Goal: Information Seeking & Learning: Learn about a topic

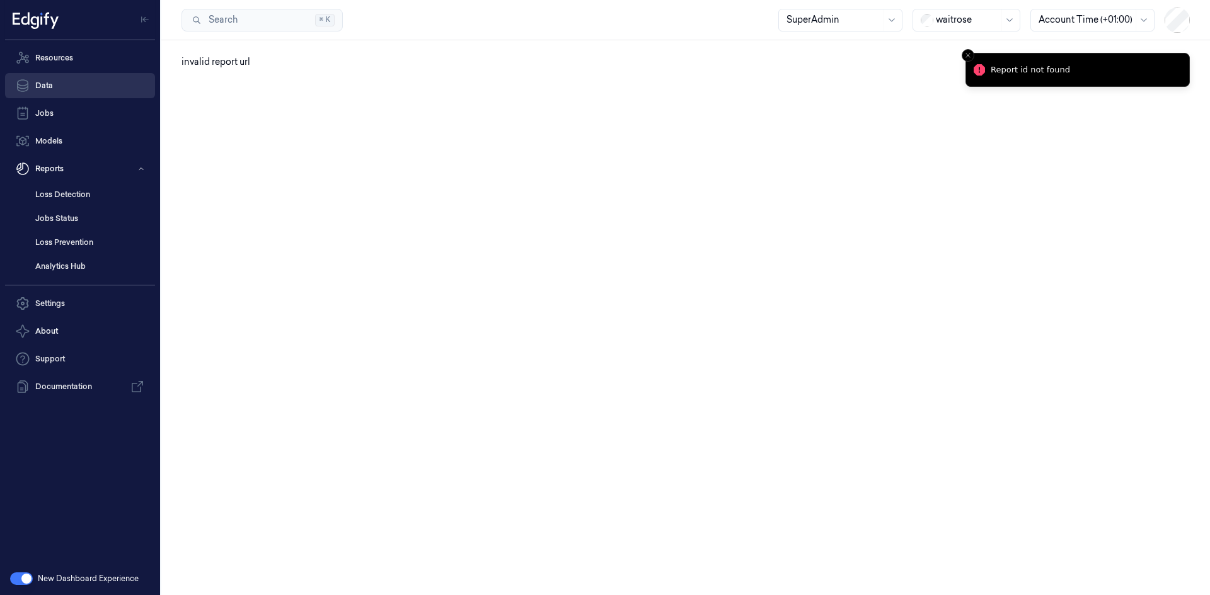
click at [56, 81] on link "Data" at bounding box center [80, 85] width 150 height 25
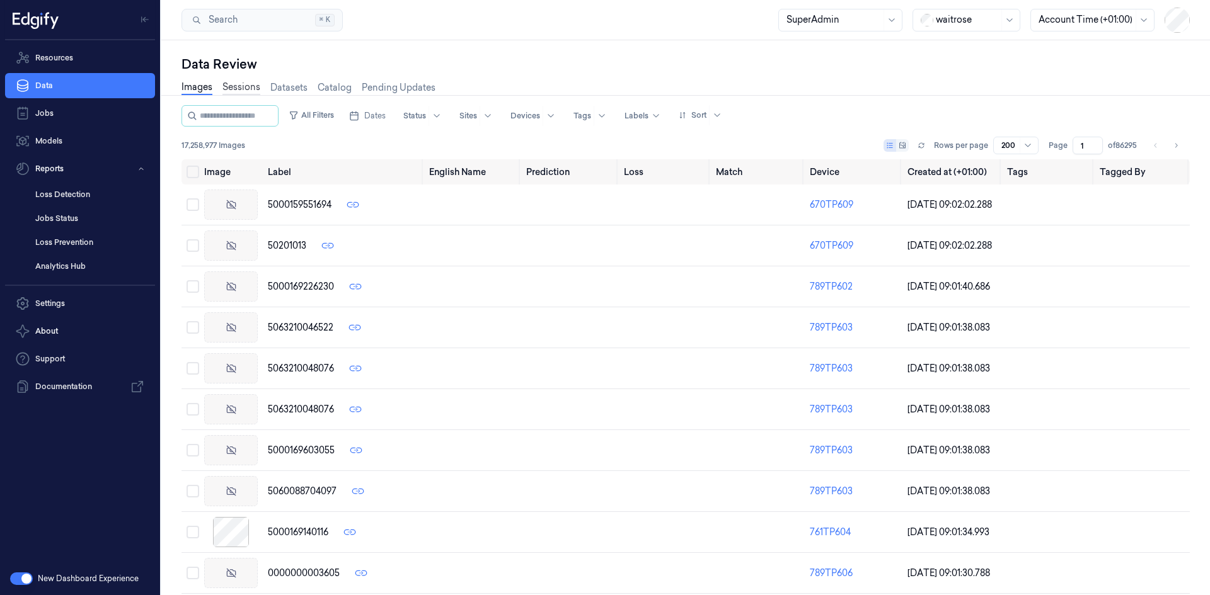
click at [245, 86] on link "Sessions" at bounding box center [241, 88] width 38 height 14
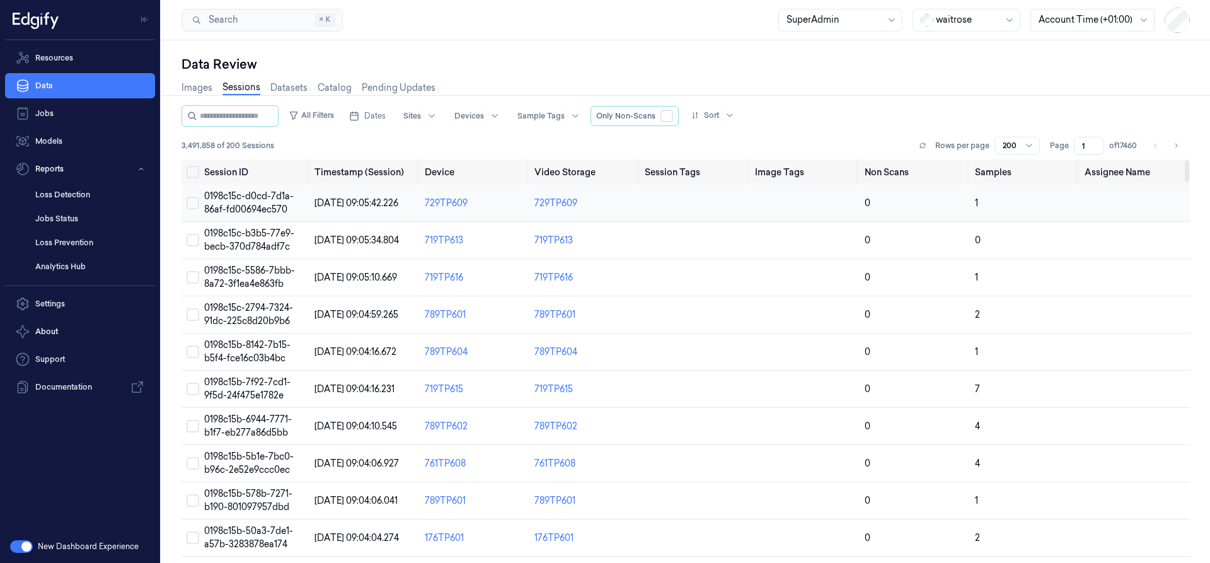
click at [193, 203] on button "Select row" at bounding box center [193, 203] width 13 height 13
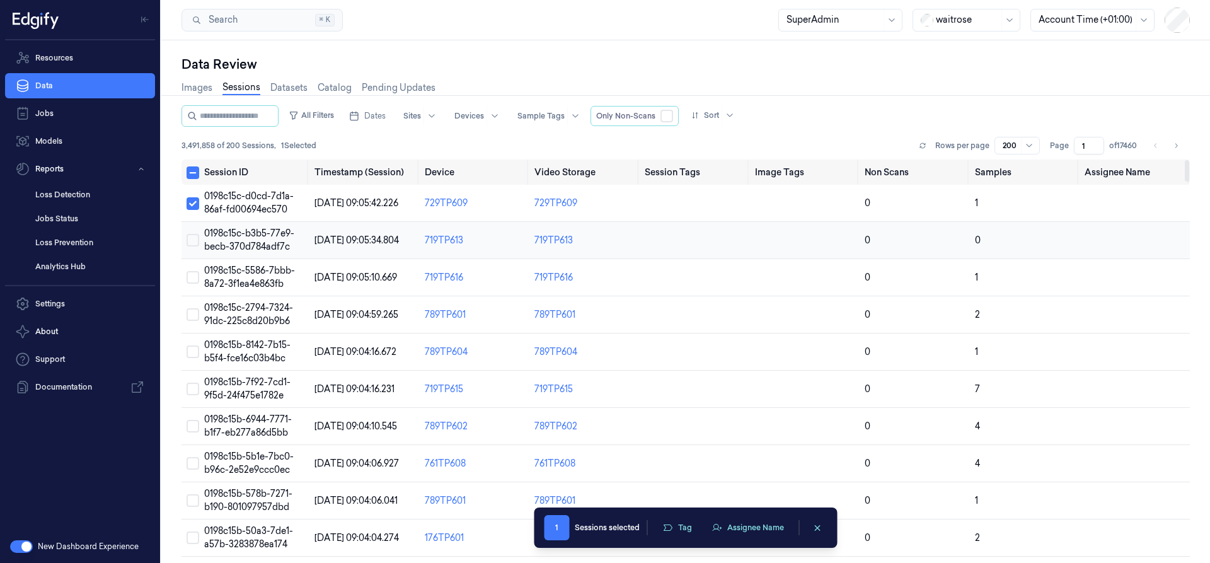
click at [190, 244] on button "Select row" at bounding box center [193, 240] width 13 height 13
click at [189, 280] on button "Select row" at bounding box center [193, 277] width 13 height 13
click at [191, 317] on button "Select row" at bounding box center [193, 314] width 13 height 13
click at [194, 354] on button "Select row" at bounding box center [193, 351] width 13 height 13
click at [193, 175] on button "Select all" at bounding box center [193, 172] width 13 height 13
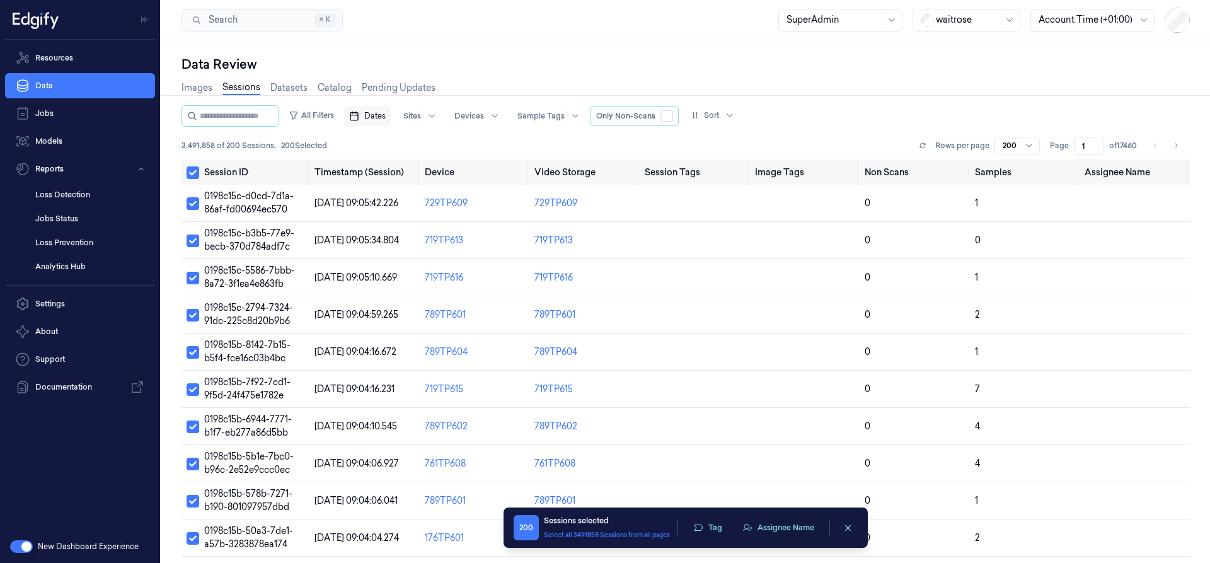
click at [385, 116] on span "Dates" at bounding box center [374, 115] width 21 height 11
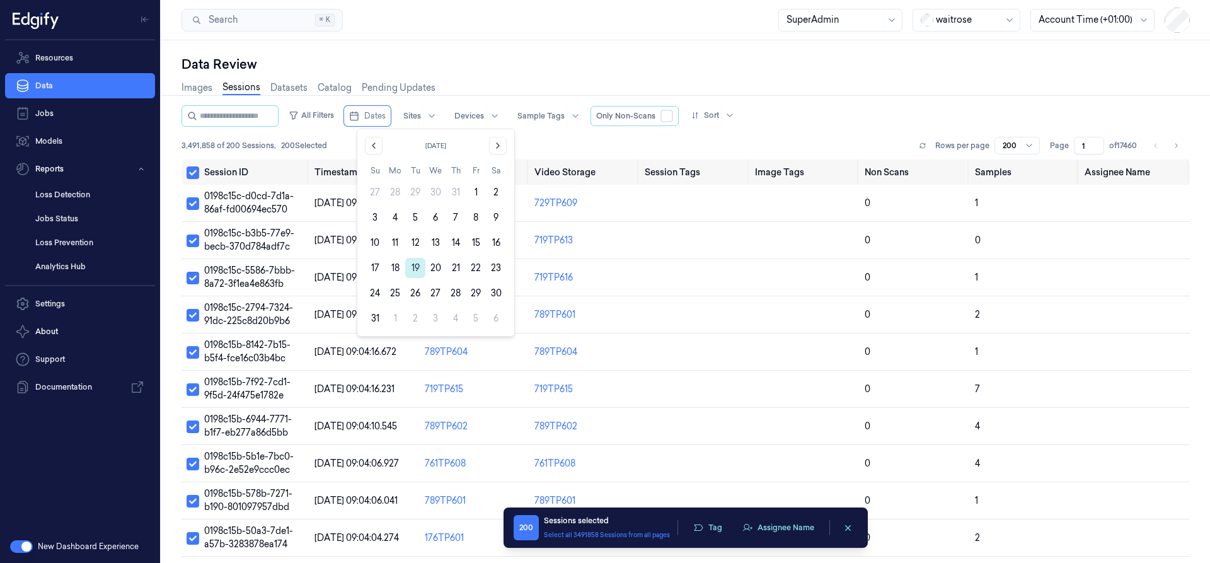
click at [417, 271] on button "19" at bounding box center [415, 268] width 20 height 20
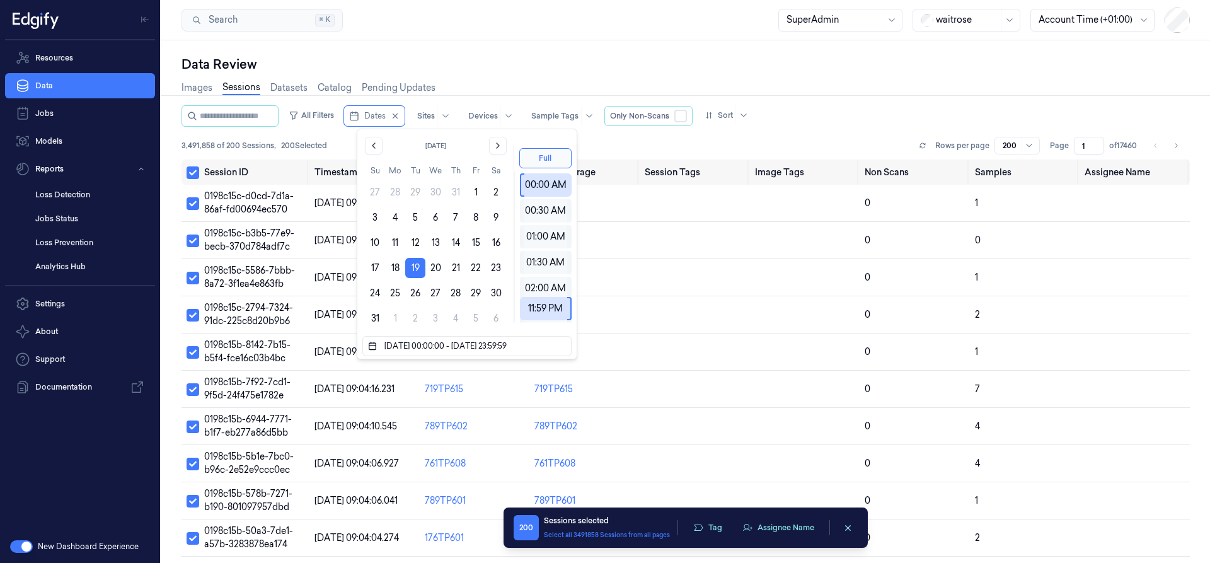
click at [417, 270] on button "19" at bounding box center [415, 268] width 20 height 20
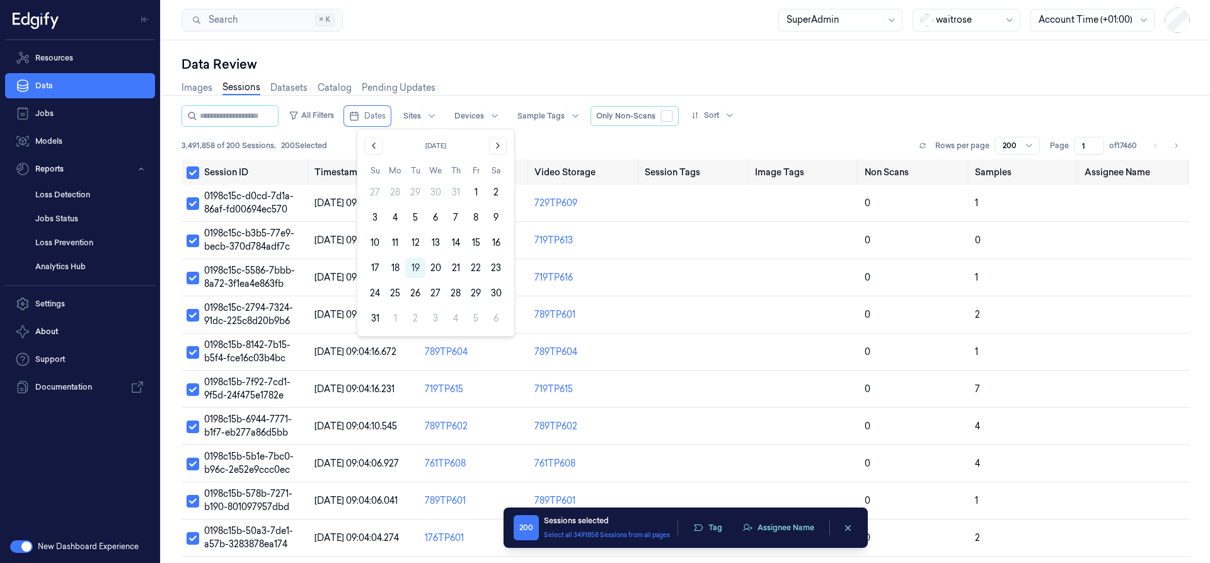
click at [417, 270] on button "19" at bounding box center [415, 268] width 20 height 20
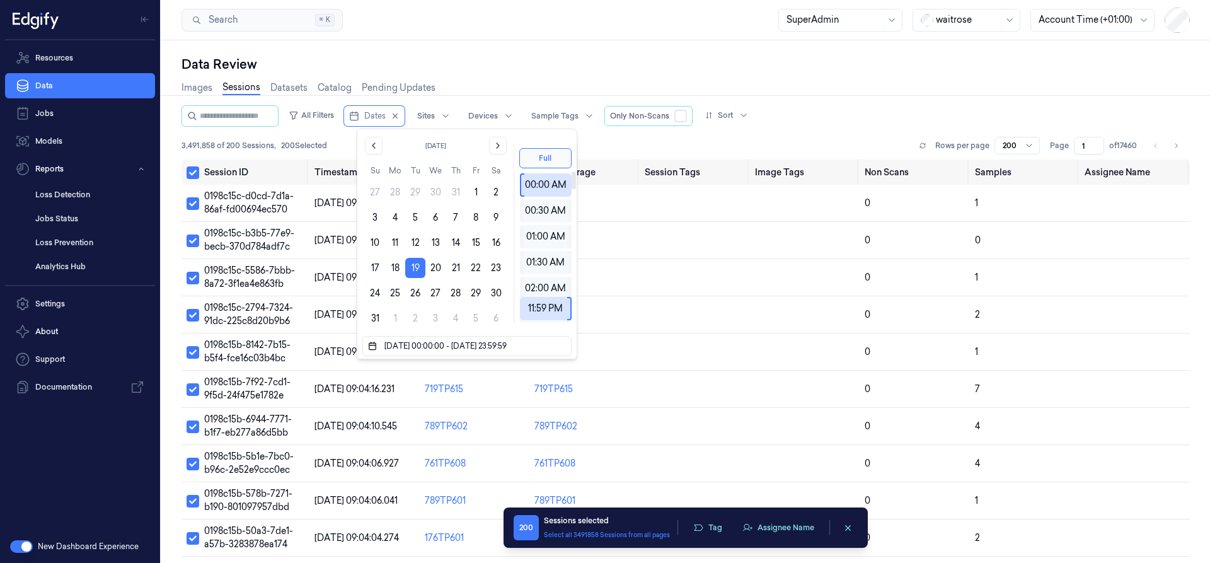
click at [506, 31] on div "Search Search... ⌘ K SuperAdmin waitrose Account Time (+01:00)" at bounding box center [685, 20] width 1049 height 40
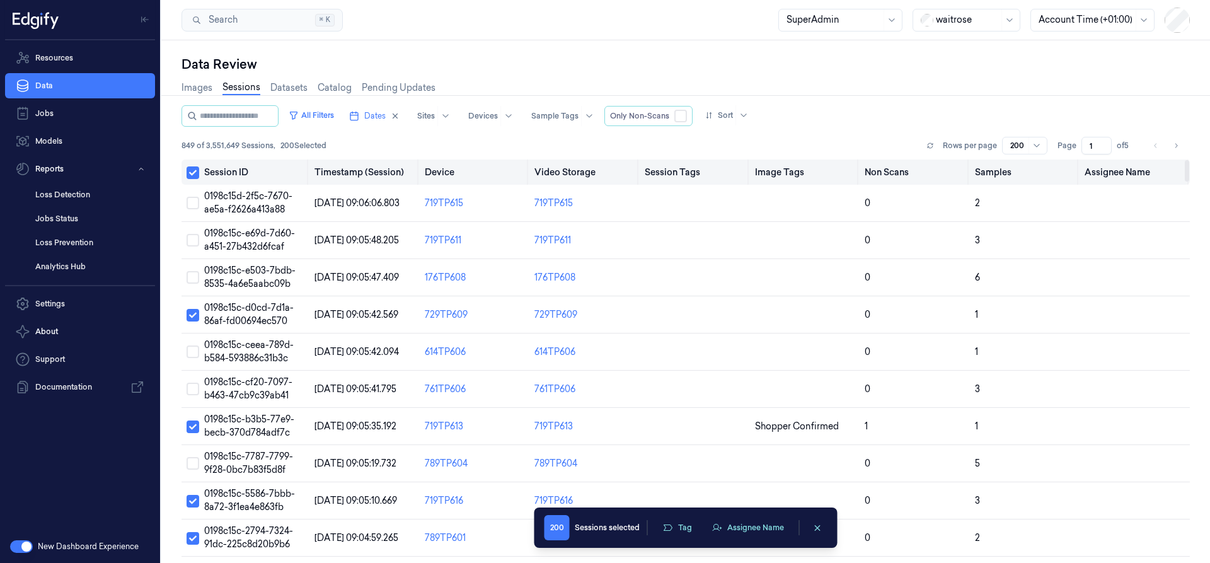
click at [191, 171] on button "Select all" at bounding box center [193, 172] width 13 height 13
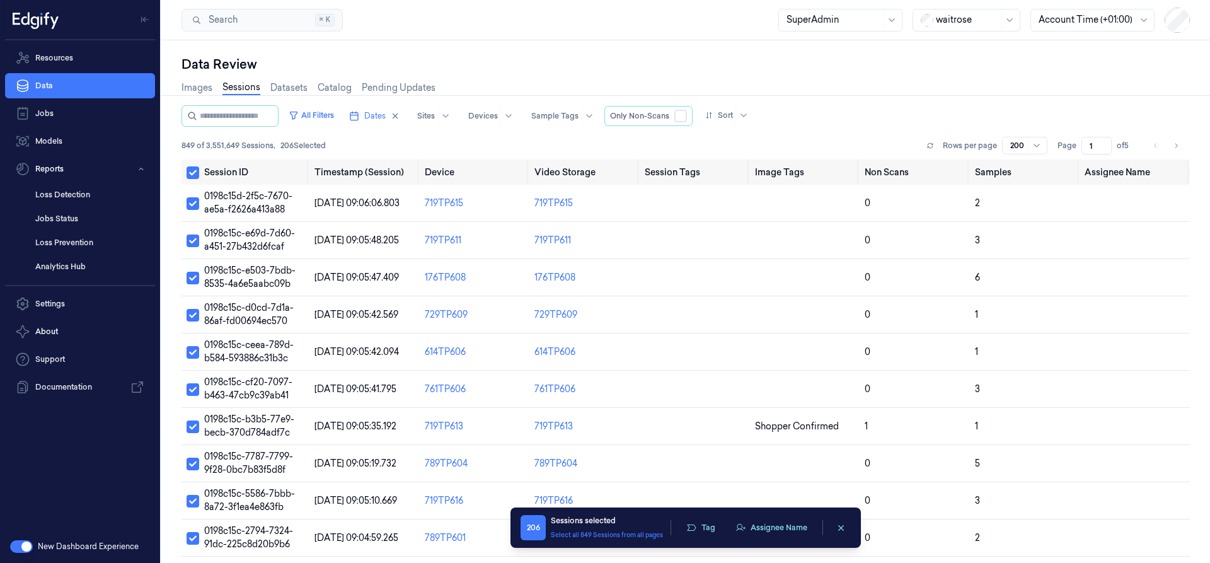
click at [184, 147] on span "849 of 3,551,649 Sessions ," at bounding box center [228, 145] width 94 height 11
click at [188, 147] on span "849 of 3,551,649 Sessions ," at bounding box center [228, 145] width 94 height 11
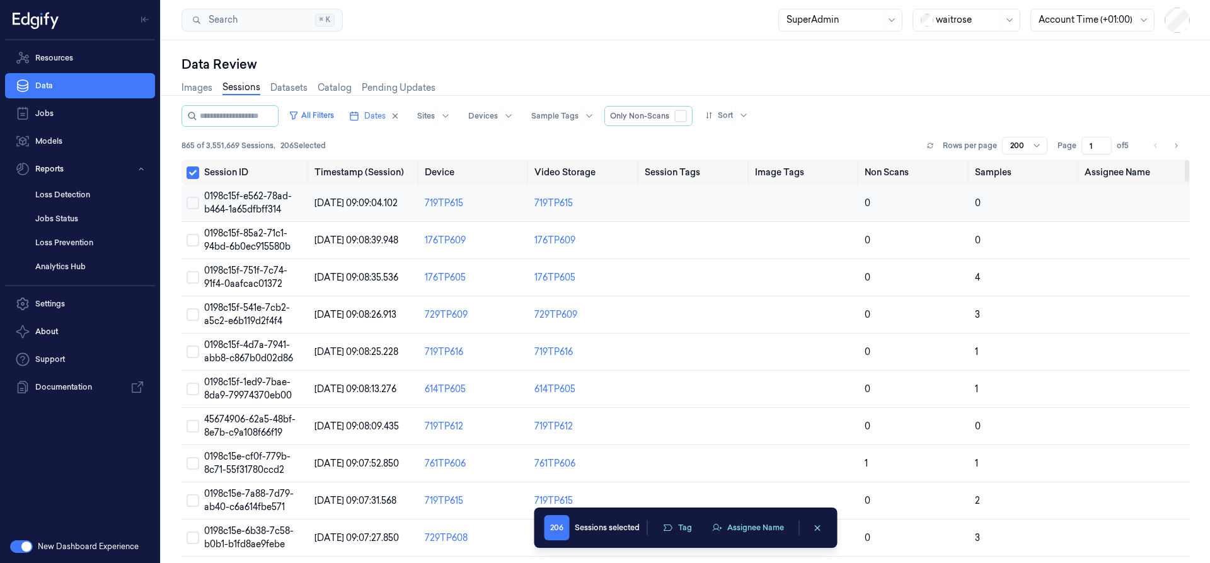
click at [219, 198] on span "0198c15f-e562-78ad-b464-1a65dfbff314" at bounding box center [248, 202] width 88 height 25
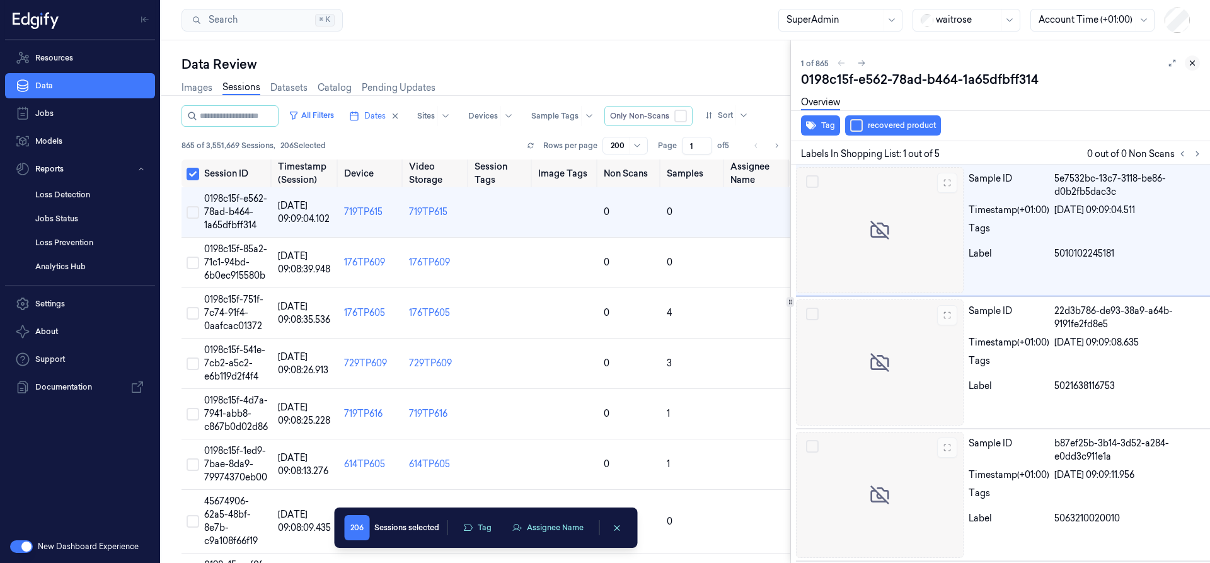
click at [1188, 62] on icon at bounding box center [1192, 63] width 9 height 9
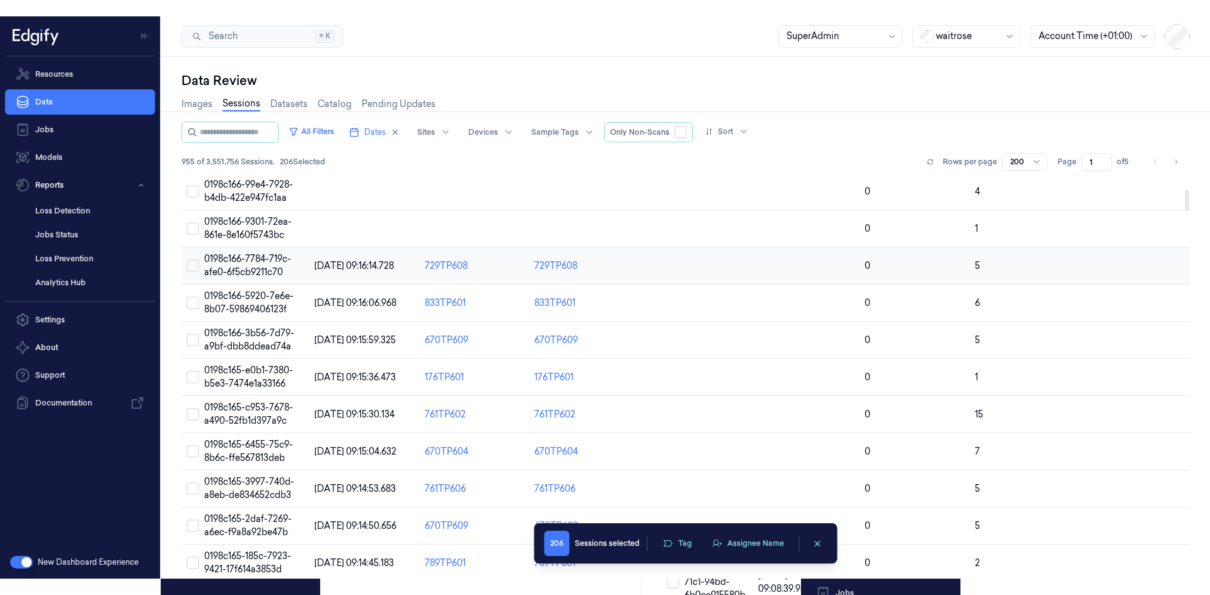
scroll to position [251, 0]
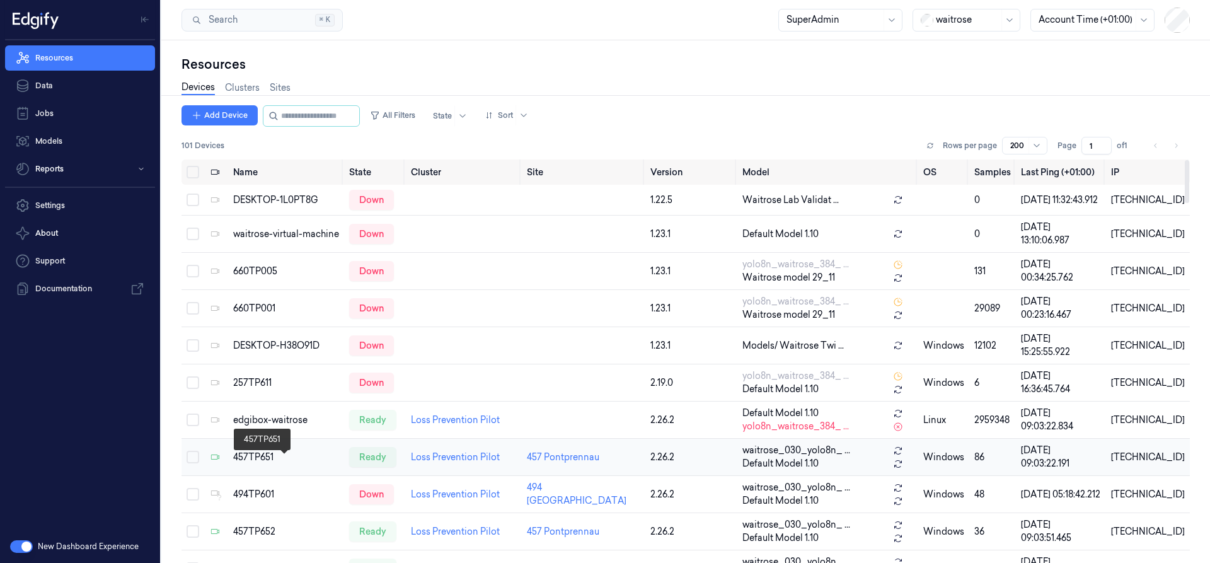
click at [258, 464] on div "457TP651" at bounding box center [286, 457] width 106 height 13
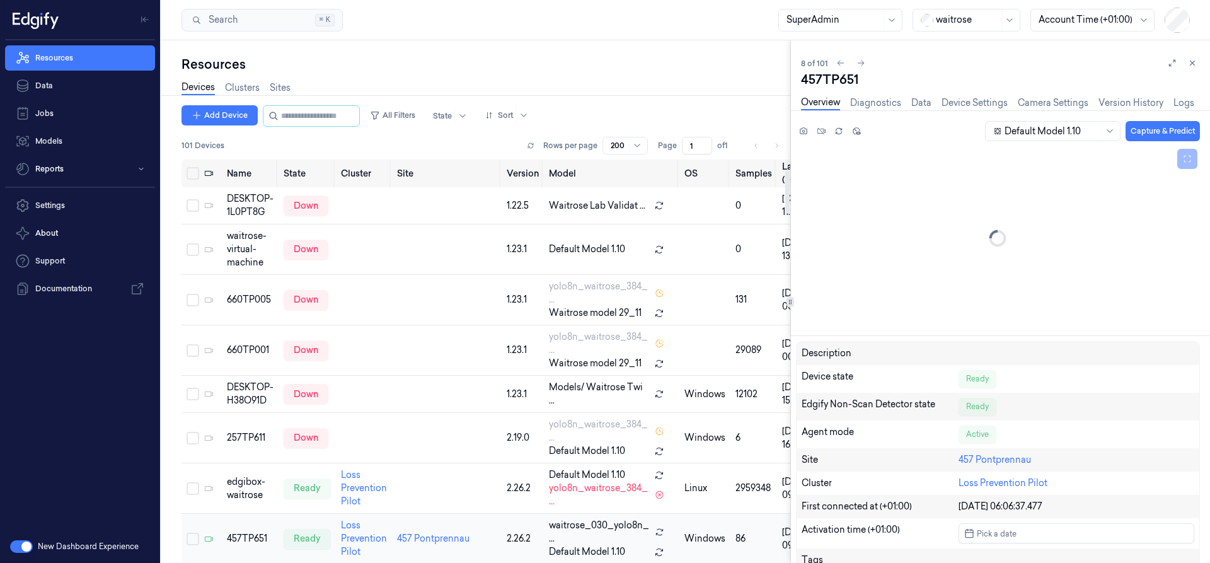
scroll to position [102, 0]
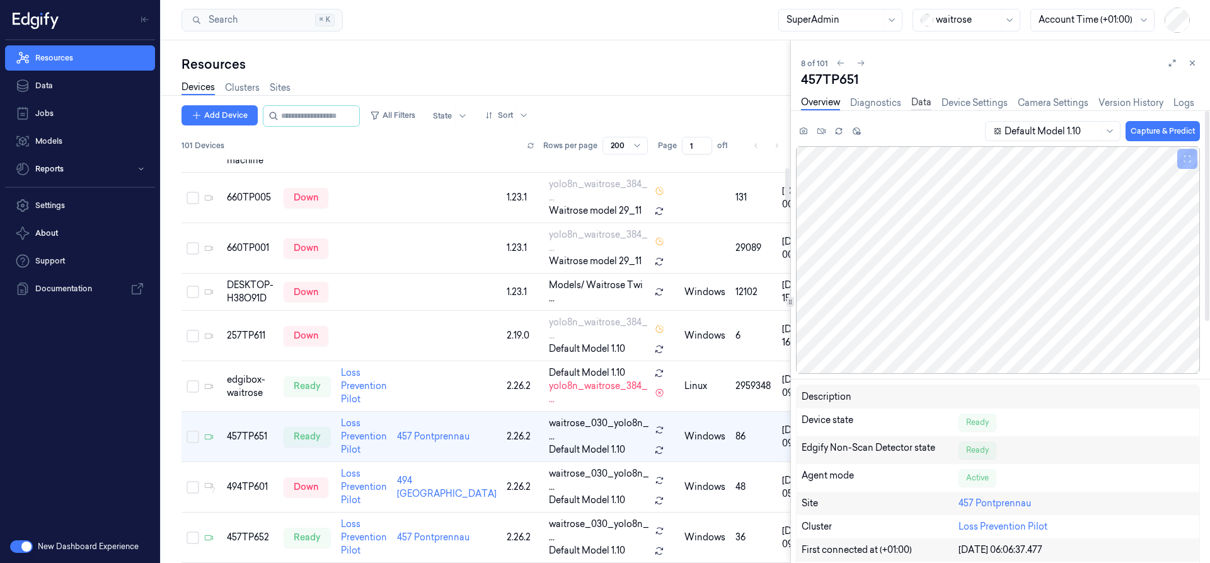
click at [924, 101] on link "Data" at bounding box center [921, 103] width 20 height 14
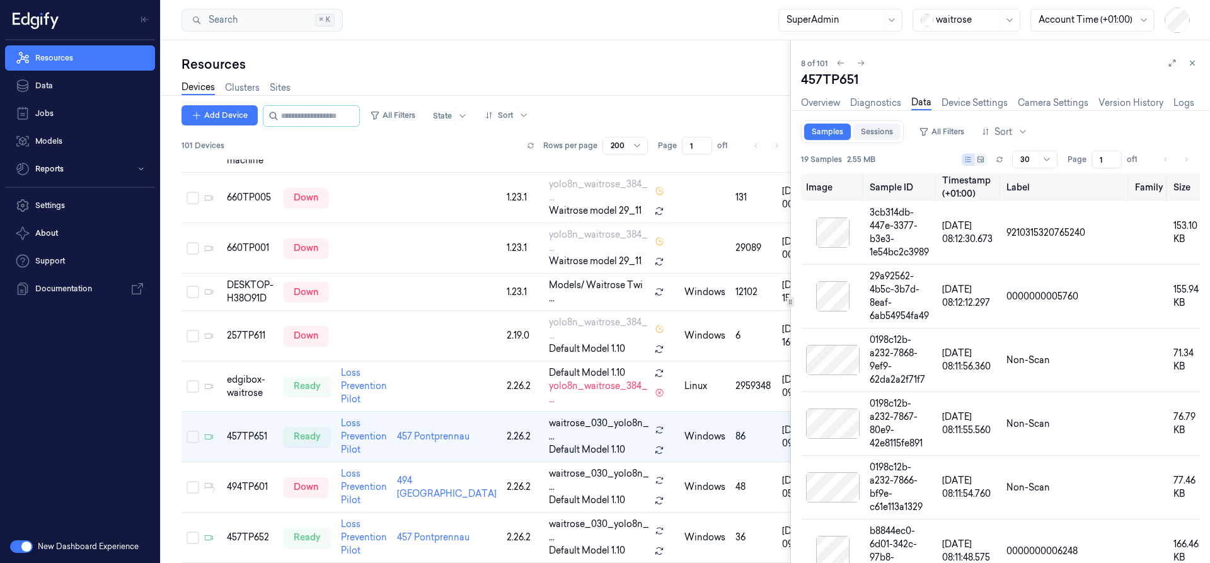
click at [890, 137] on link "Sessions" at bounding box center [876, 132] width 47 height 16
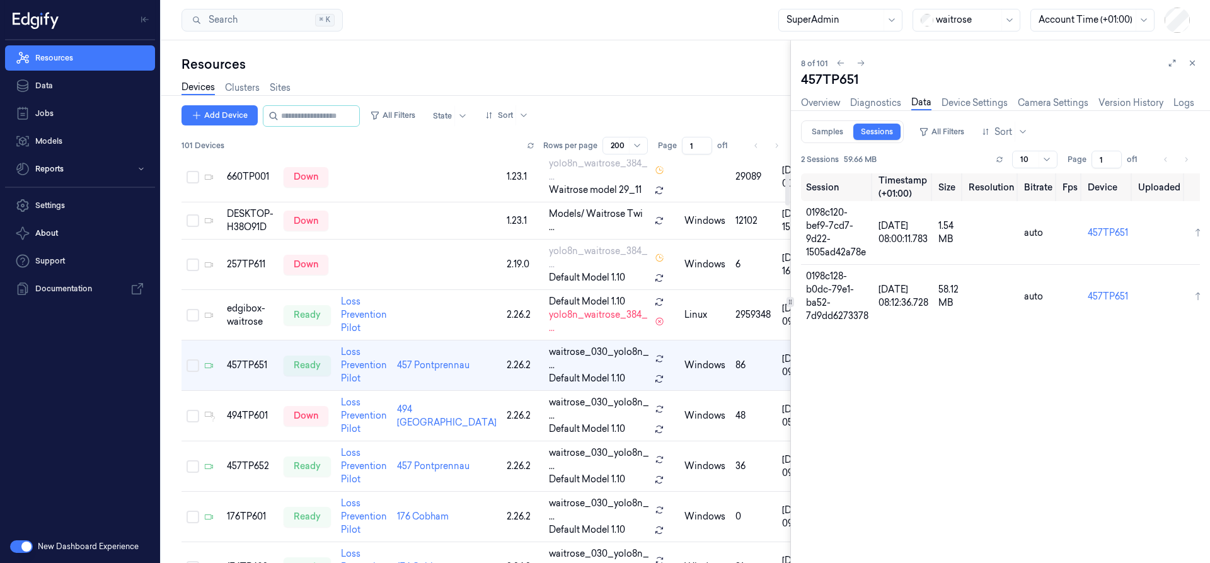
scroll to position [178, 0]
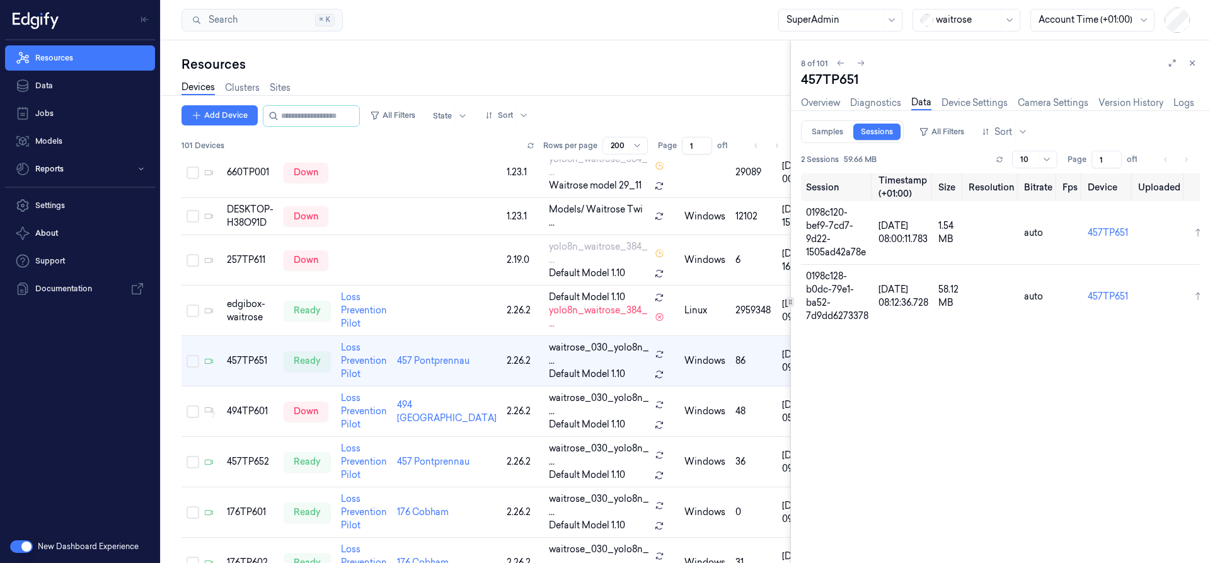
click at [17, 546] on button "button" at bounding box center [21, 546] width 23 height 13
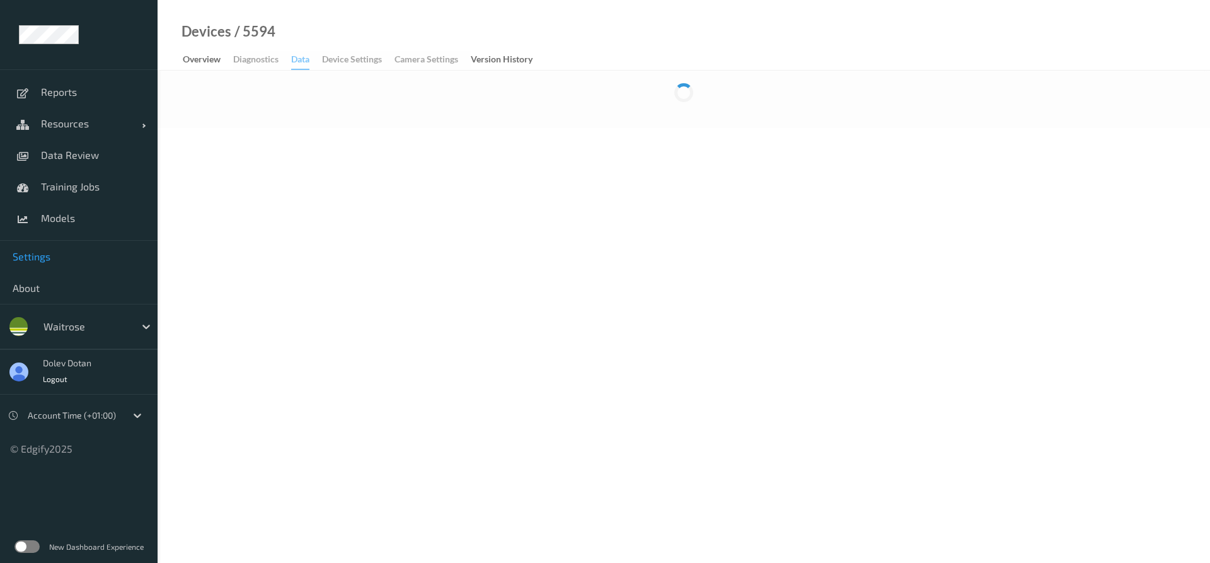
click at [57, 248] on link "Settings" at bounding box center [79, 257] width 158 height 32
click at [443, 59] on div "Jobs" at bounding box center [438, 61] width 18 height 16
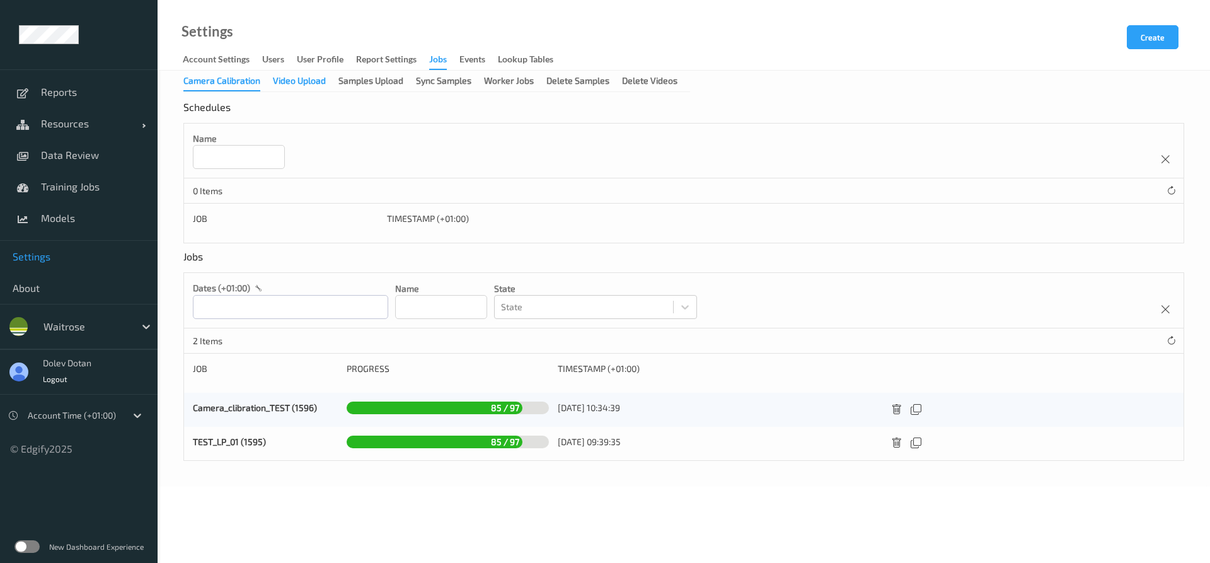
click at [302, 81] on div "Video Upload" at bounding box center [299, 82] width 53 height 16
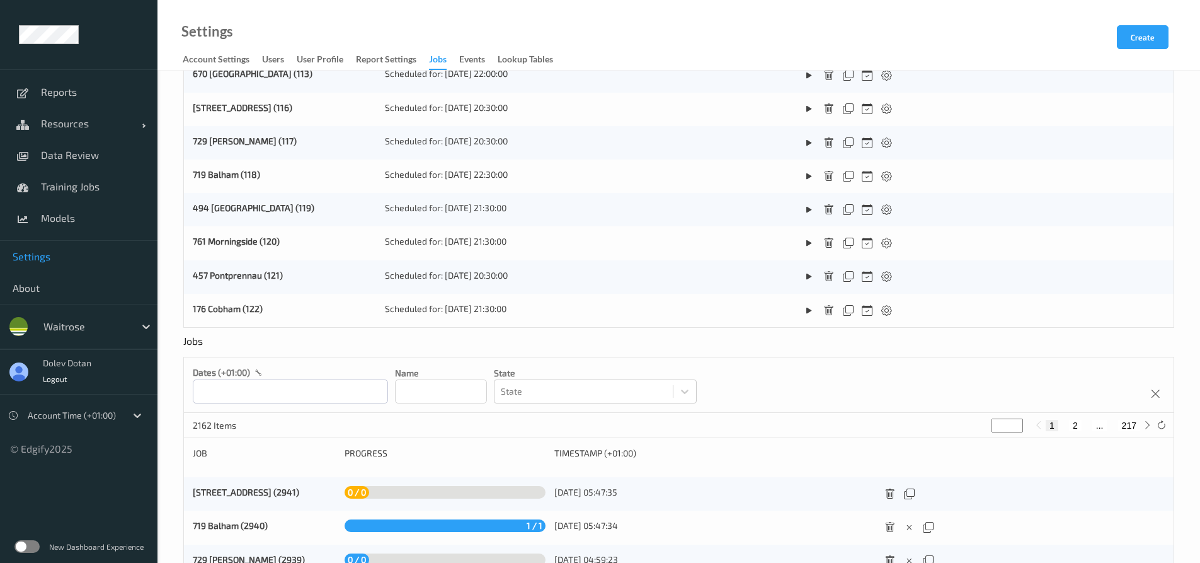
scroll to position [251, 0]
click at [100, 128] on span "Resources" at bounding box center [91, 123] width 101 height 13
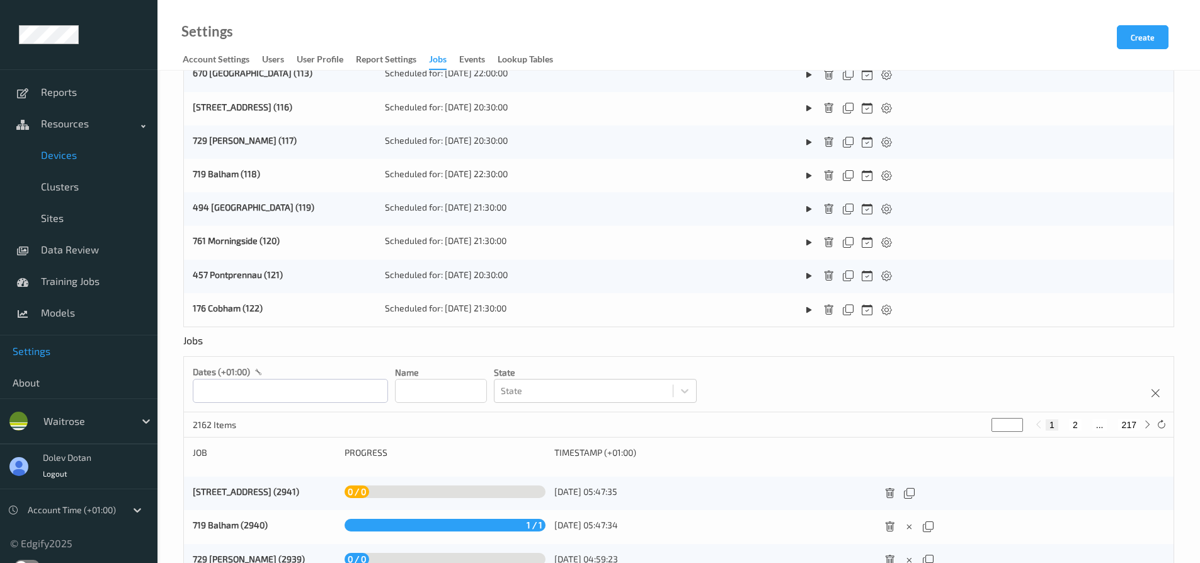
click at [100, 154] on span "Devices" at bounding box center [93, 155] width 104 height 13
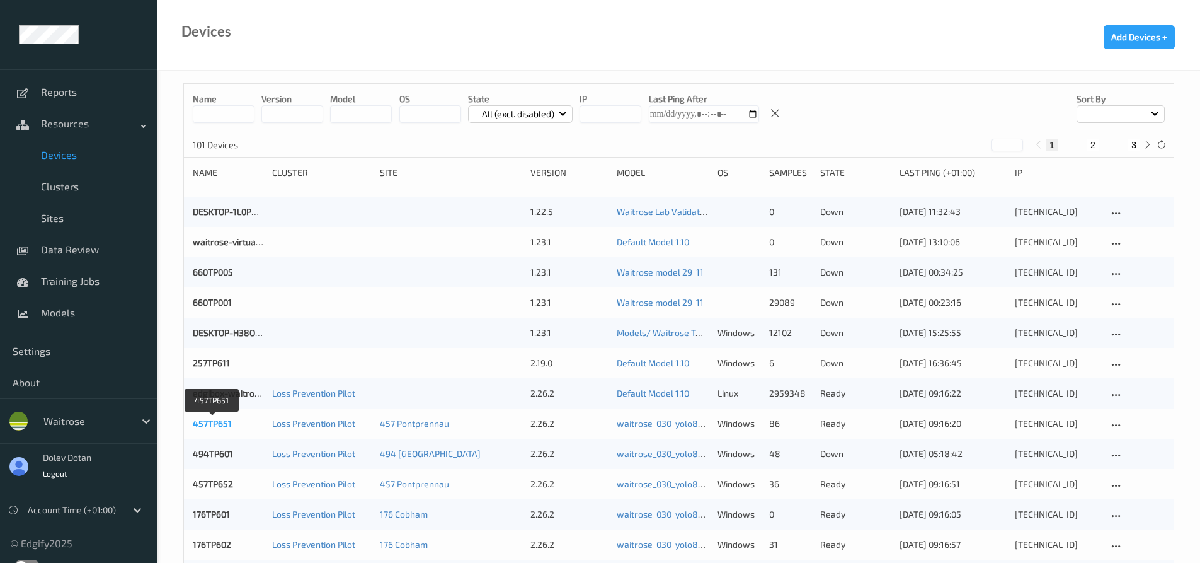
click at [202, 425] on link "457TP651" at bounding box center [212, 423] width 39 height 11
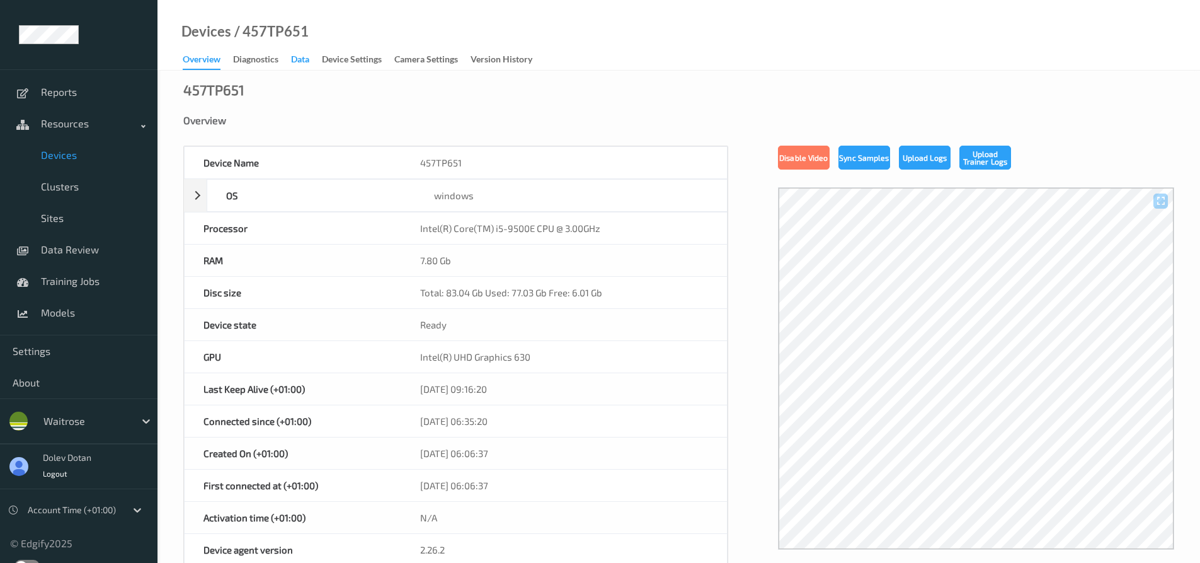
click at [301, 66] on div "Data" at bounding box center [300, 61] width 18 height 16
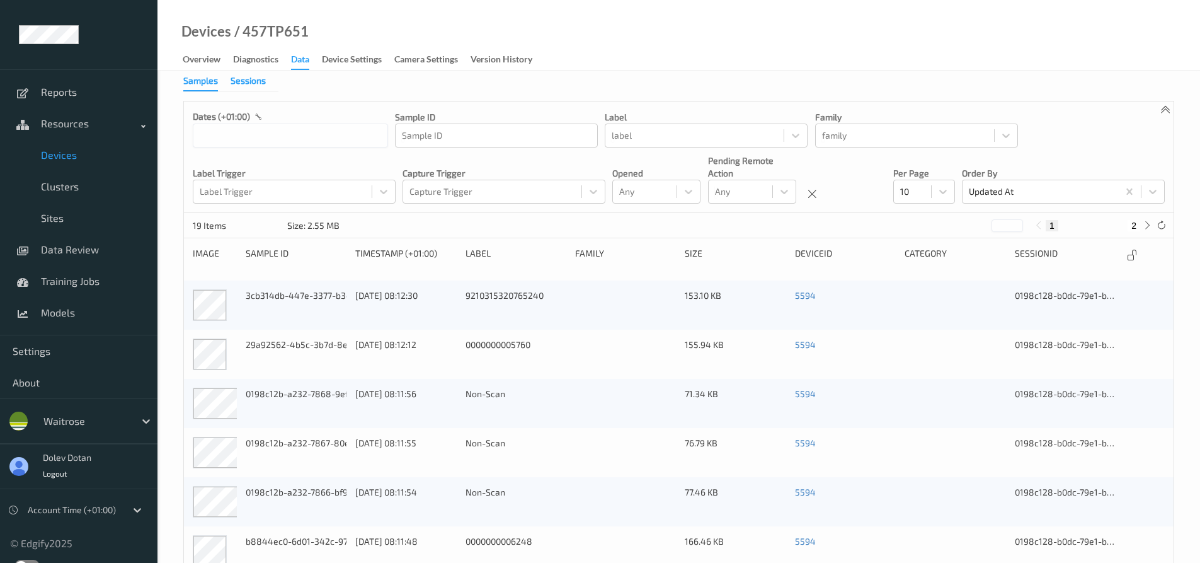
click at [251, 78] on div "Sessions" at bounding box center [248, 82] width 35 height 16
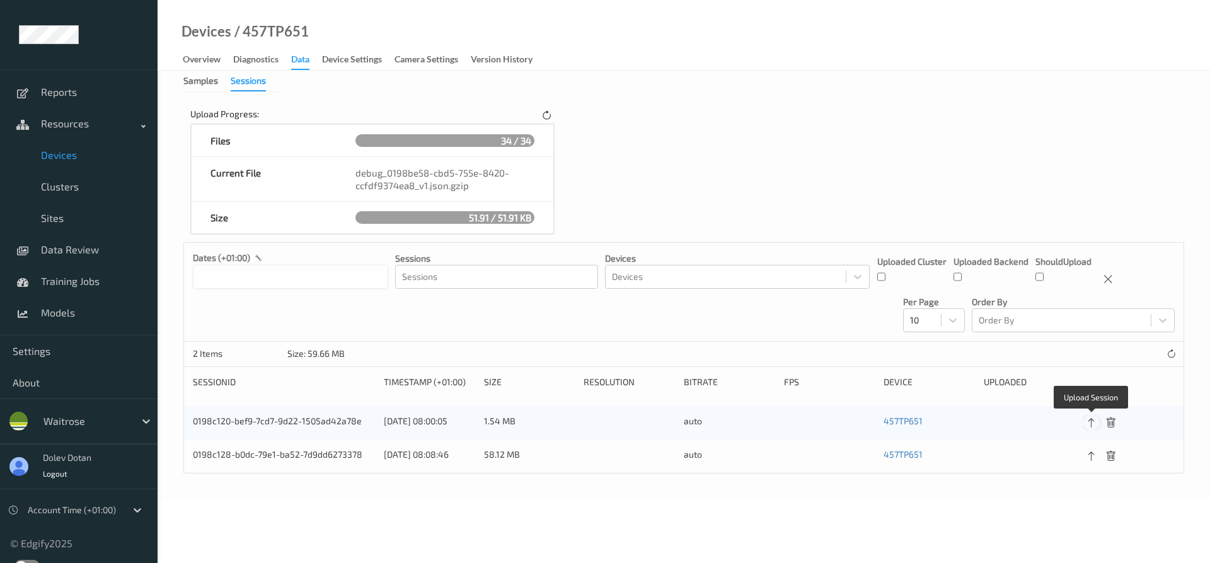
click at [1088, 422] on icon at bounding box center [1091, 422] width 11 height 11
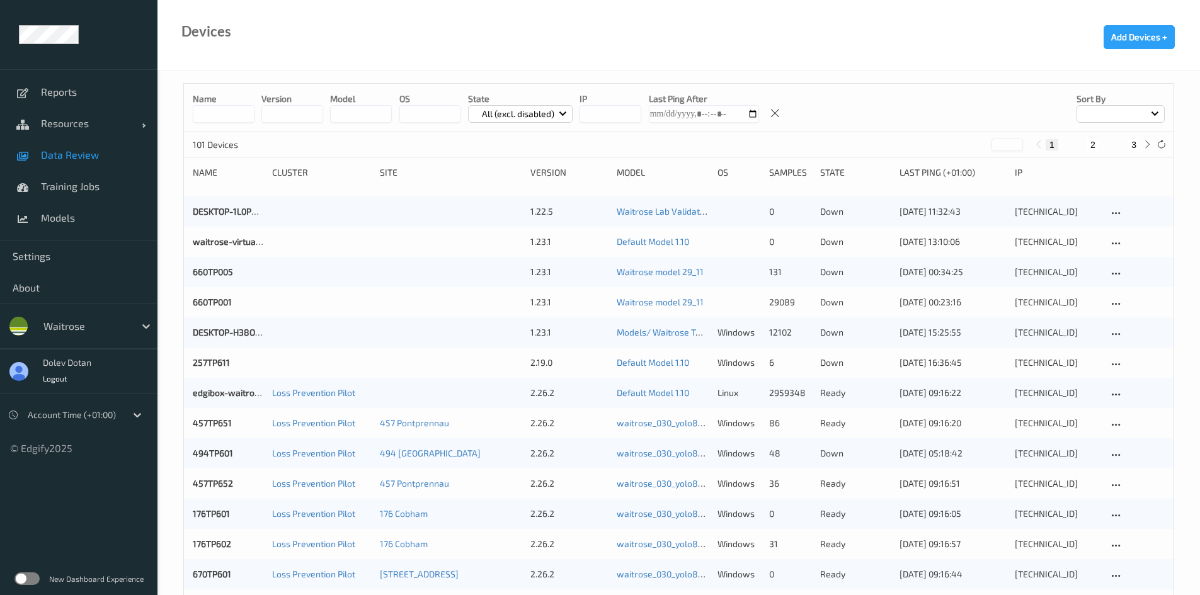
click at [66, 148] on link "Data Review" at bounding box center [79, 155] width 158 height 32
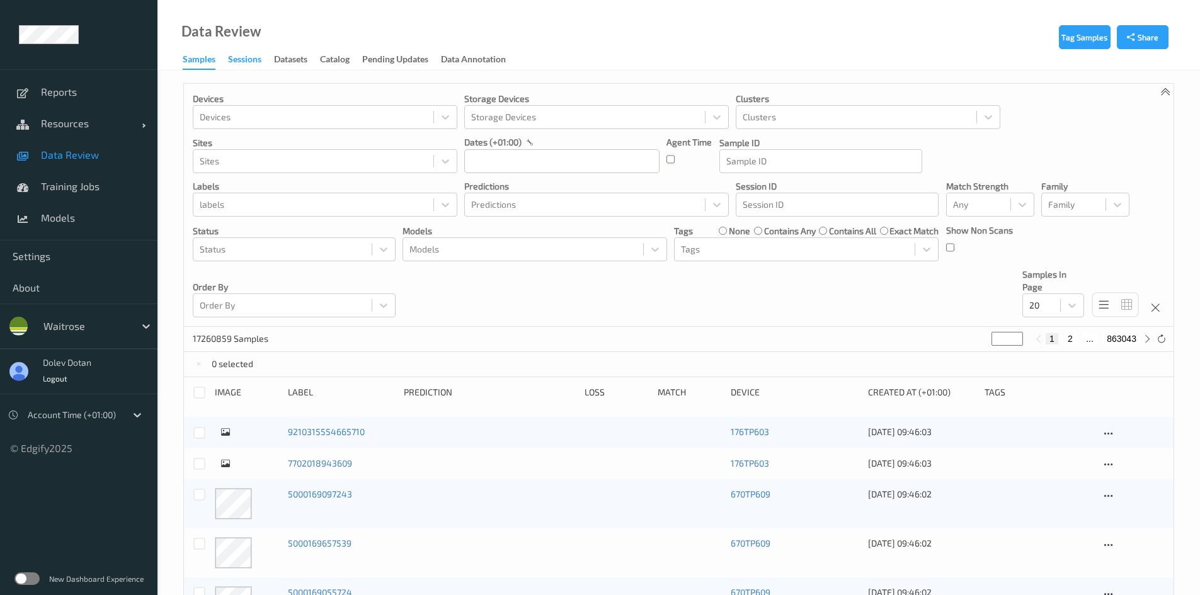
click at [238, 55] on div "Sessions" at bounding box center [244, 61] width 33 height 16
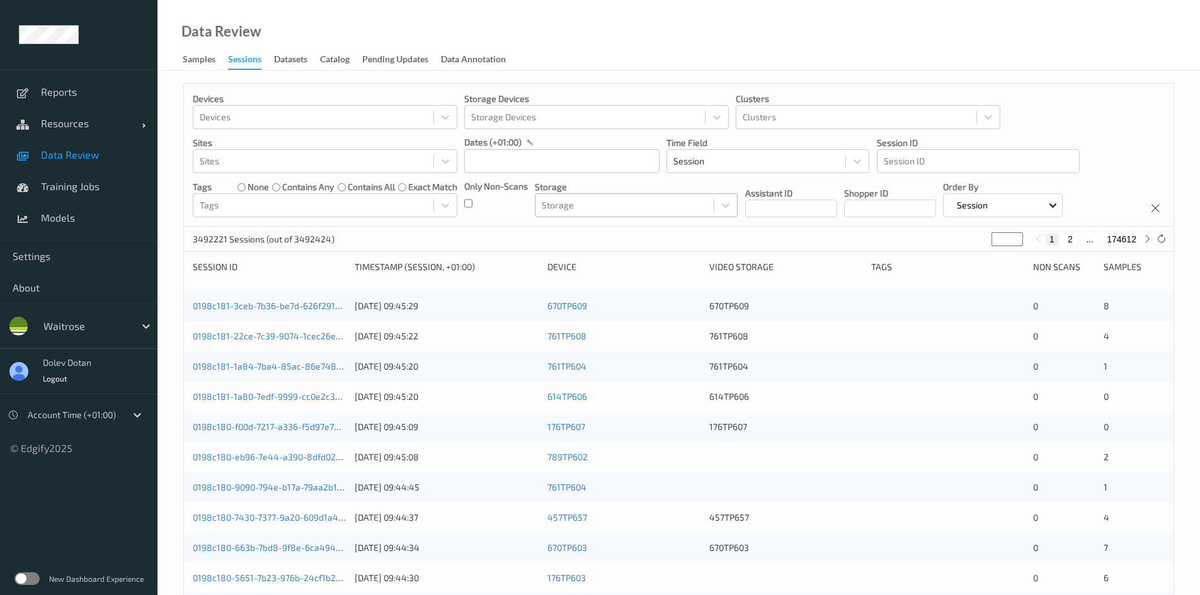
click at [586, 210] on div at bounding box center [625, 205] width 166 height 15
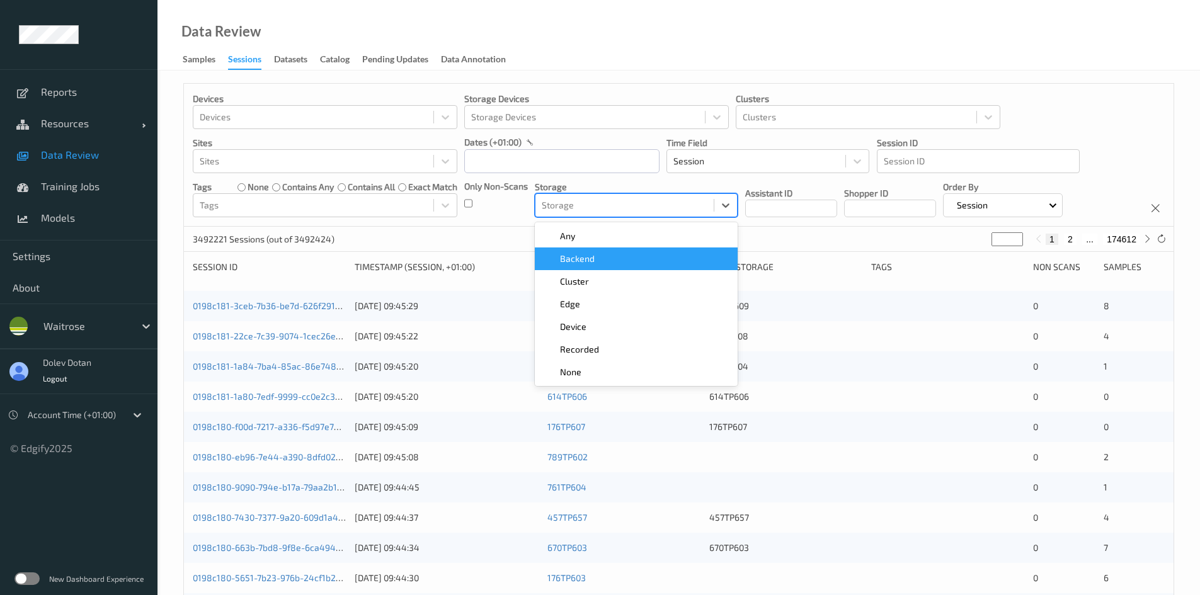
click at [575, 260] on span "Backend" at bounding box center [577, 259] width 35 height 13
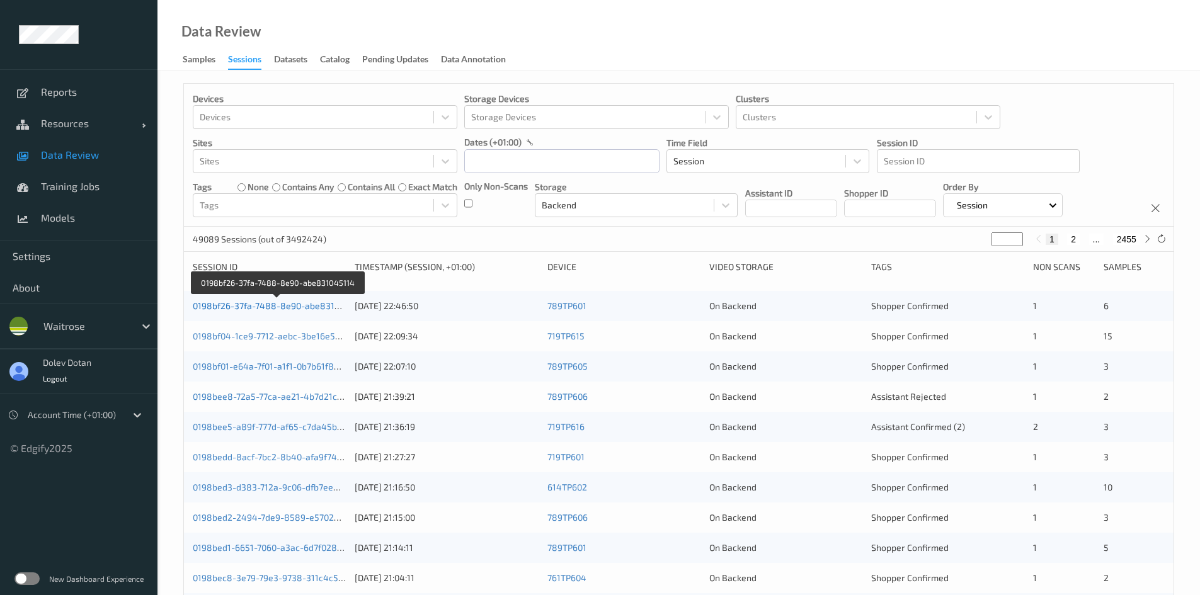
click at [308, 305] on link "0198bf26-37fa-7488-8e90-abe831045114" at bounding box center [278, 306] width 171 height 11
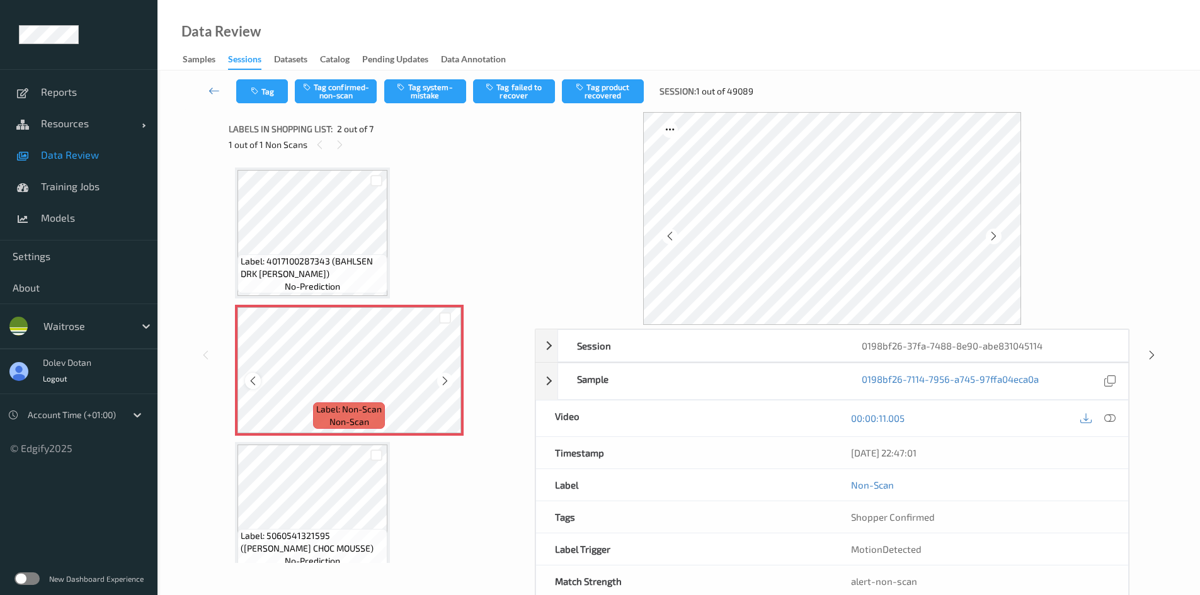
click at [251, 377] on icon at bounding box center [253, 381] width 11 height 11
click at [539, 381] on div "Sample 0198bf26-7114-7955-8e5e-7d085ce0283c" at bounding box center [833, 381] width 594 height 37
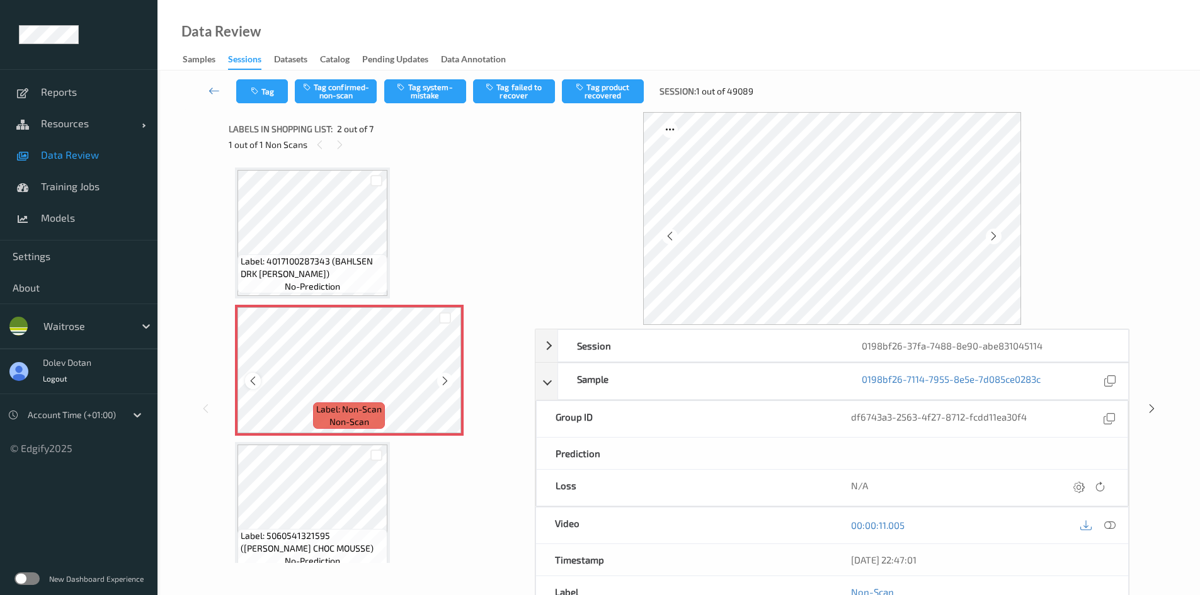
click at [248, 383] on icon at bounding box center [253, 381] width 11 height 11
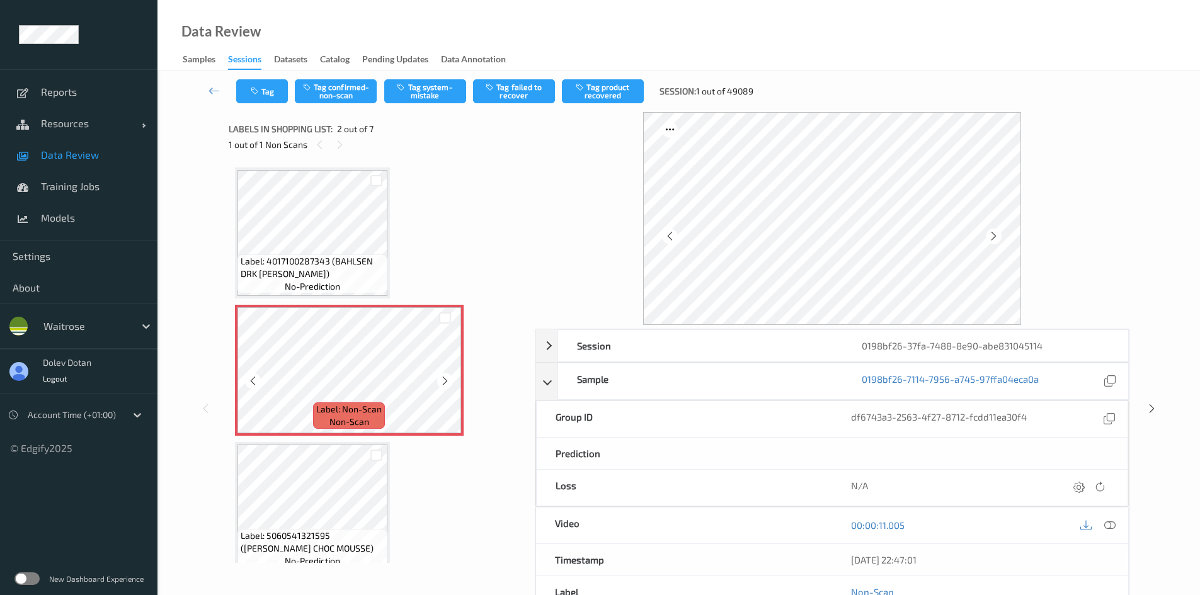
click at [248, 383] on icon at bounding box center [253, 381] width 11 height 11
click at [450, 382] on icon at bounding box center [445, 381] width 11 height 11
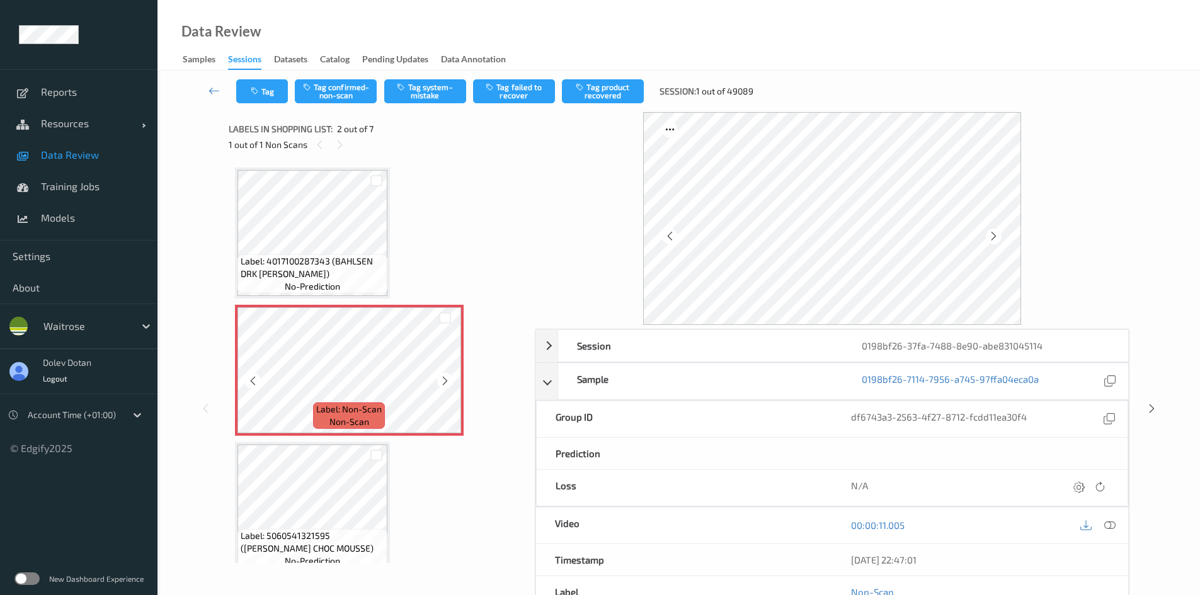
click at [450, 382] on icon at bounding box center [445, 381] width 11 height 11
click at [442, 380] on icon at bounding box center [445, 381] width 11 height 11
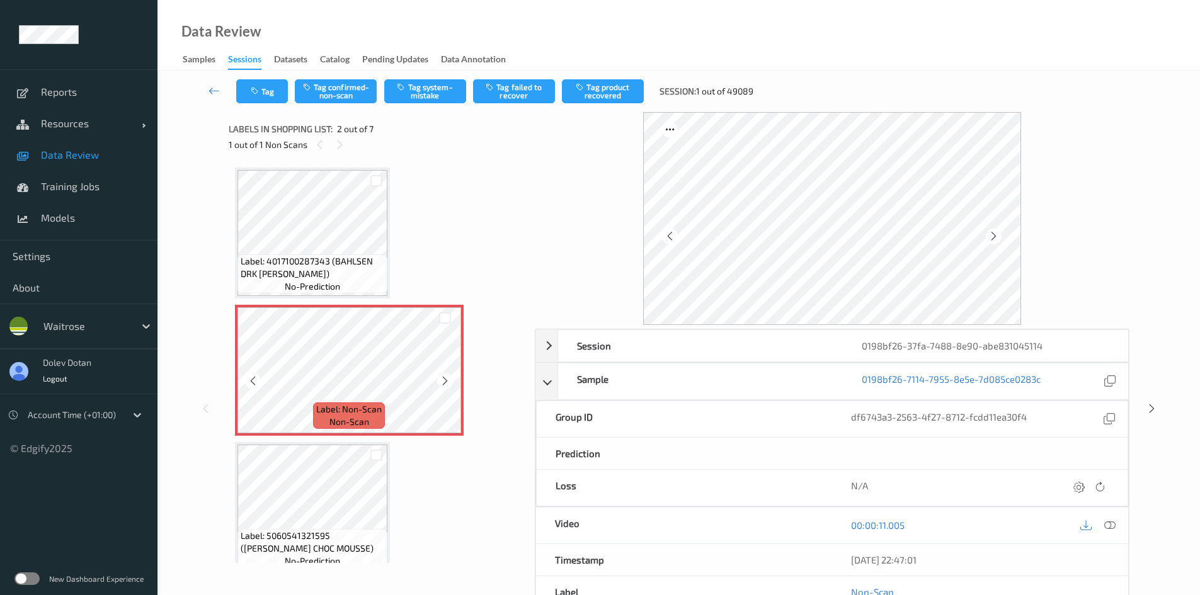
click at [442, 380] on icon at bounding box center [445, 381] width 11 height 11
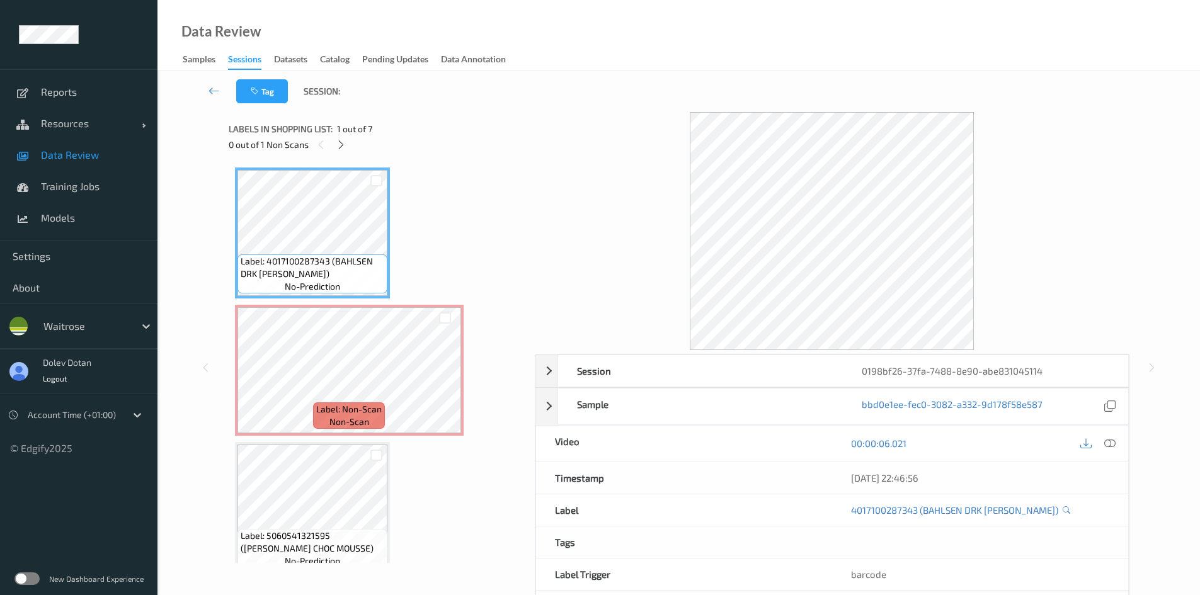
drag, startPoint x: 412, startPoint y: 214, endPoint x: 410, endPoint y: 205, distance: 9.2
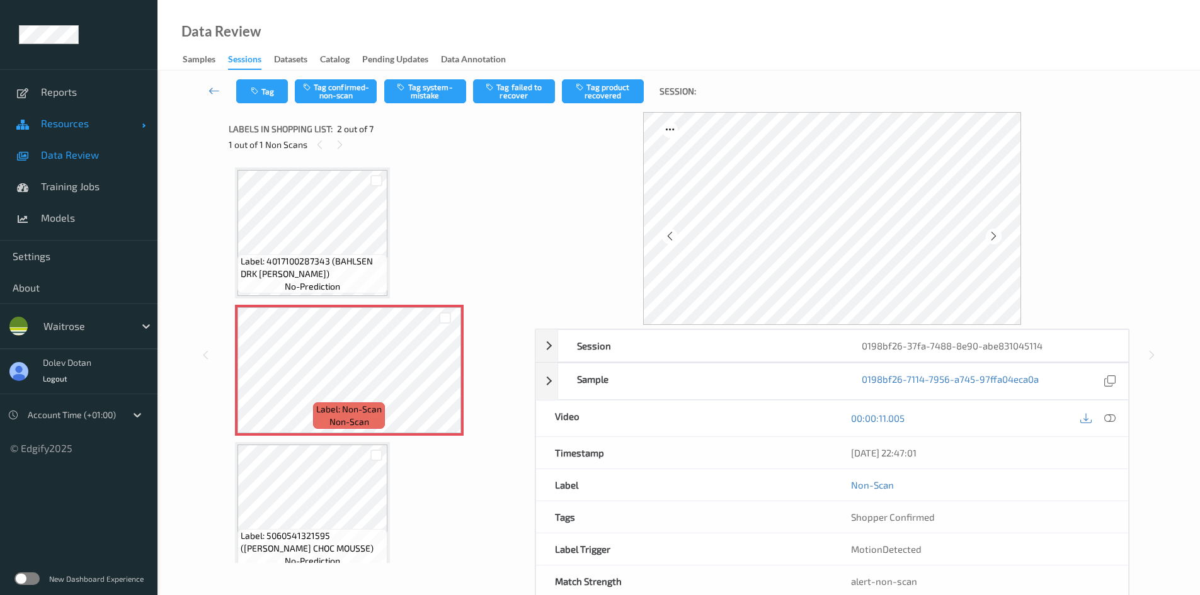
click at [76, 118] on span "Resources" at bounding box center [91, 123] width 101 height 13
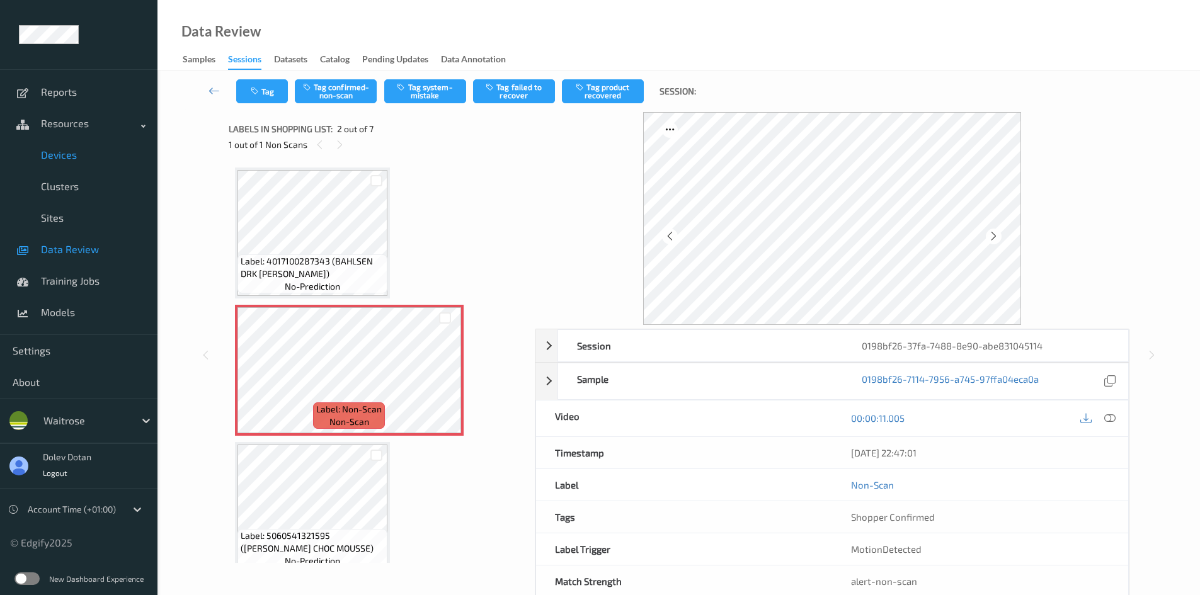
click at [72, 163] on link "Devices" at bounding box center [79, 155] width 158 height 32
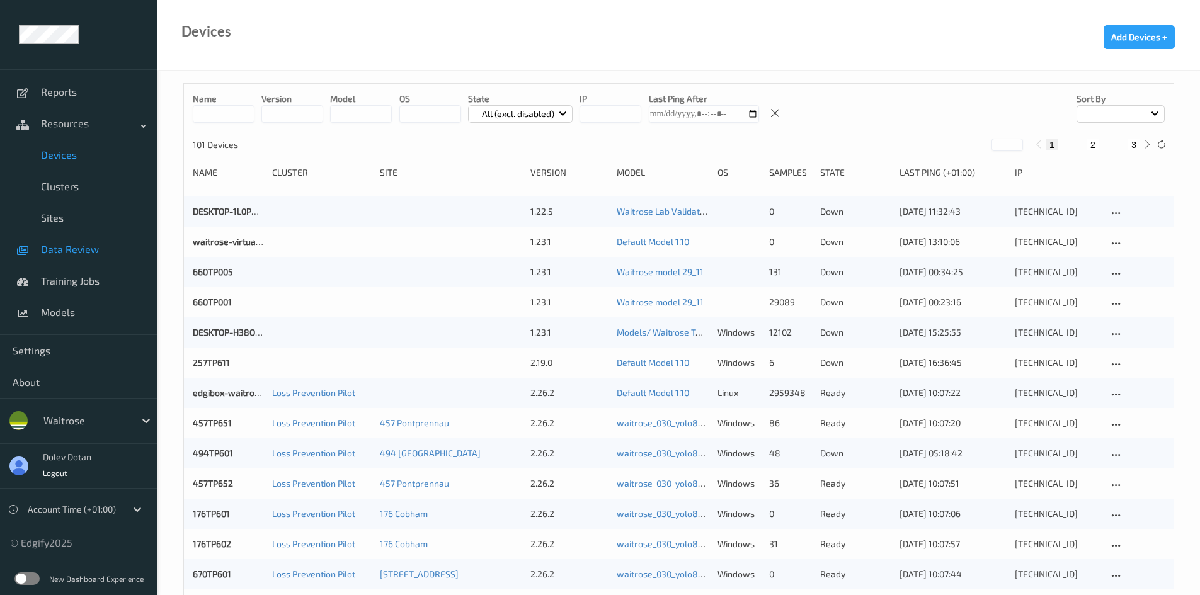
click at [63, 255] on span "Data Review" at bounding box center [93, 249] width 104 height 13
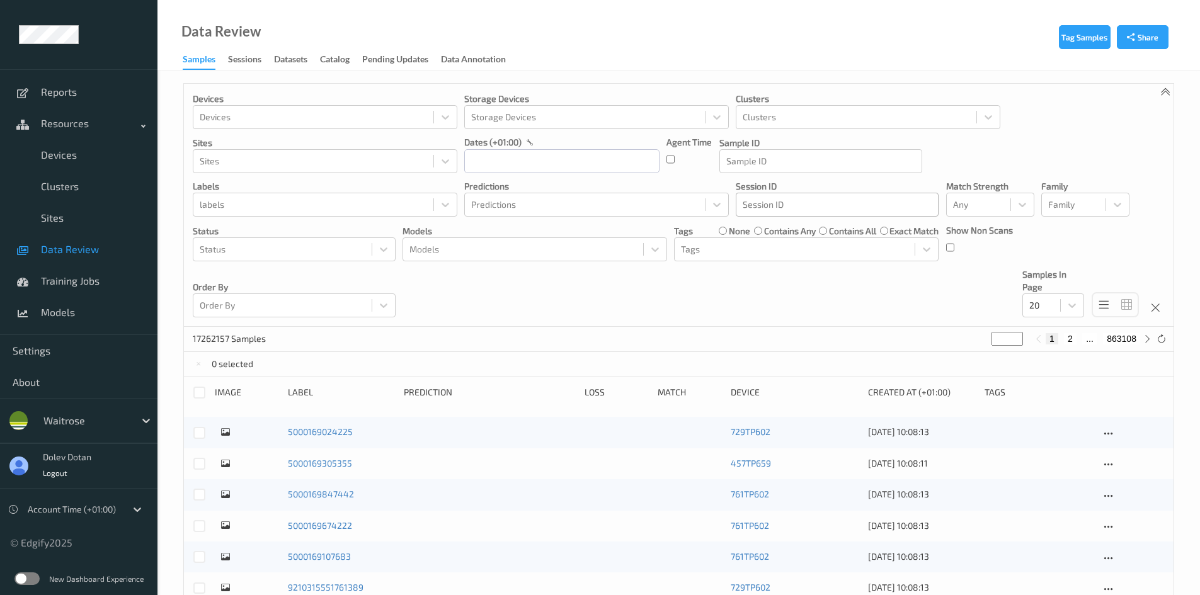
click at [771, 204] on div at bounding box center [837, 204] width 189 height 15
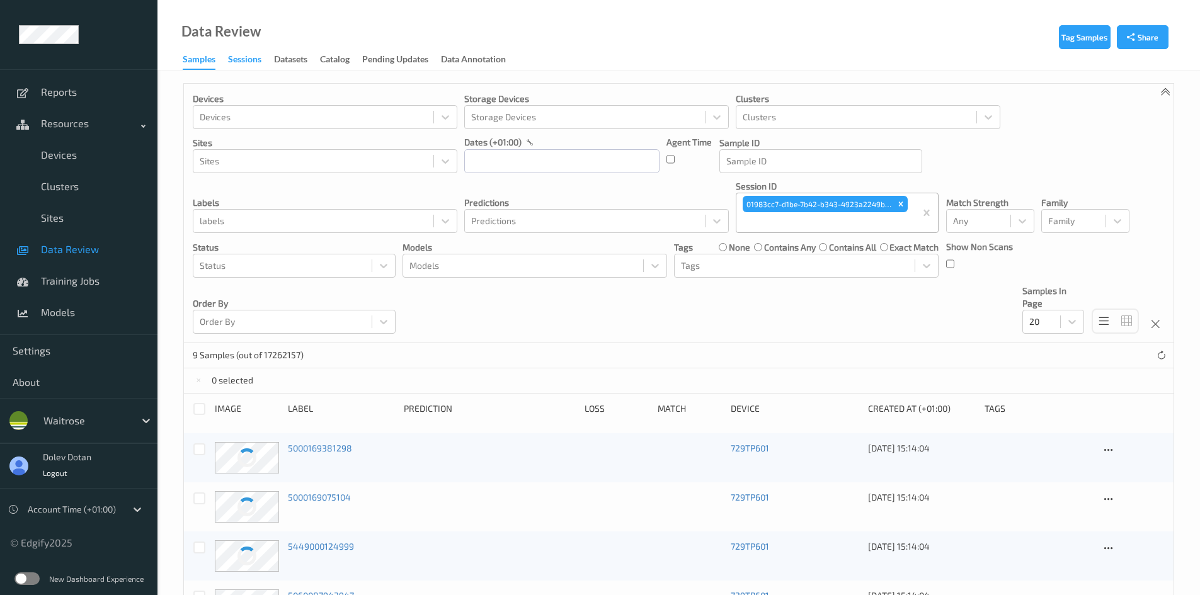
click at [248, 57] on div "Sessions" at bounding box center [244, 61] width 33 height 16
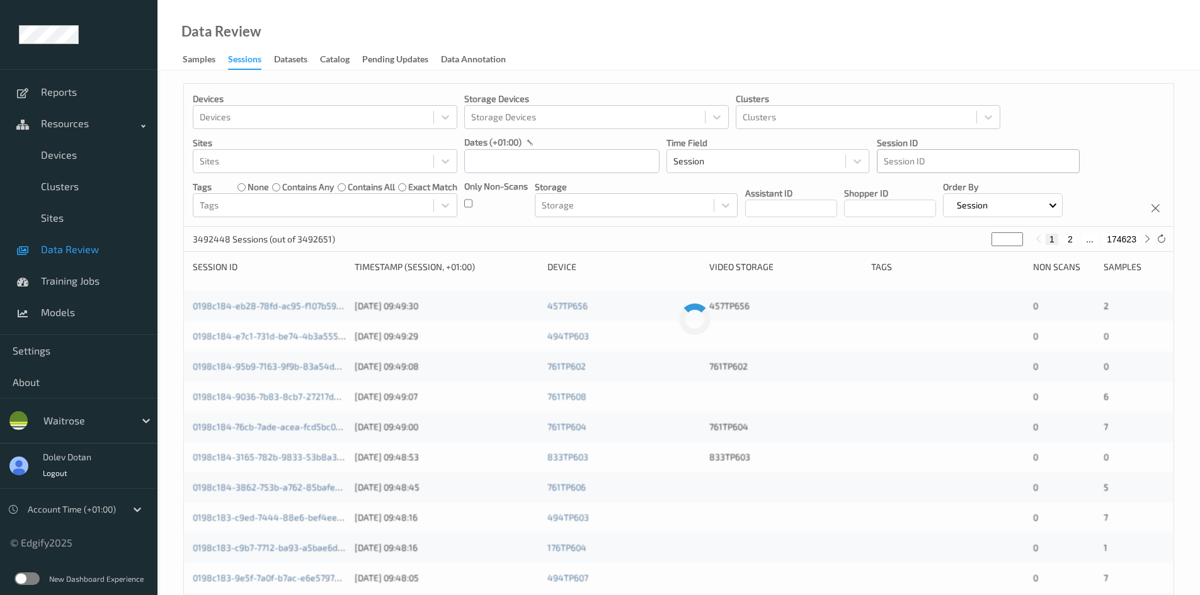
click at [937, 158] on div at bounding box center [978, 161] width 189 height 15
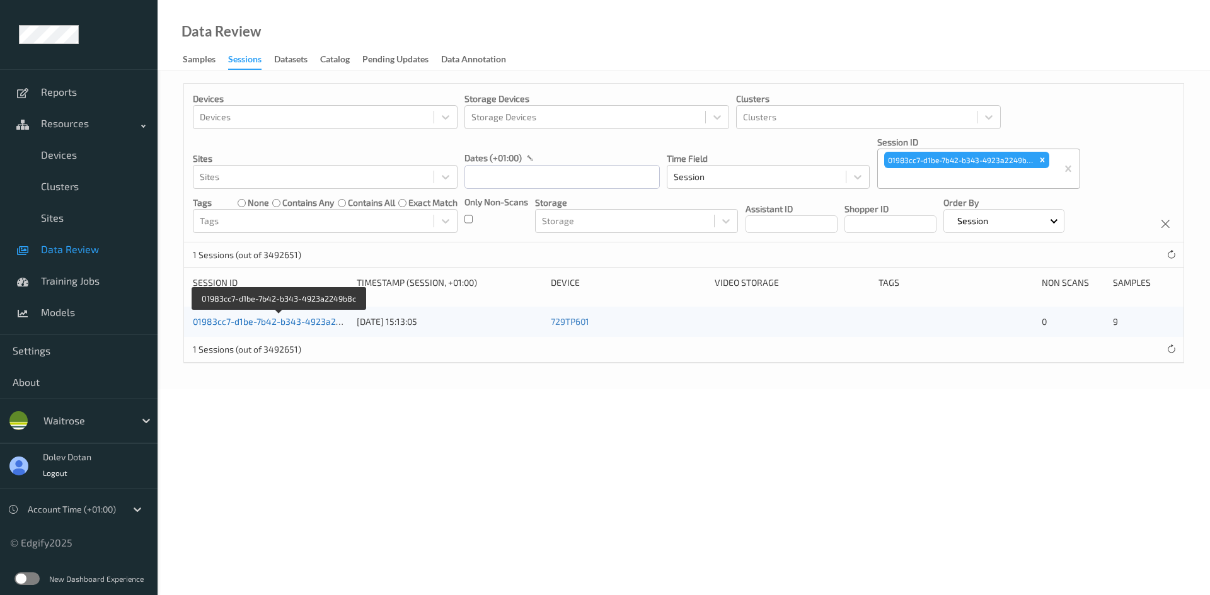
click at [260, 326] on link "01983cc7-d1be-7b42-b343-4923a2249b8c" at bounding box center [280, 321] width 174 height 11
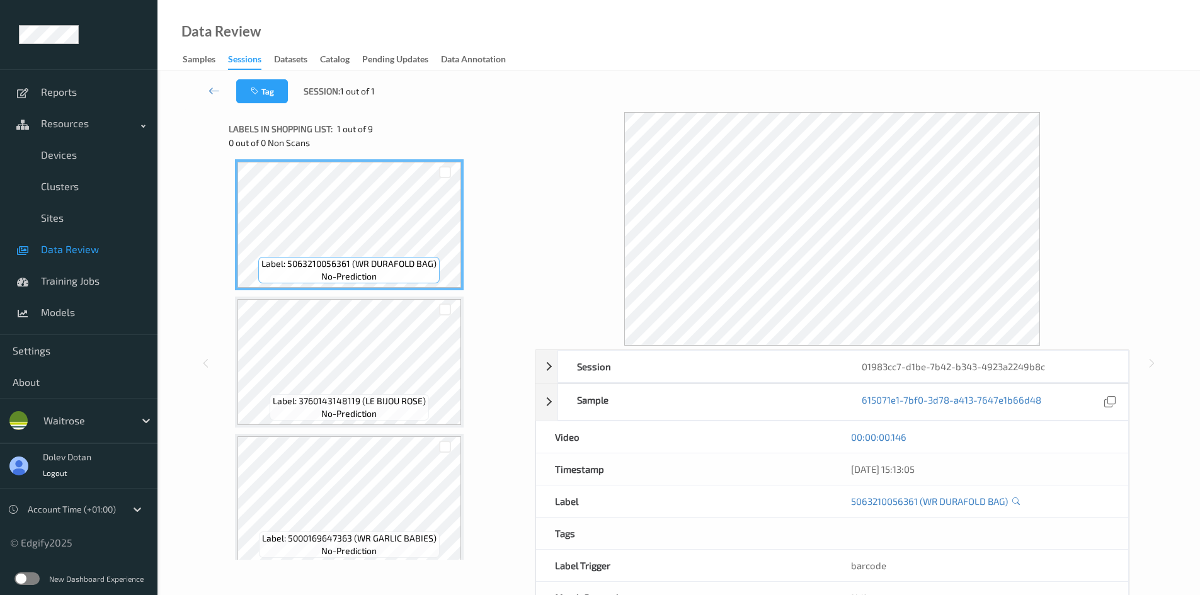
scroll to position [1, 0]
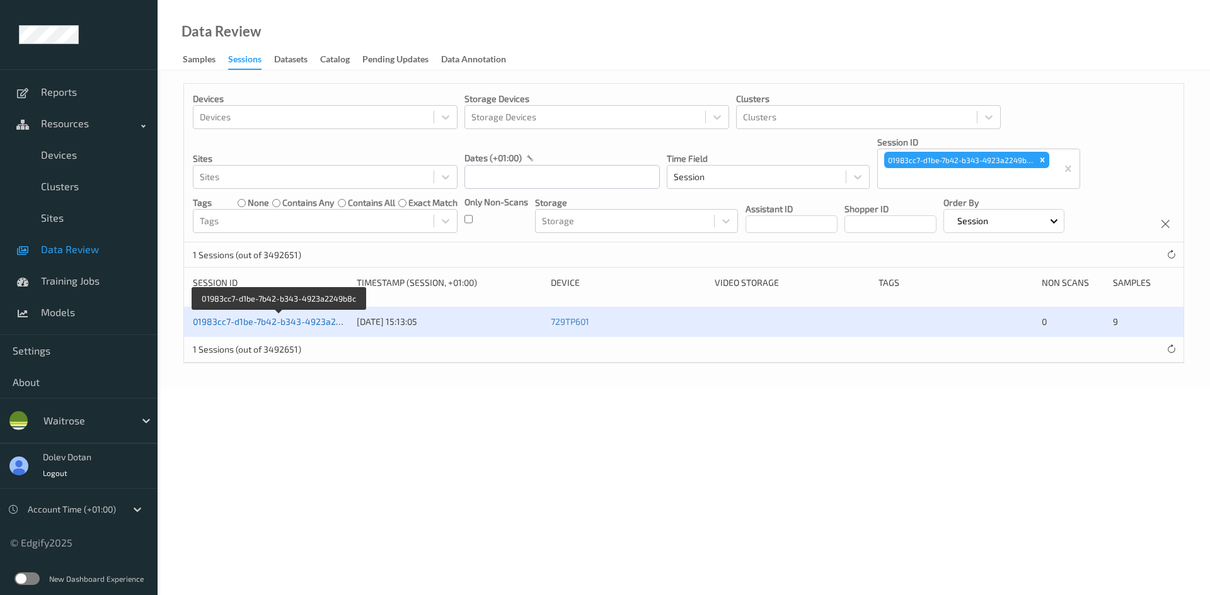
click at [267, 325] on link "01983cc7-d1be-7b42-b343-4923a2249b8c" at bounding box center [280, 321] width 174 height 11
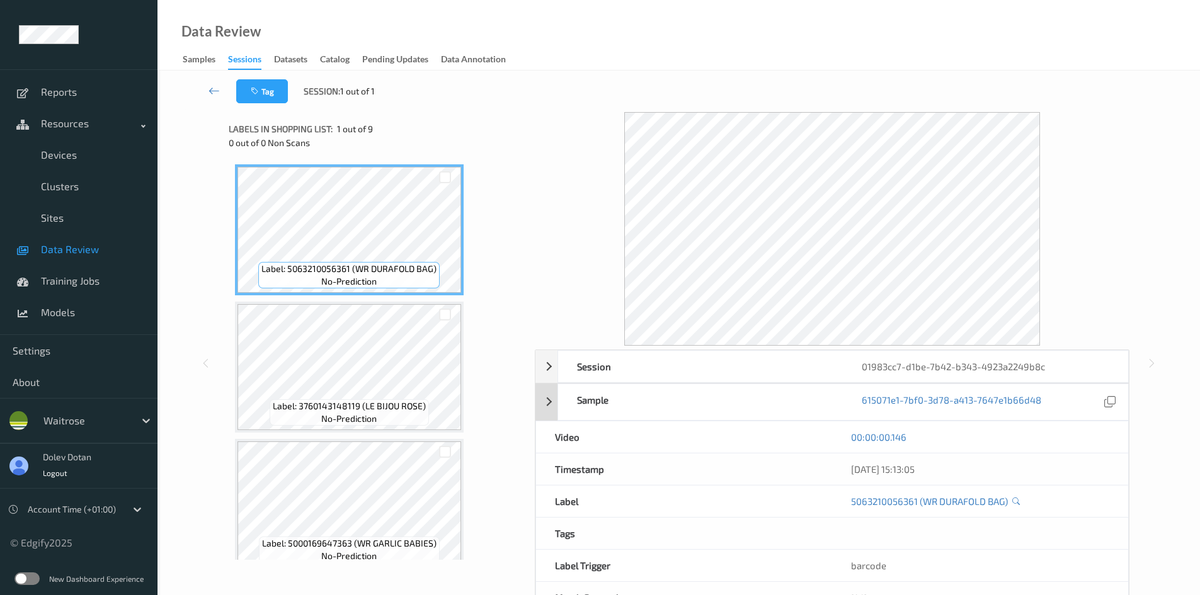
click at [544, 401] on div "Sample 615071e1-7bf0-3d78-a413-7647e1b66d48" at bounding box center [833, 402] width 594 height 37
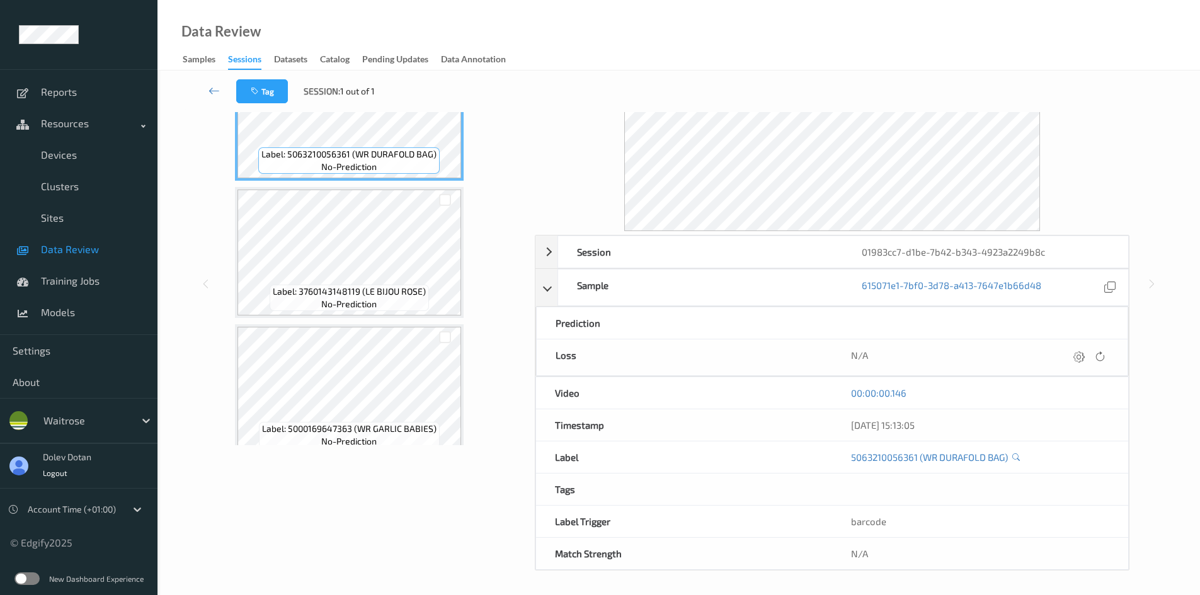
scroll to position [116, 0]
click at [547, 255] on div "Session 01983cc7-d1be-7b42-b343-4923a2249b8c" at bounding box center [833, 250] width 594 height 33
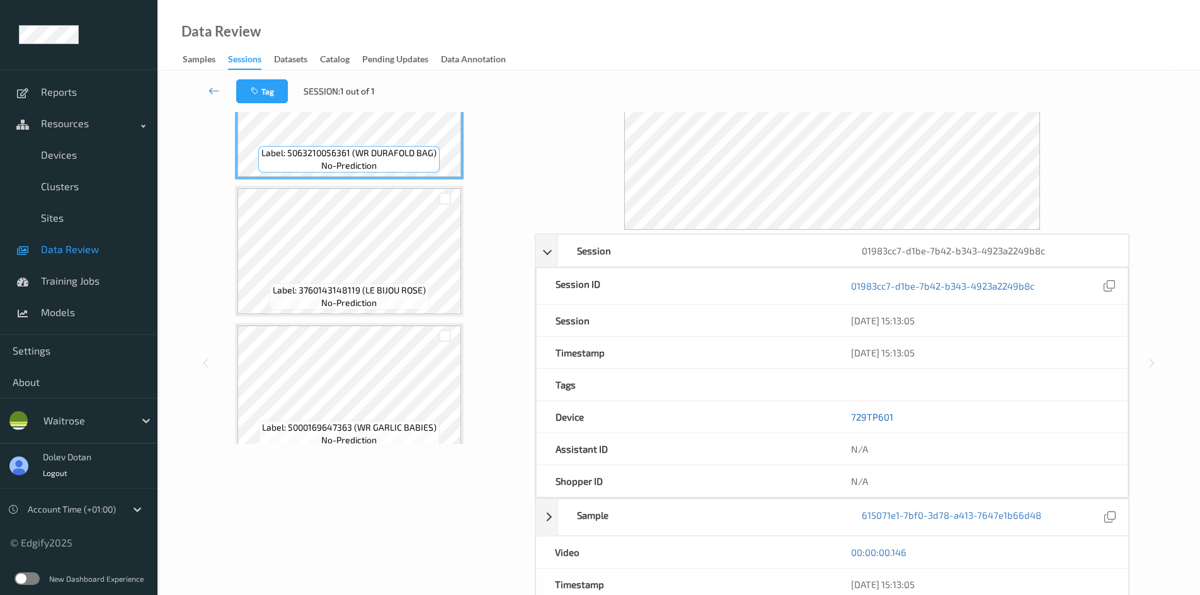
click at [866, 417] on link "729TP601" at bounding box center [872, 416] width 42 height 11
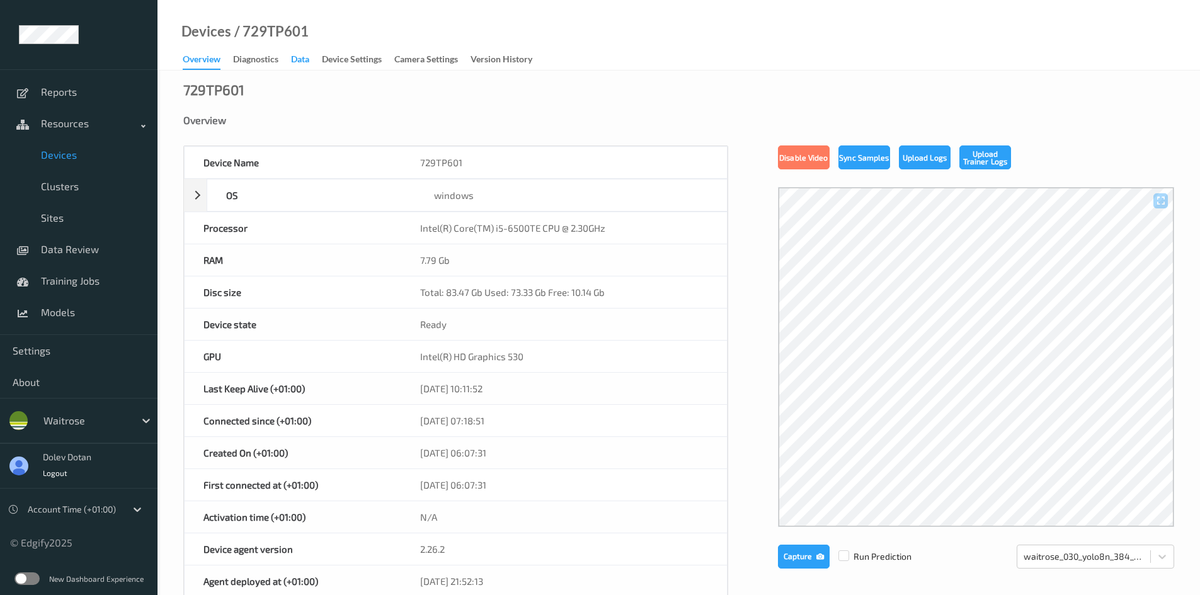
click at [299, 64] on div "Data" at bounding box center [300, 61] width 18 height 16
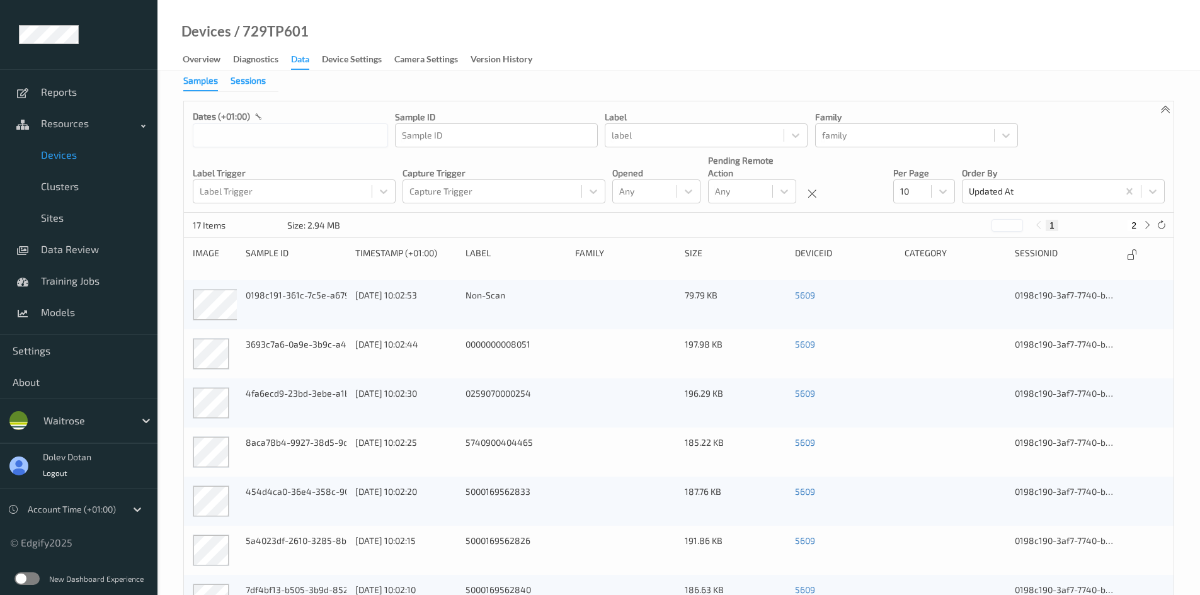
click at [256, 82] on div "Sessions" at bounding box center [248, 82] width 35 height 16
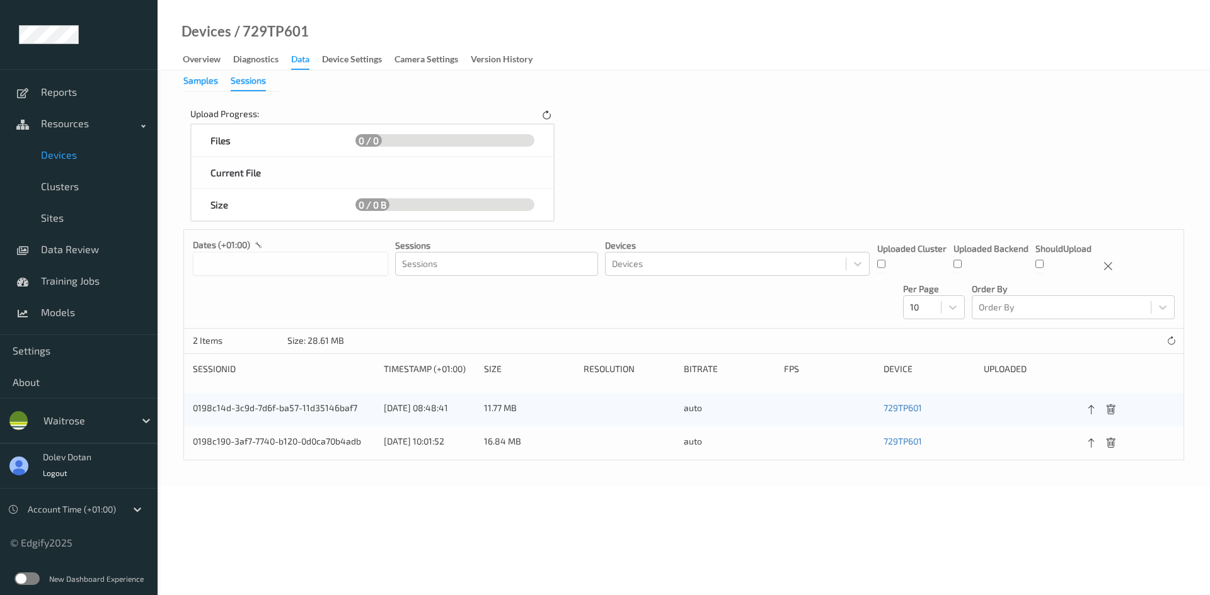
click at [198, 78] on div "Samples" at bounding box center [200, 82] width 35 height 16
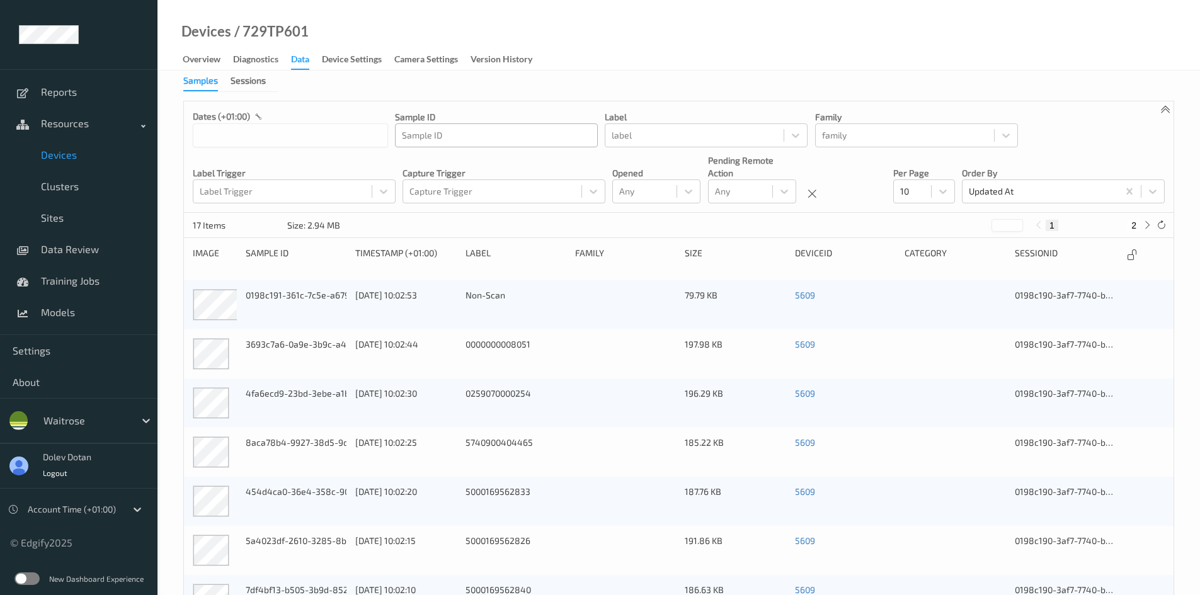
click at [440, 141] on div at bounding box center [496, 135] width 189 height 15
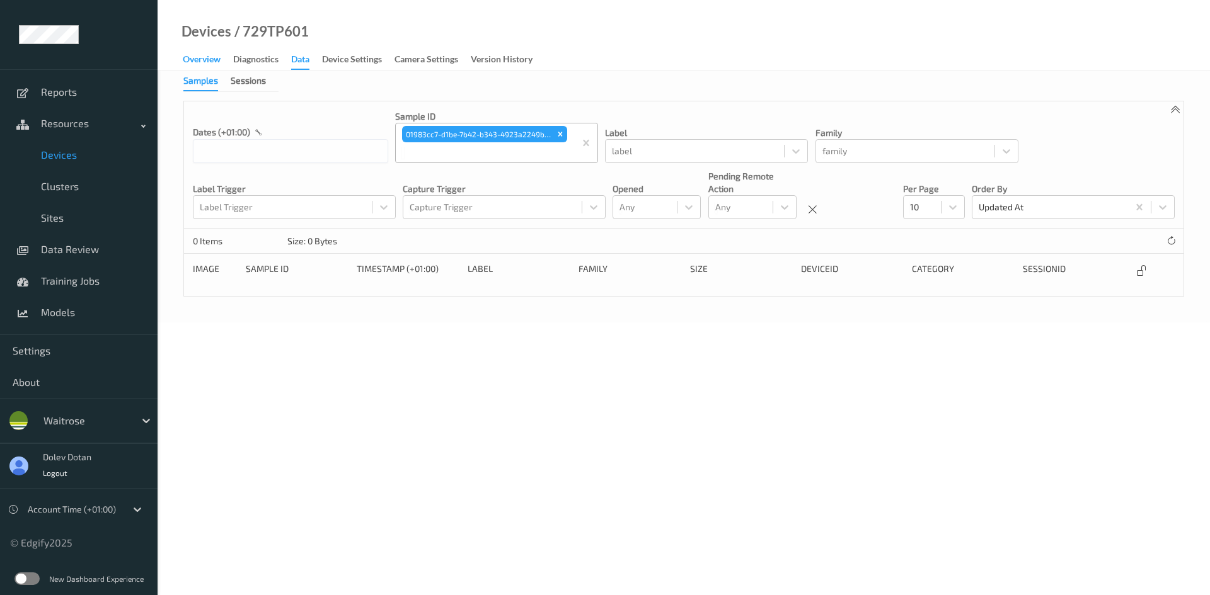
click at [197, 59] on div "Overview" at bounding box center [202, 61] width 38 height 16
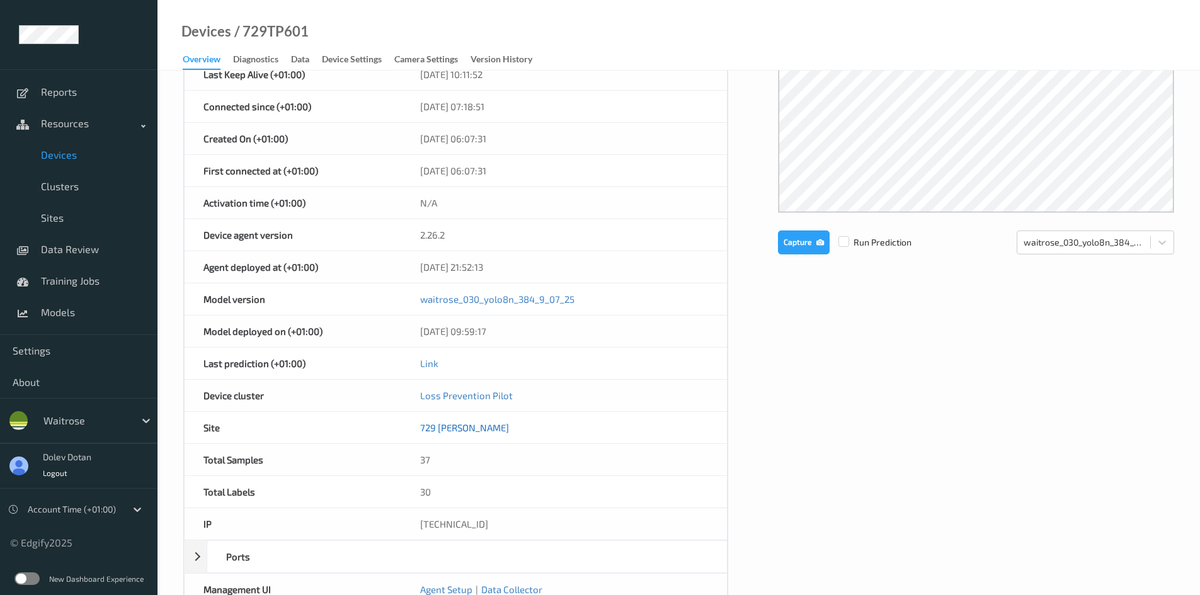
scroll to position [315, 0]
click at [302, 59] on div "Data" at bounding box center [300, 61] width 18 height 16
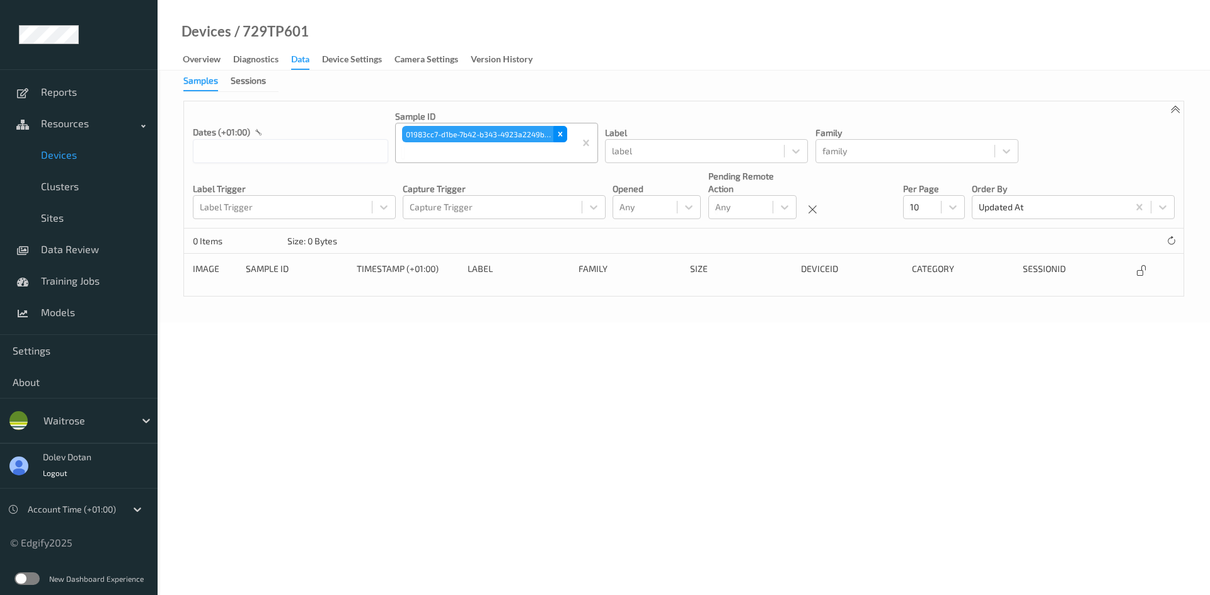
click at [566, 132] on div "Remove 01983cc7-d1be-7b42-b343-4923a2249b8c" at bounding box center [560, 134] width 14 height 16
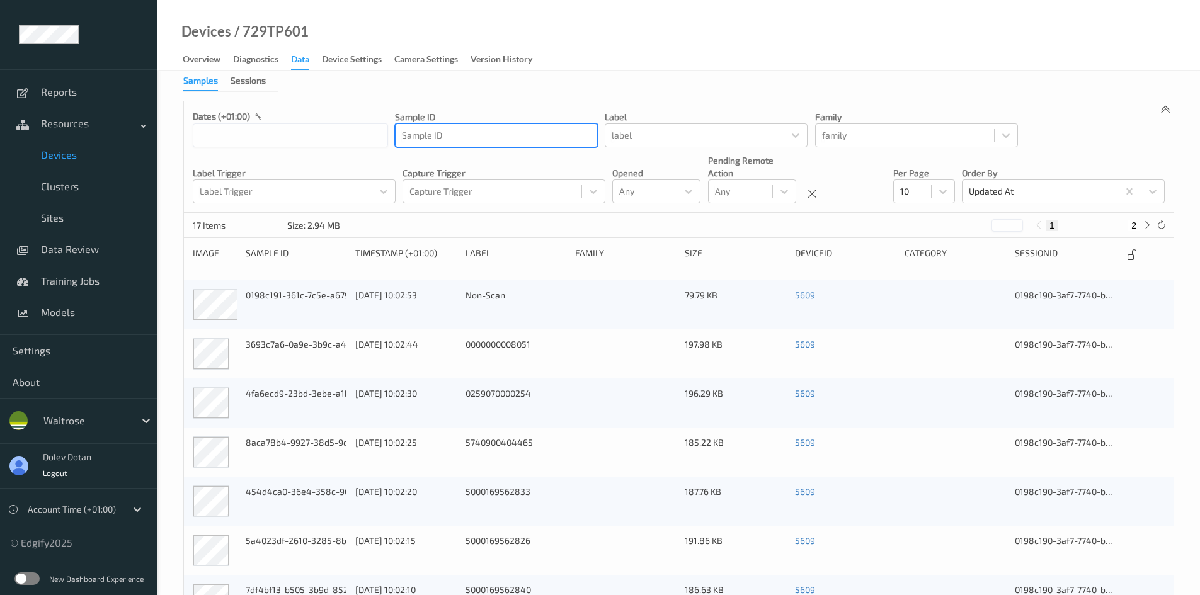
click at [504, 137] on div at bounding box center [496, 135] width 189 height 15
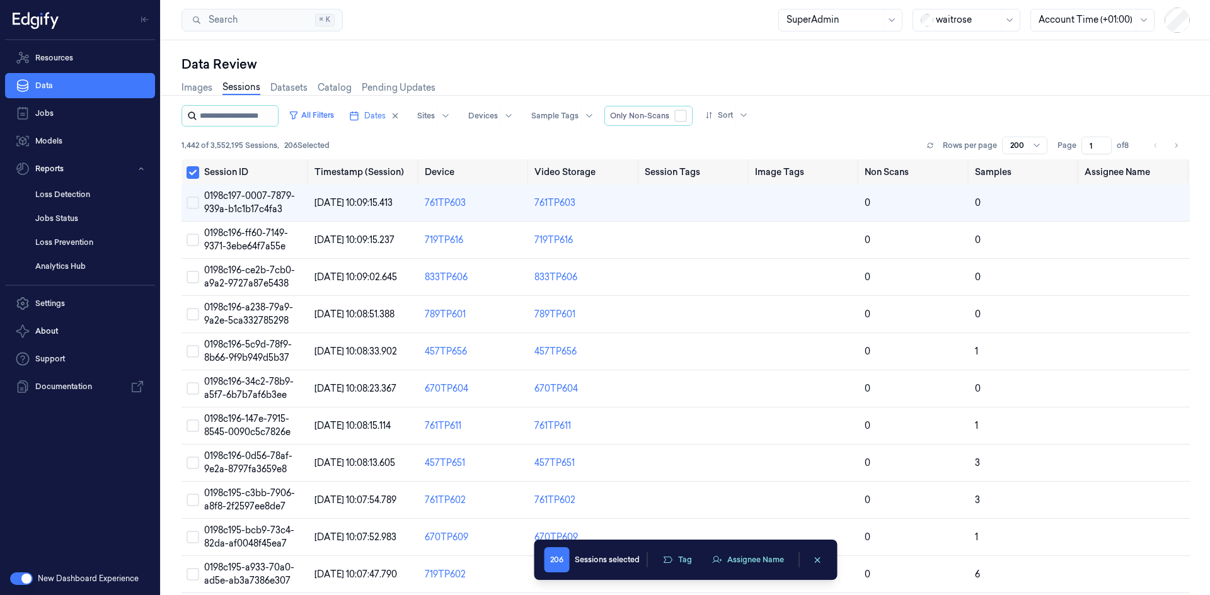
click at [263, 115] on input "string" at bounding box center [238, 116] width 76 height 20
click at [195, 171] on button "Select all" at bounding box center [193, 172] width 13 height 13
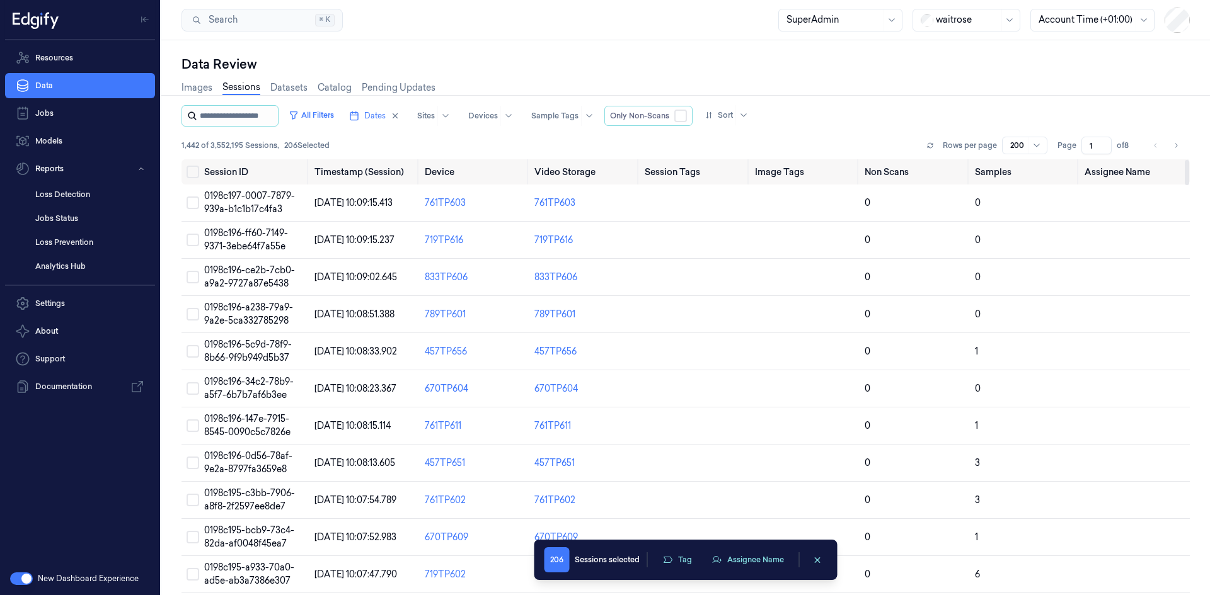
click at [212, 118] on input "string" at bounding box center [238, 116] width 76 height 20
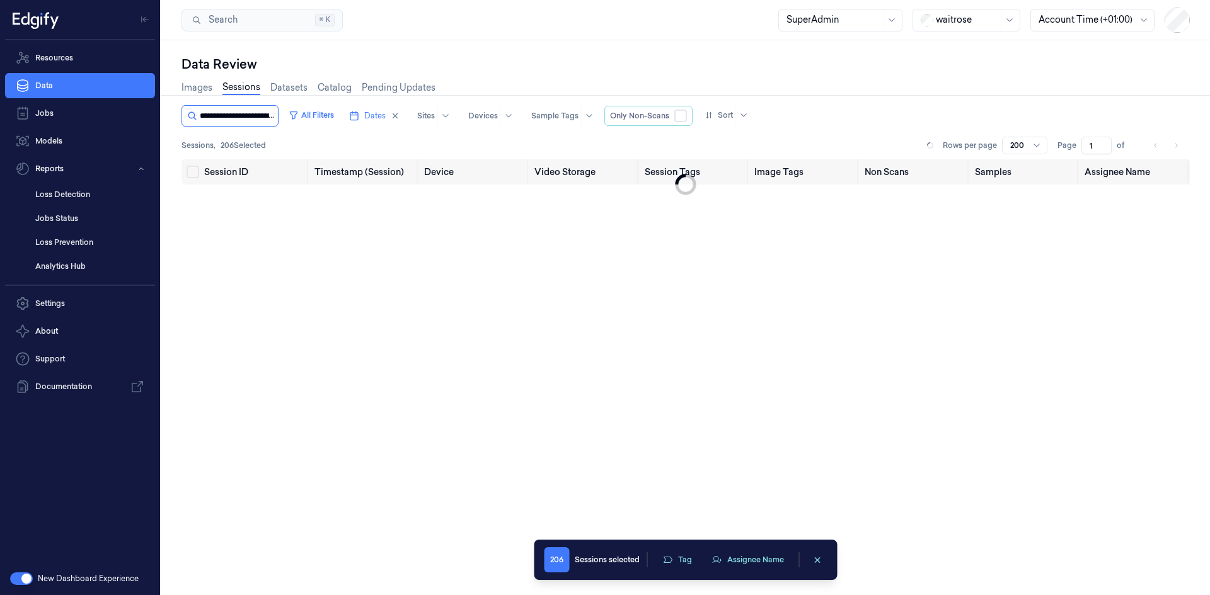
scroll to position [0, 62]
type input "**********"
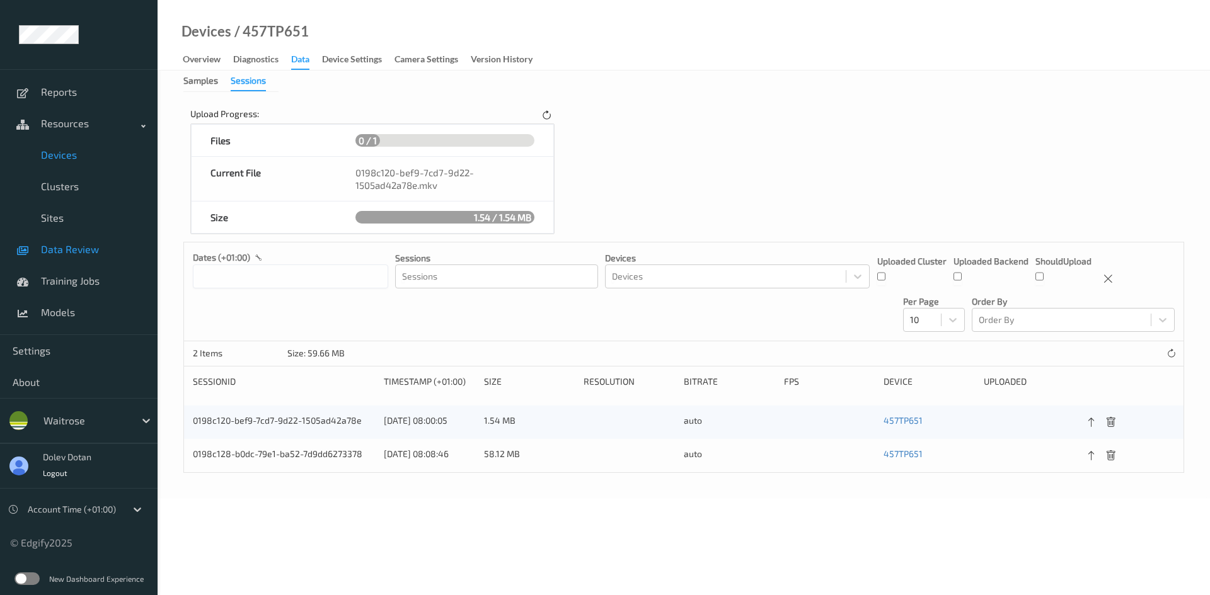
click at [59, 247] on span "Data Review" at bounding box center [93, 249] width 104 height 13
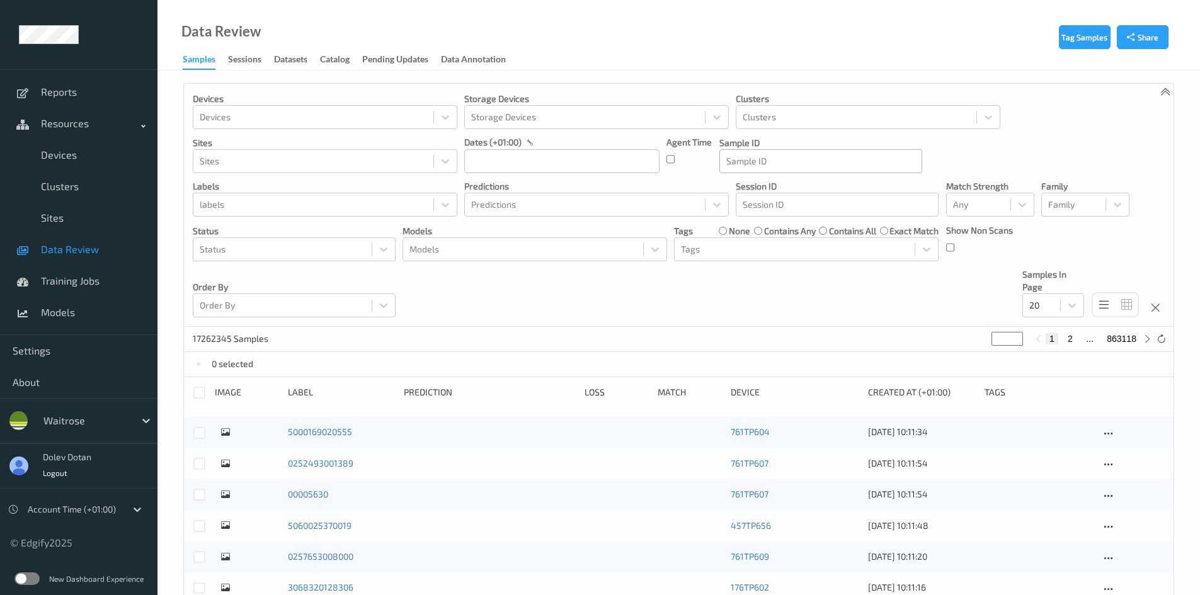
click at [801, 159] on div at bounding box center [821, 161] width 189 height 15
click at [1074, 137] on div "Devices Devices Storage Devices Storage Devices Clusters Clusters Sites Sites d…" at bounding box center [679, 205] width 990 height 243
click at [766, 204] on div at bounding box center [837, 204] width 189 height 15
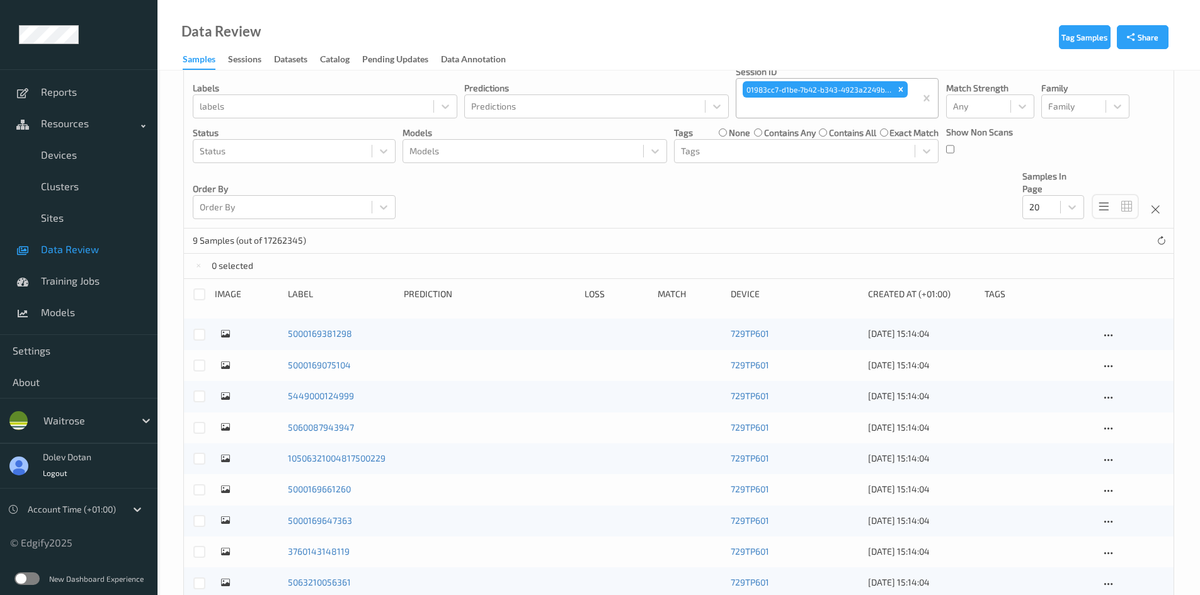
scroll to position [170, 0]
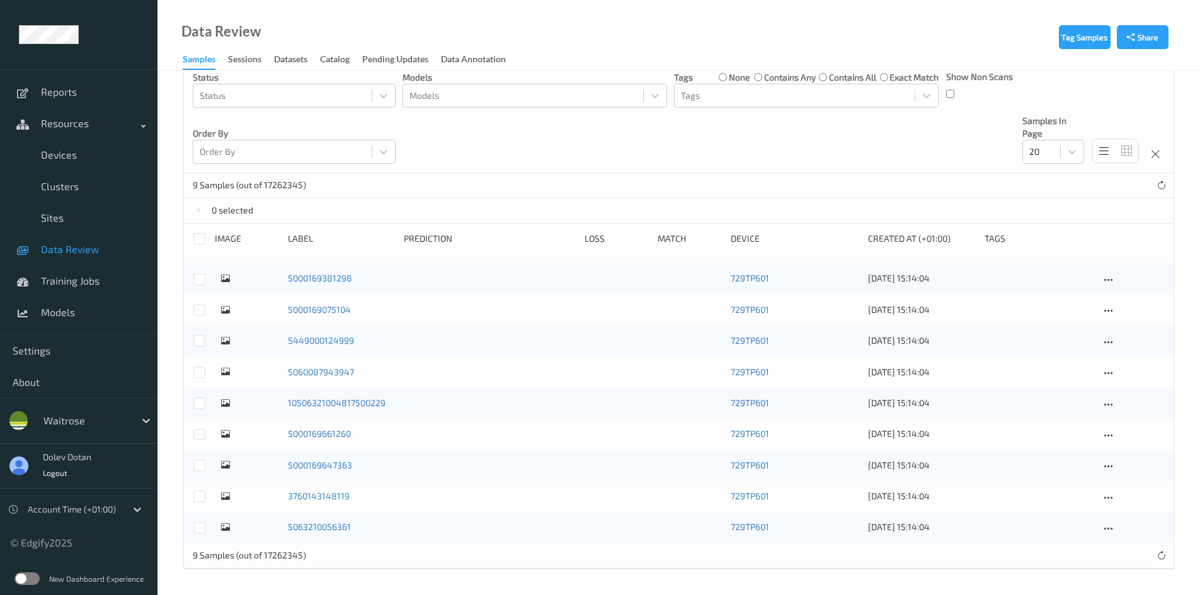
click at [229, 279] on icon at bounding box center [225, 278] width 9 height 11
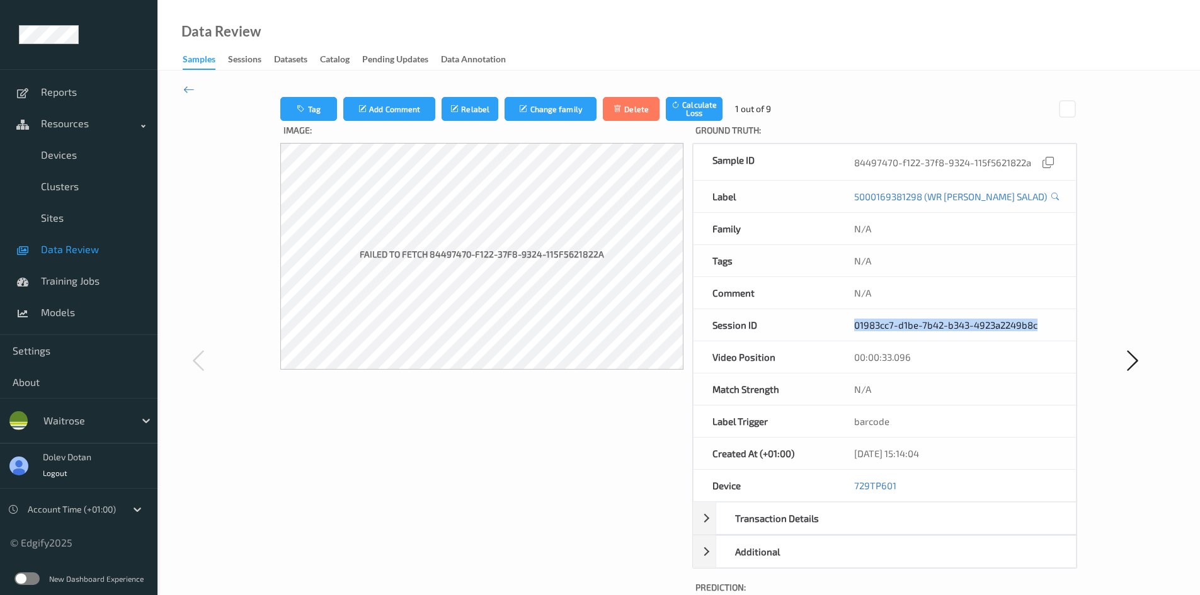
drag, startPoint x: 1047, startPoint y: 323, endPoint x: 799, endPoint y: 323, distance: 248.3
click at [799, 323] on div "Session ID 01983cc7-d1be-7b42-b343-4923a2249b8c" at bounding box center [885, 325] width 384 height 32
copy div "01983cc7-d1be-7b42-b343-4923a2249b8c"
click at [1043, 161] on icon at bounding box center [1048, 161] width 11 height 11
click at [1120, 220] on div at bounding box center [1133, 360] width 83 height 527
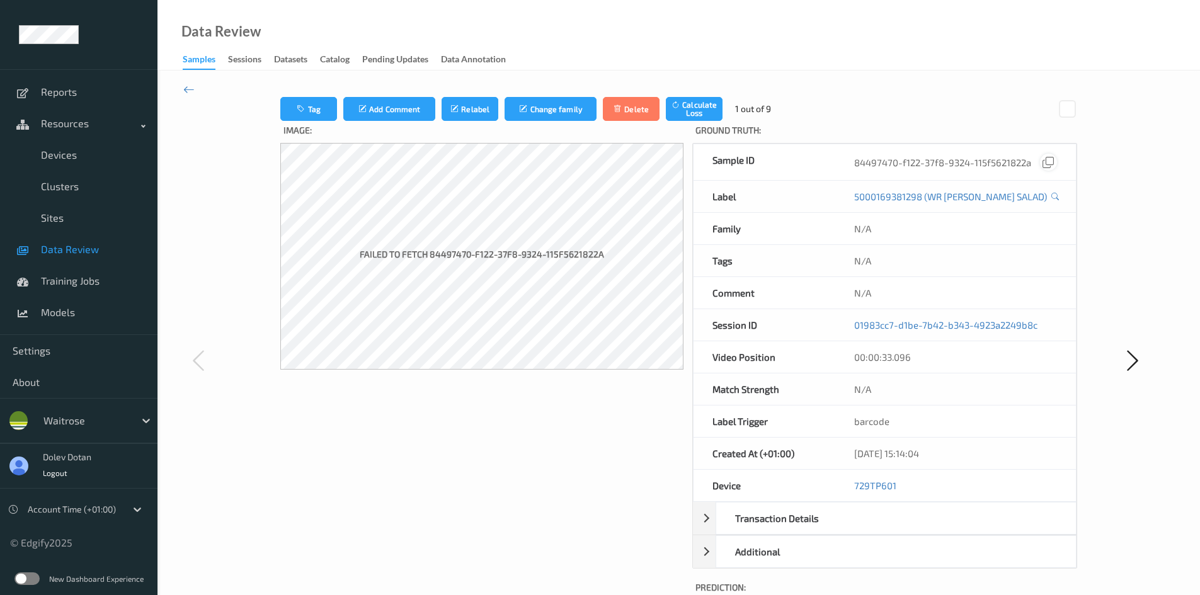
click at [1047, 164] on icon at bounding box center [1048, 161] width 11 height 11
click at [183, 81] on div "Tag Add Comment Relabel Change family Delete Calculate Loss 1 out of 9 Image: F…" at bounding box center [679, 360] width 1043 height 579
click at [190, 84] on icon at bounding box center [188, 90] width 11 height 14
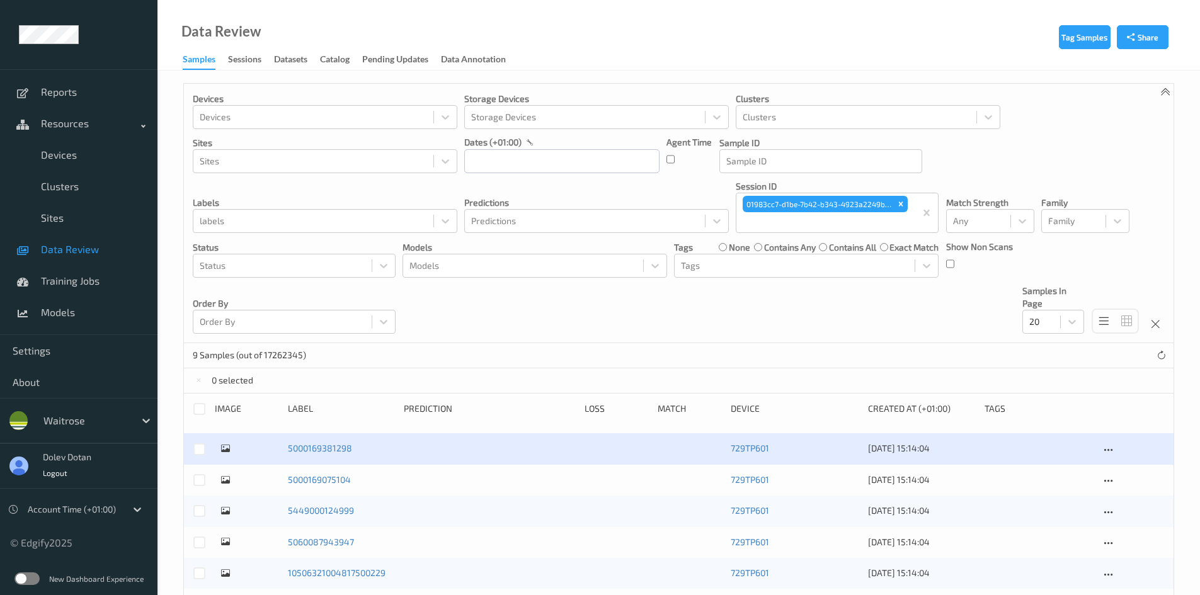
click at [219, 57] on link "Samples" at bounding box center [205, 60] width 45 height 19
click at [233, 57] on div "Sessions" at bounding box center [244, 61] width 33 height 16
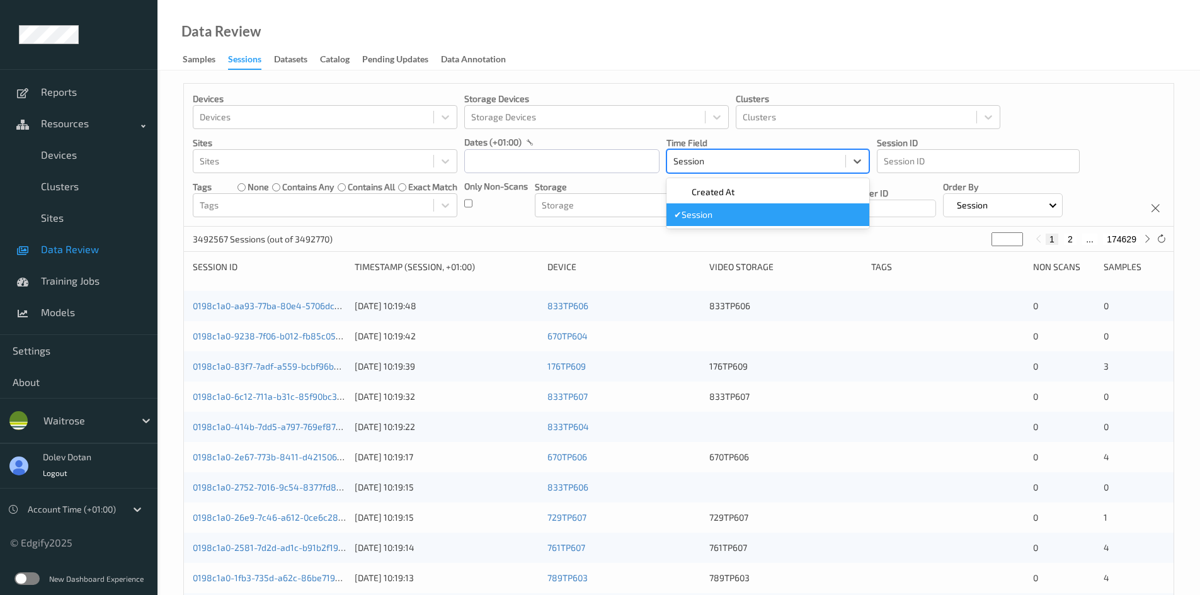
click at [774, 164] on div at bounding box center [757, 161] width 166 height 15
paste input "01983cc7-d1be-7b42-b343-4923a2249b8c"
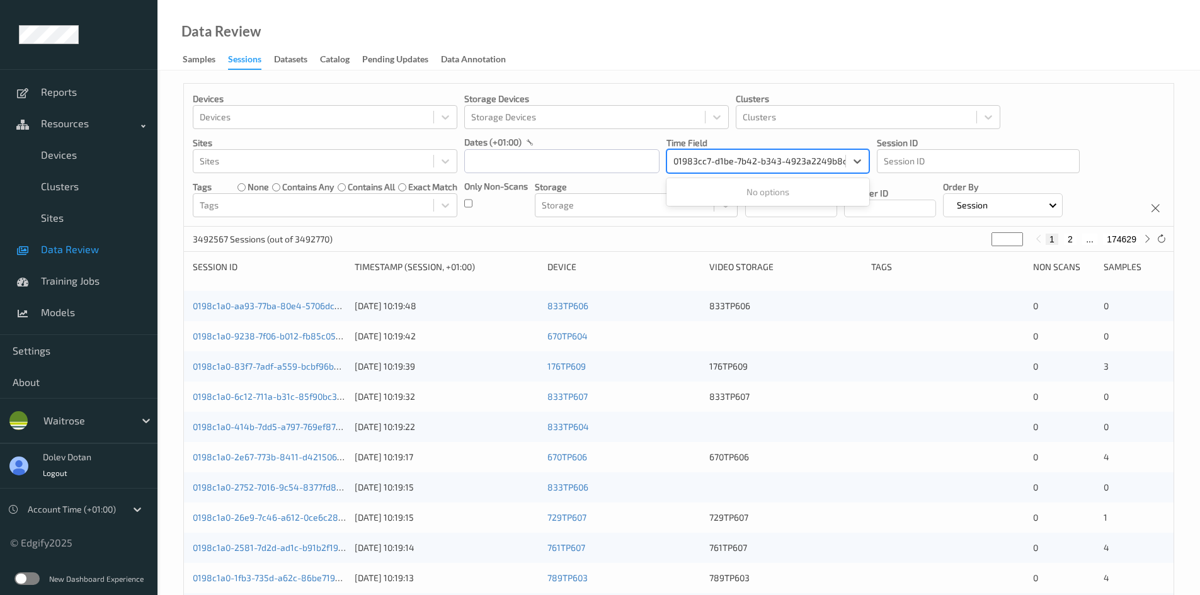
type input "01983cc7-d1be-7b42-b343-4923a2249b8c"
drag, startPoint x: 674, startPoint y: 163, endPoint x: 633, endPoint y: 158, distance: 41.3
click at [633, 158] on div "Devices Devices Storage Devices Storage Devices Clusters Clusters Sites Sites d…" at bounding box center [679, 155] width 990 height 143
click at [793, 161] on div at bounding box center [757, 161] width 166 height 15
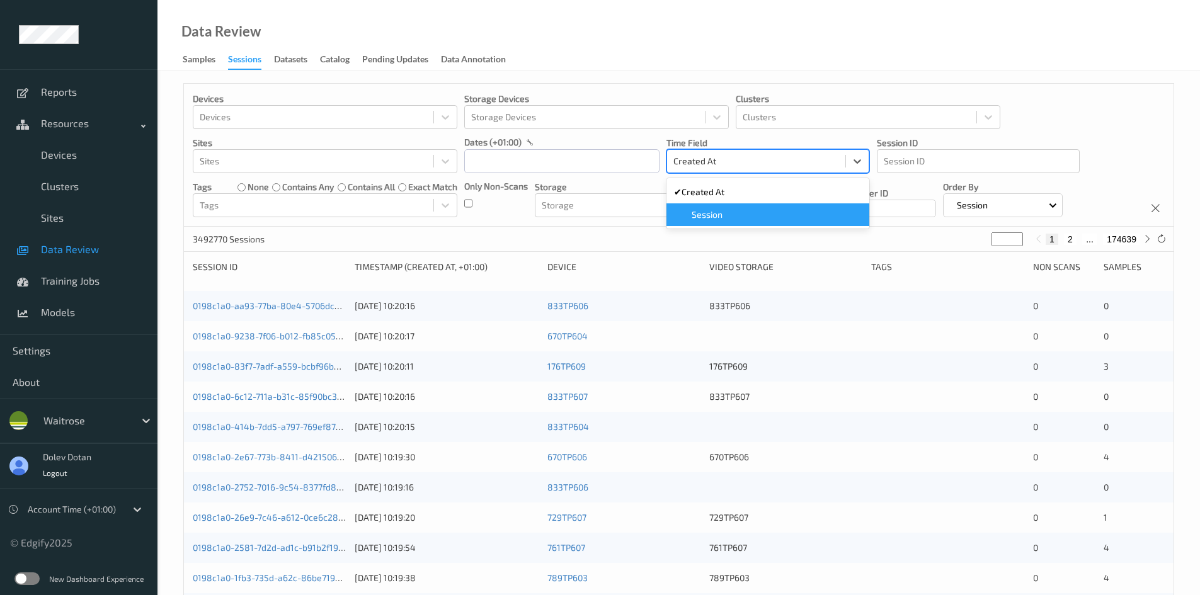
click at [717, 217] on span "Session" at bounding box center [707, 215] width 31 height 13
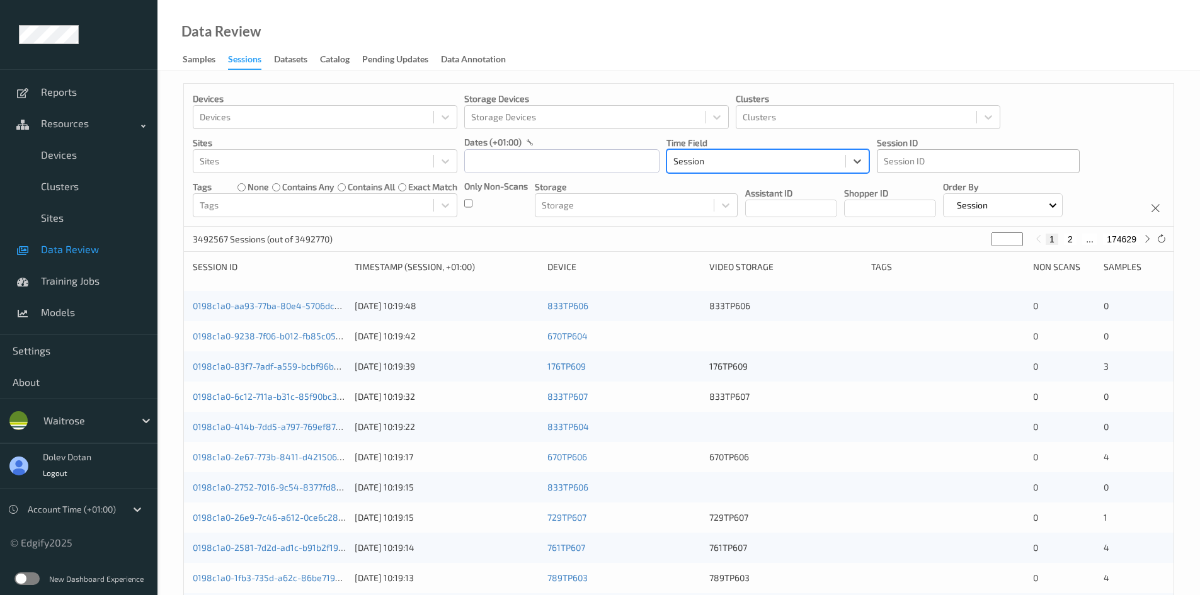
click at [925, 160] on div at bounding box center [978, 161] width 189 height 15
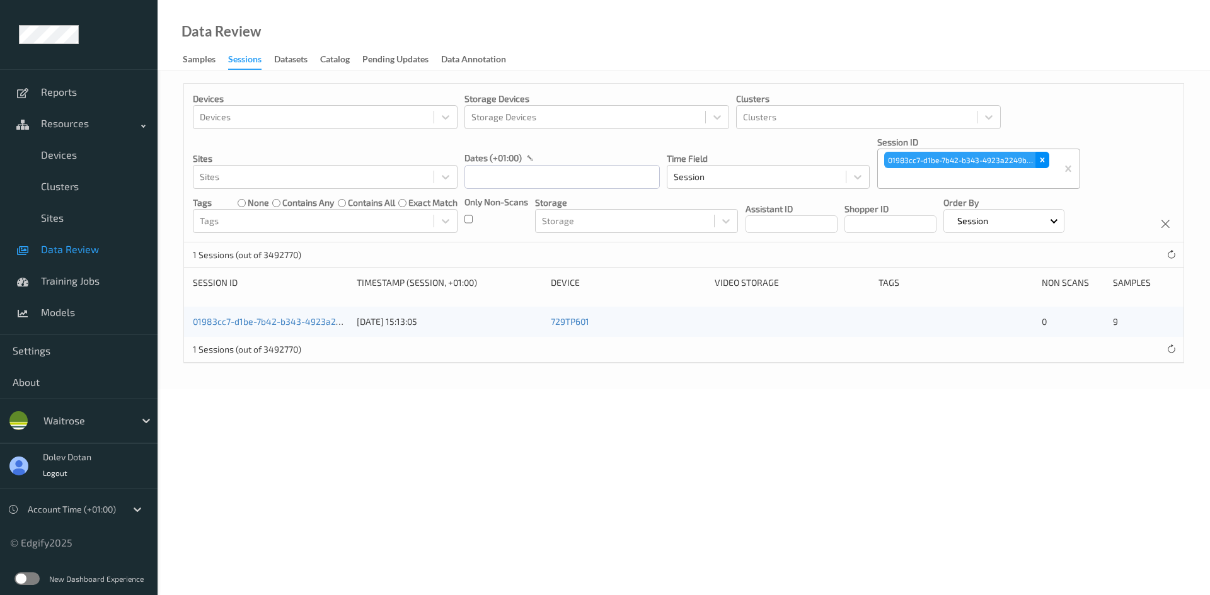
click at [1041, 161] on icon "Remove 01983cc7-d1be-7b42-b343-4923a2249b8c" at bounding box center [1042, 160] width 4 height 4
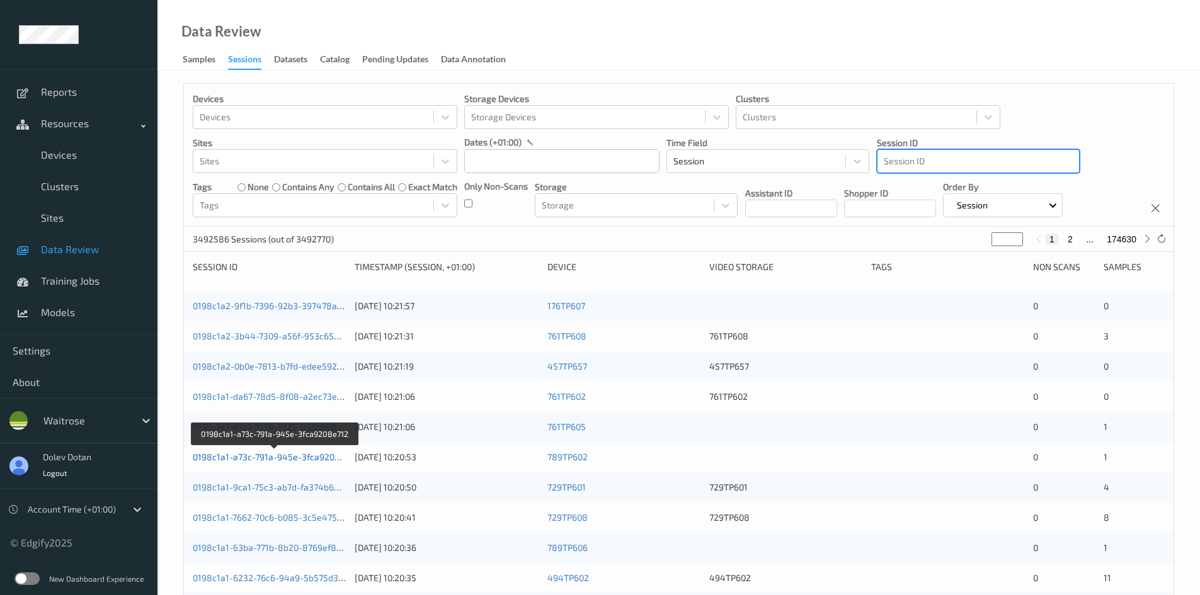
click at [298, 459] on link "0198c1a1-a73c-791a-945e-3fca9208e712" at bounding box center [276, 457] width 166 height 11
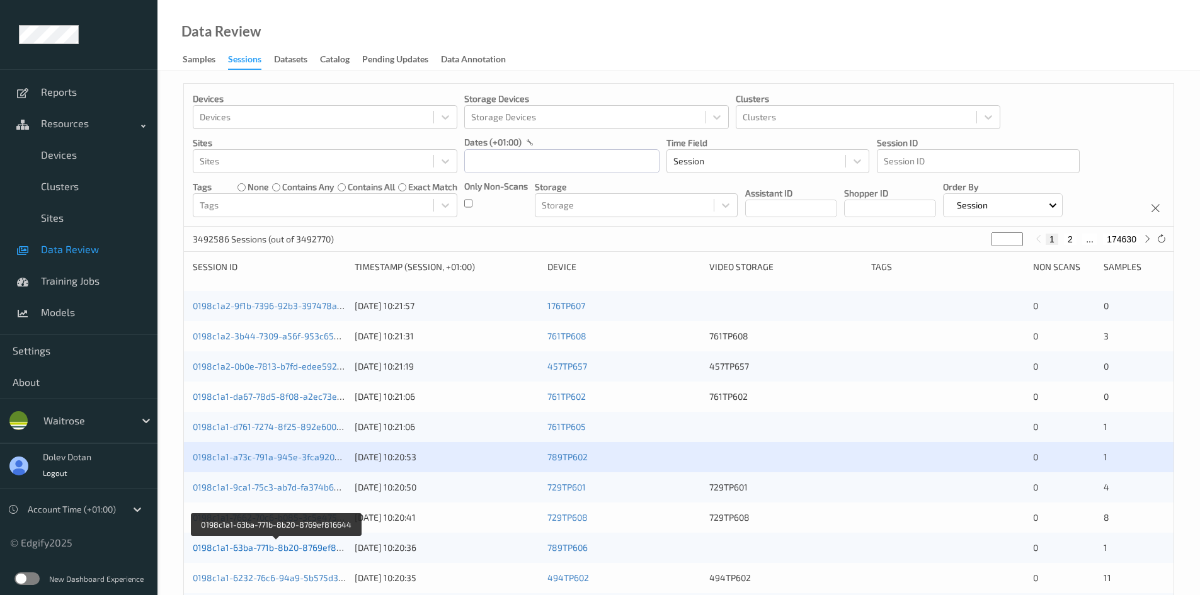
click at [292, 549] on link "0198c1a1-63ba-771b-8b20-8769ef816644" at bounding box center [277, 548] width 169 height 11
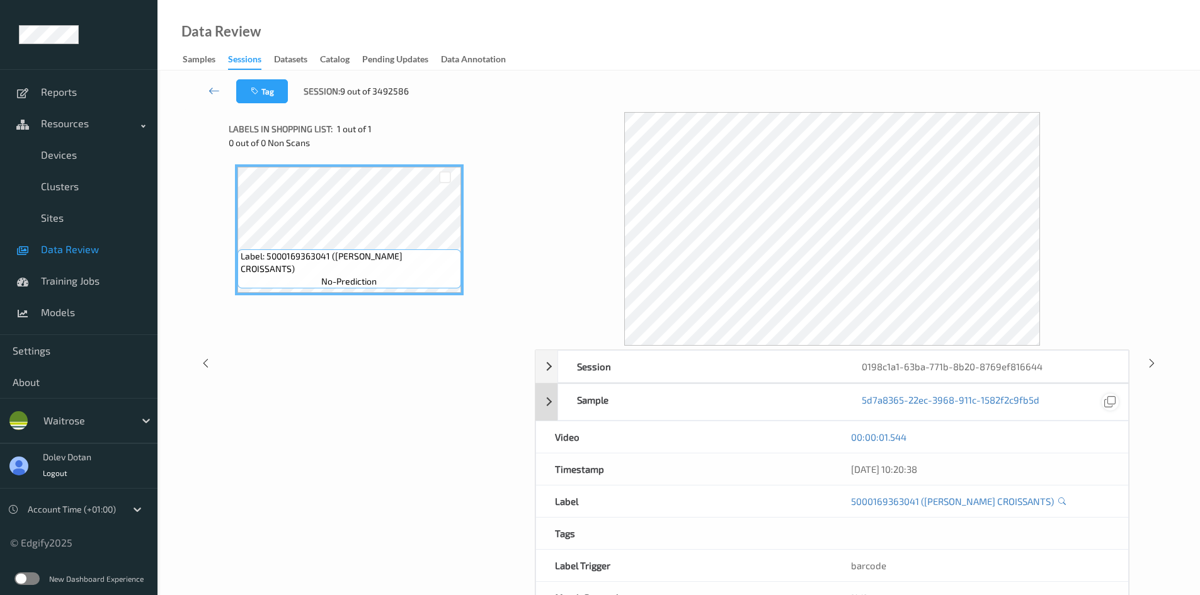
click at [1115, 400] on icon at bounding box center [1110, 401] width 11 height 11
click at [545, 367] on div "Session 0198c1a1-63ba-771b-8b20-8769ef816644" at bounding box center [833, 366] width 594 height 33
click at [209, 89] on icon at bounding box center [214, 90] width 11 height 13
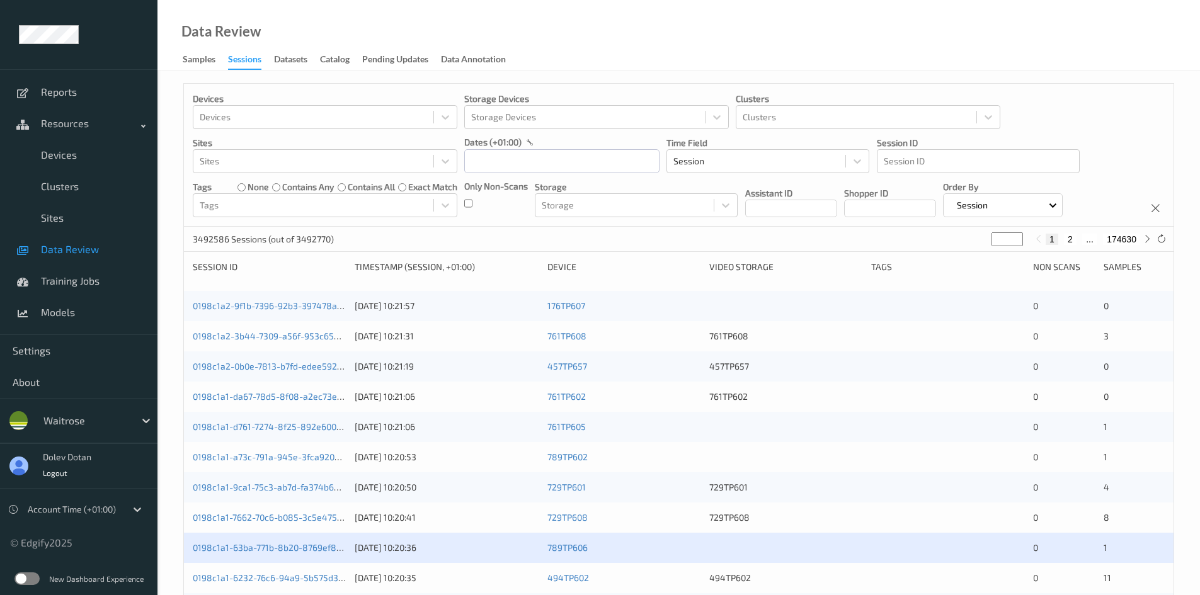
click at [19, 580] on label at bounding box center [26, 579] width 25 height 13
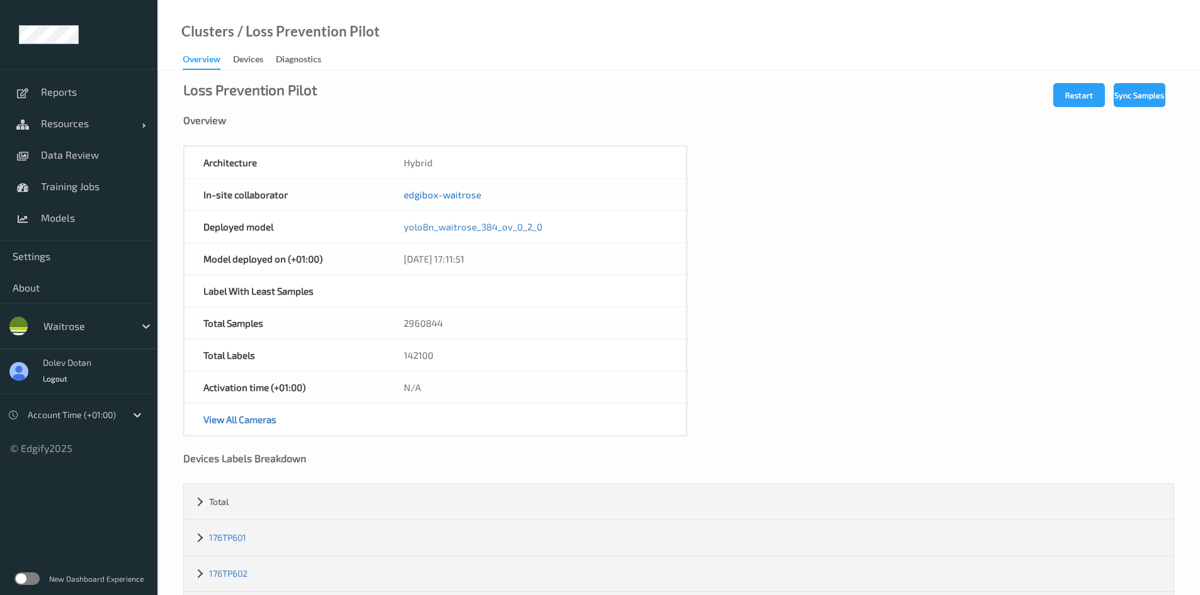
click at [427, 196] on link "edgibox-waitrose" at bounding box center [443, 194] width 78 height 11
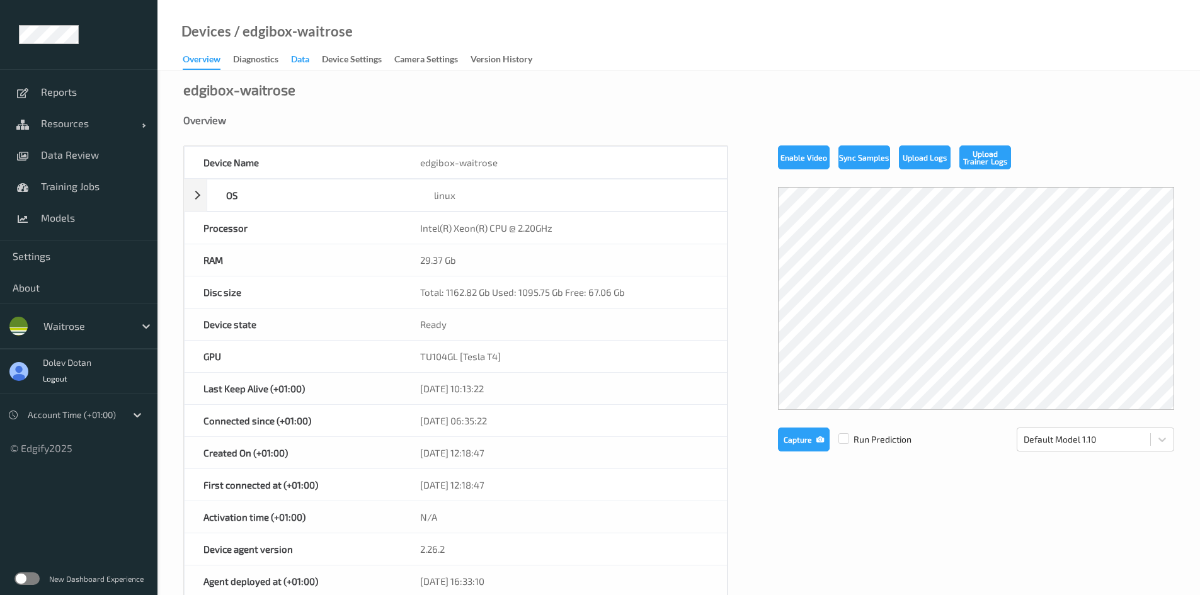
click at [297, 63] on div "Data" at bounding box center [300, 61] width 18 height 16
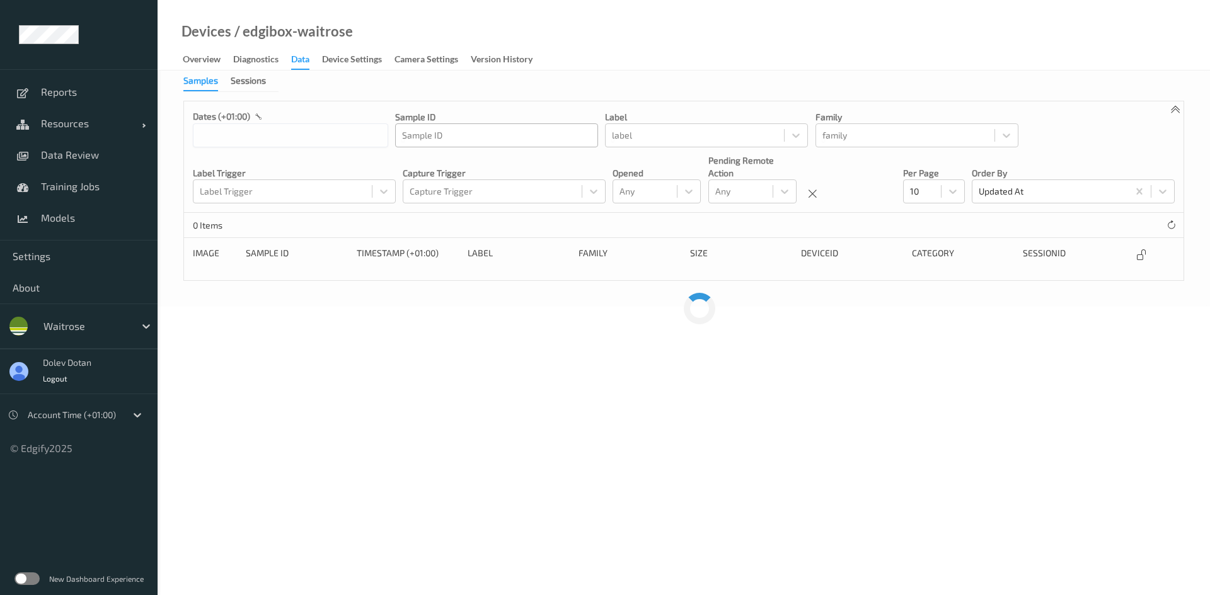
click at [481, 137] on div at bounding box center [496, 135] width 189 height 15
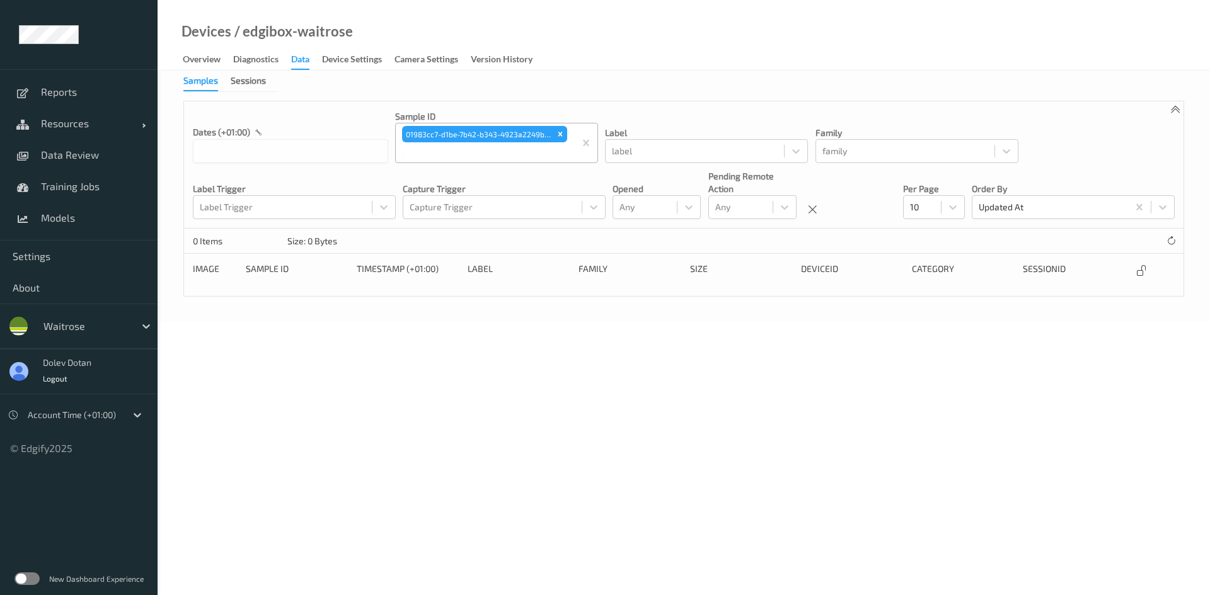
click at [444, 406] on body "Reports Resources Devices Clusters Sites Data Review Training Jobs Models Setti…" at bounding box center [605, 297] width 1210 height 595
click at [681, 33] on div "Devices / edgibox-waitrose Overview Diagnostics Data Device Settings Camera Set…" at bounding box center [684, 35] width 1052 height 71
click at [498, 373] on body "Reports Resources Devices Clusters Sites Data Review Training Jobs Models Setti…" at bounding box center [605, 297] width 1210 height 595
click at [421, 135] on div "01983cc7-d1be-7b42-b343-4923a2249b8c" at bounding box center [477, 134] width 151 height 16
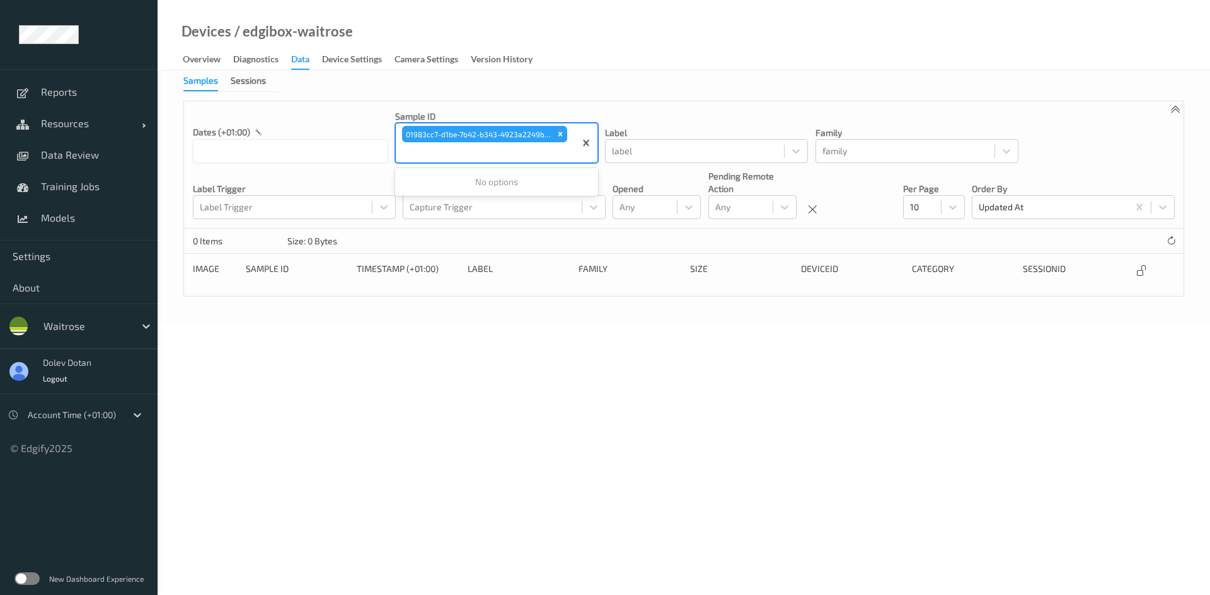
click at [421, 135] on div "01983cc7-d1be-7b42-b343-4923a2249b8c" at bounding box center [477, 134] width 151 height 16
click at [355, 387] on body "Reports Resources Devices Clusters Sites Data Review Training Jobs Models Setti…" at bounding box center [605, 297] width 1210 height 595
click at [562, 137] on icon "Remove 01983cc7-d1be-7b42-b343-4923a2249b8c" at bounding box center [560, 134] width 9 height 9
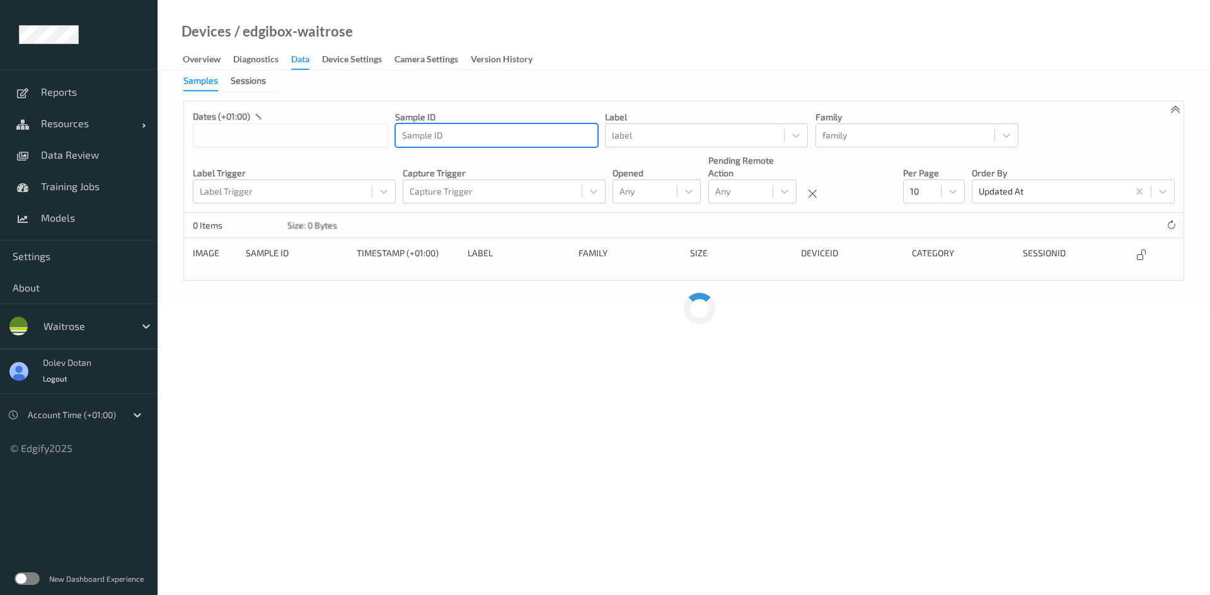
click at [530, 142] on div at bounding box center [496, 135] width 189 height 15
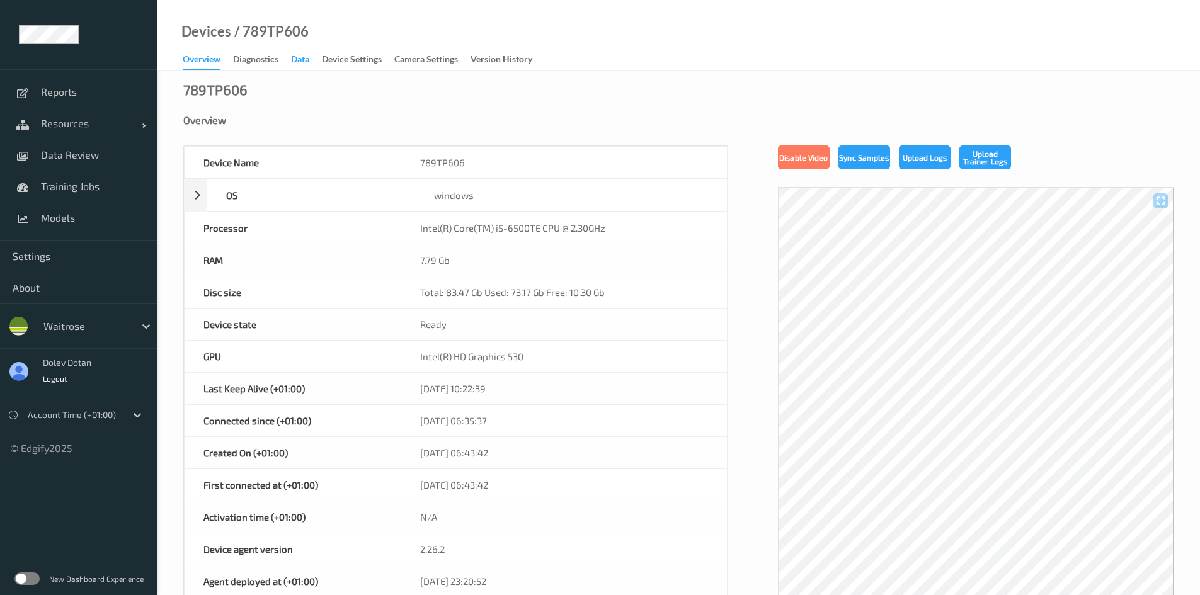
click at [299, 60] on div "Data" at bounding box center [300, 61] width 18 height 16
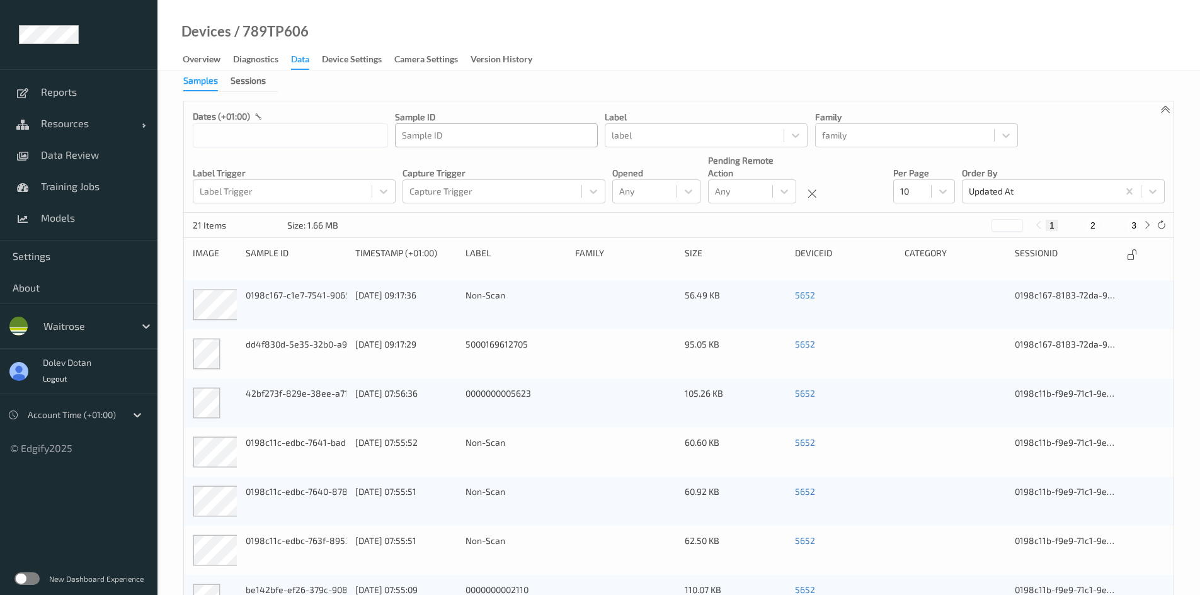
click at [440, 133] on div at bounding box center [496, 135] width 189 height 15
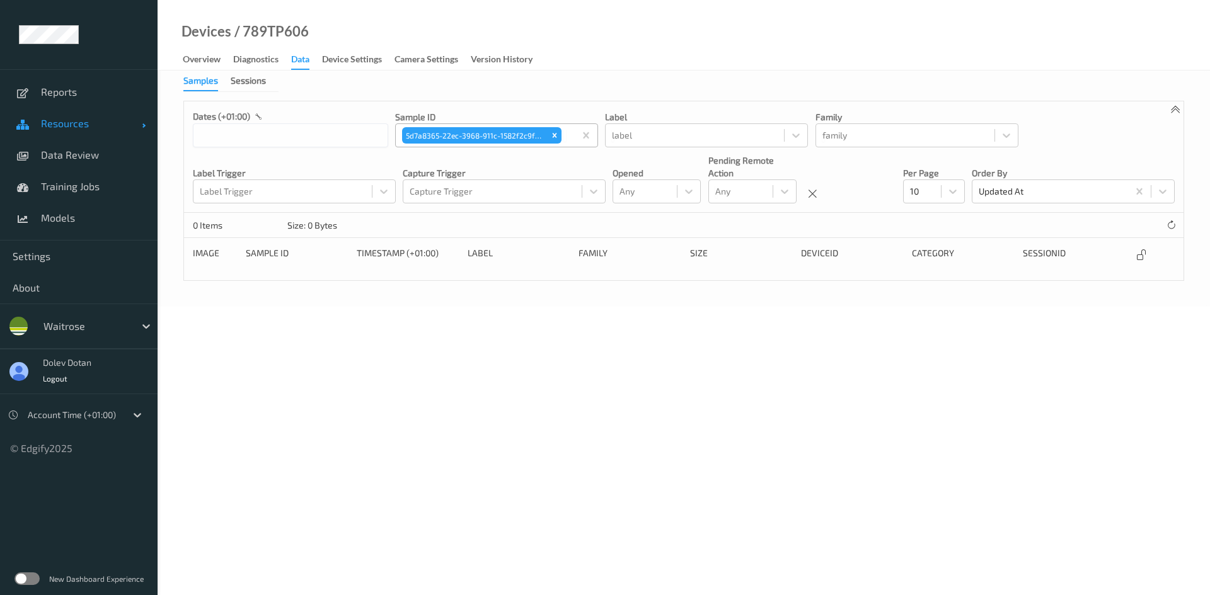
click at [70, 128] on span "Resources" at bounding box center [91, 123] width 101 height 13
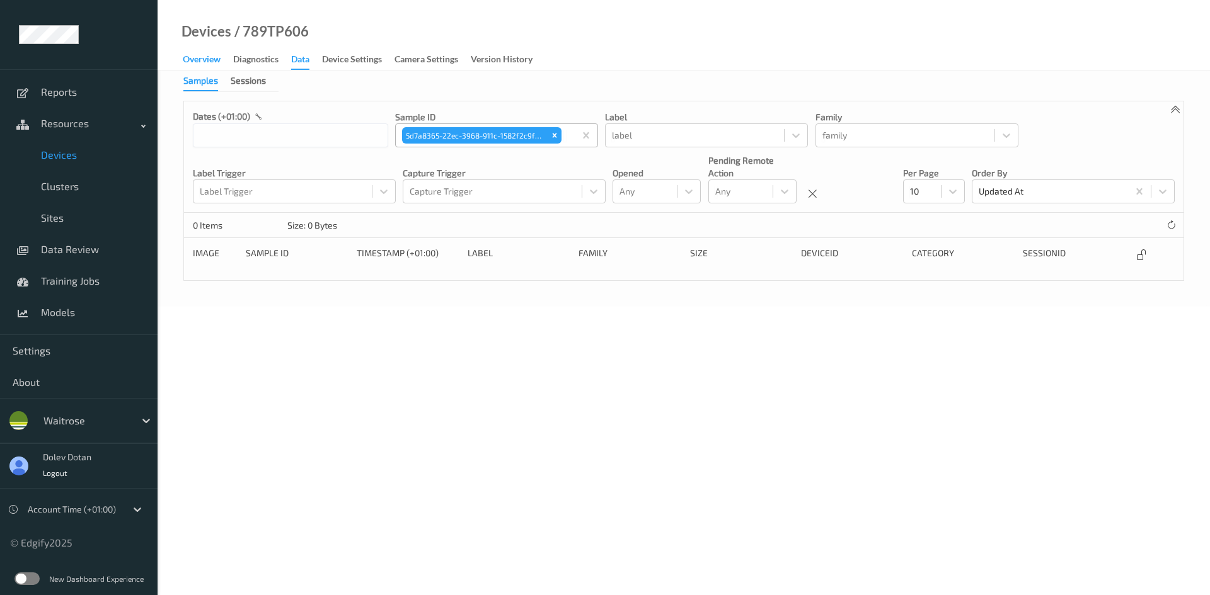
click at [195, 56] on div "Overview" at bounding box center [202, 61] width 38 height 16
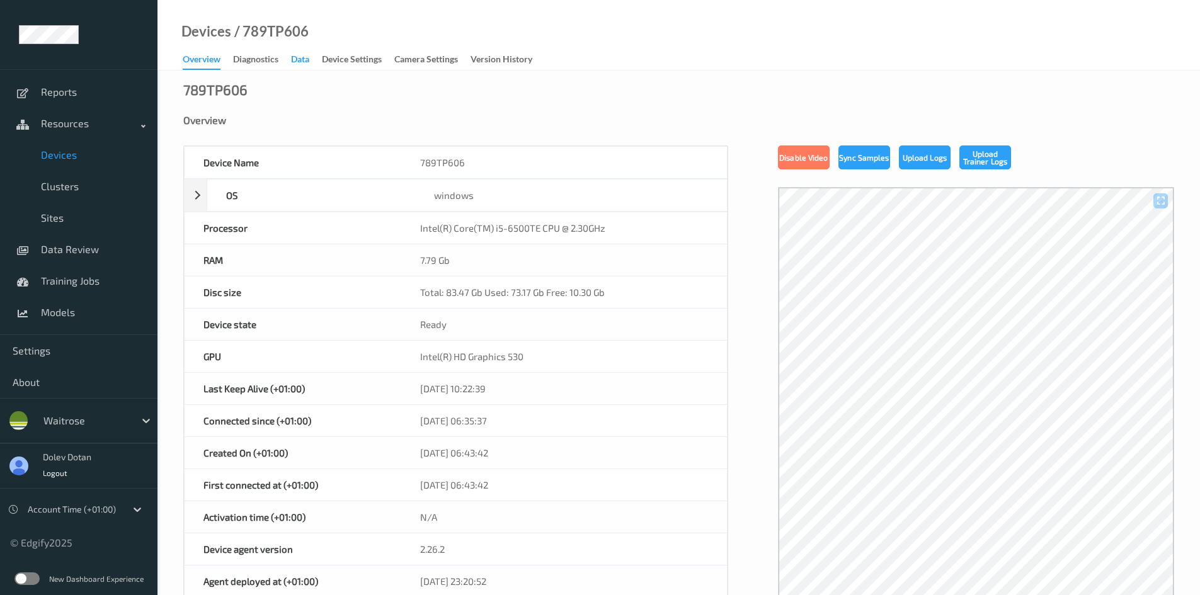
click at [306, 60] on div "Data" at bounding box center [300, 61] width 18 height 16
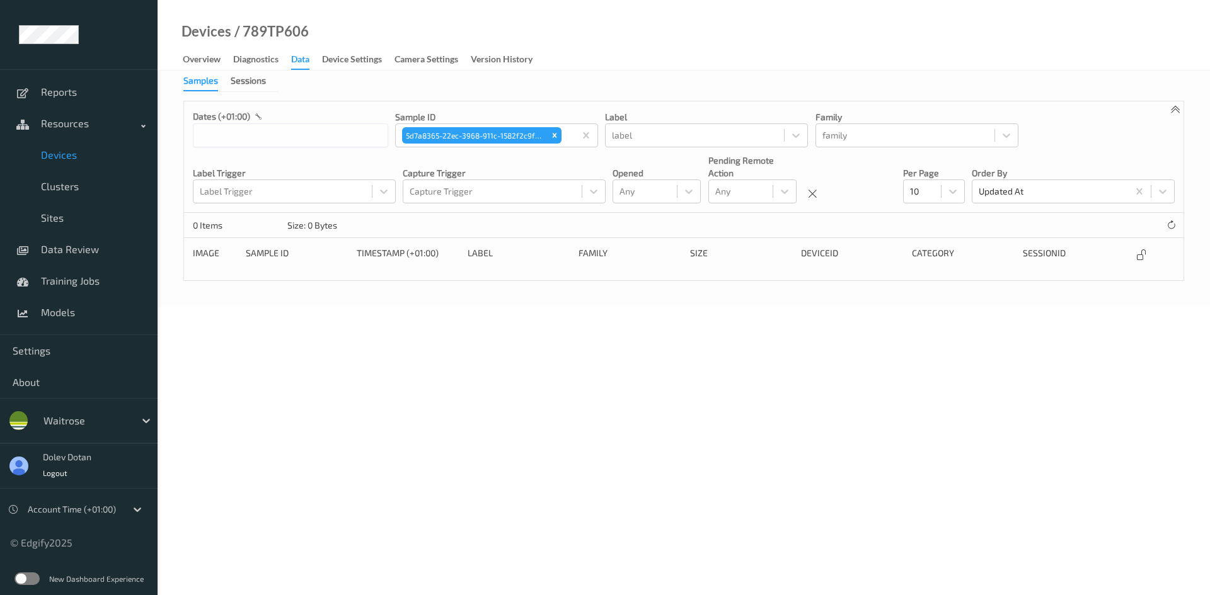
click at [26, 576] on label at bounding box center [26, 579] width 25 height 13
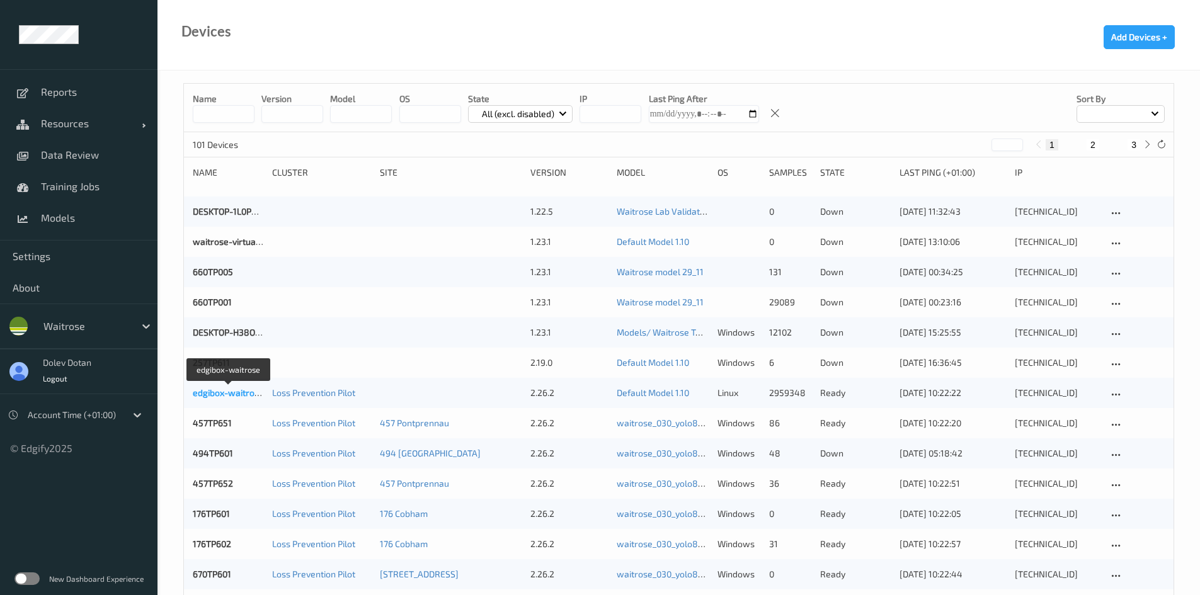
click at [204, 389] on link "edgibox-waitrose" at bounding box center [228, 393] width 71 height 11
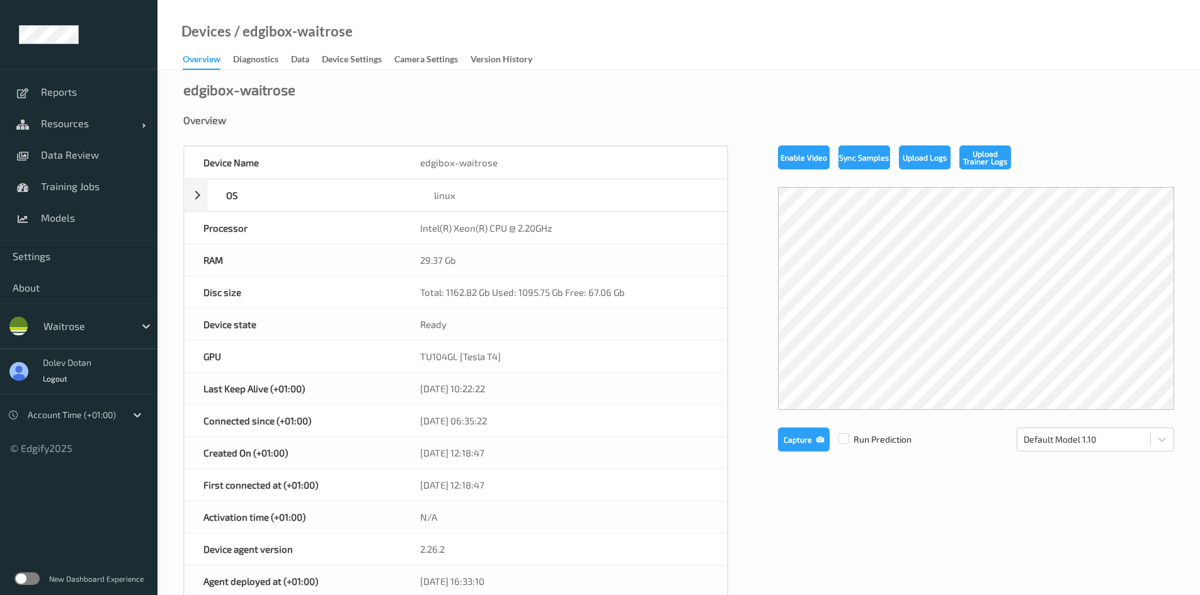
click at [33, 576] on label at bounding box center [26, 579] width 25 height 13
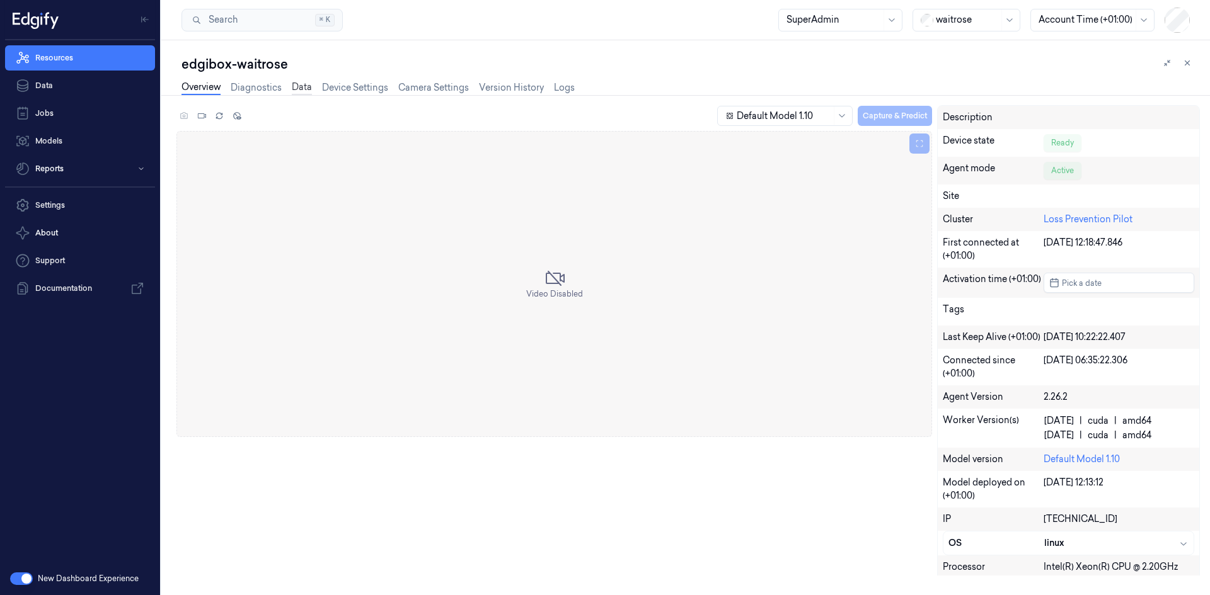
click at [297, 88] on link "Data" at bounding box center [302, 88] width 20 height 14
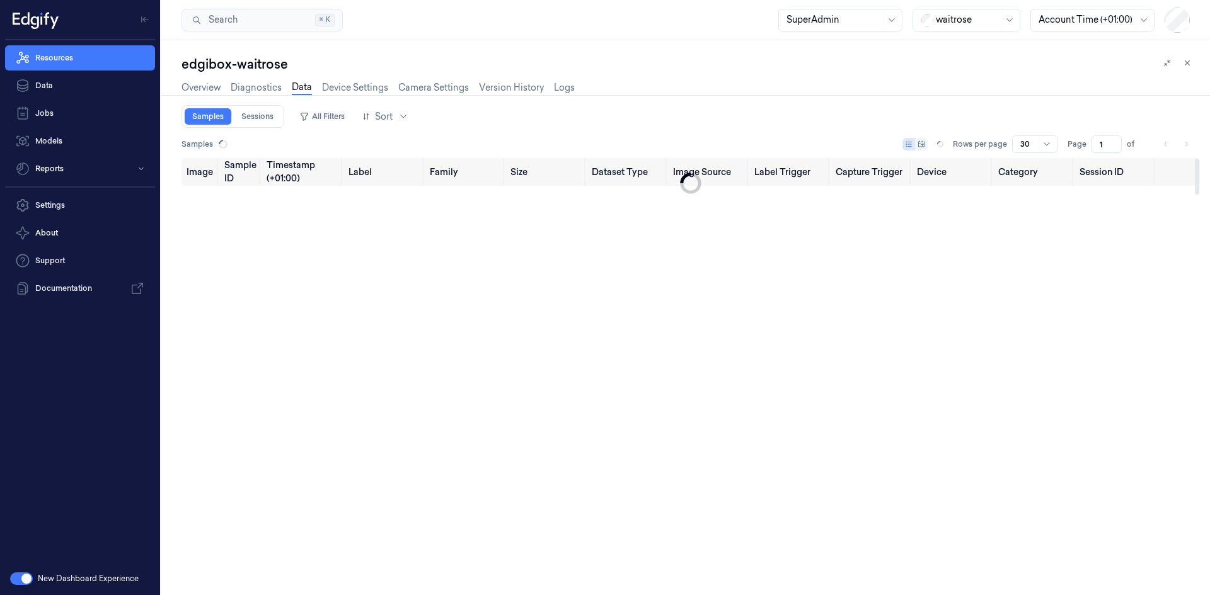
click at [472, 109] on div "Samples Sessions All Filters Sort" at bounding box center [690, 116] width 1018 height 23
click at [328, 120] on button "All Filters" at bounding box center [321, 116] width 55 height 20
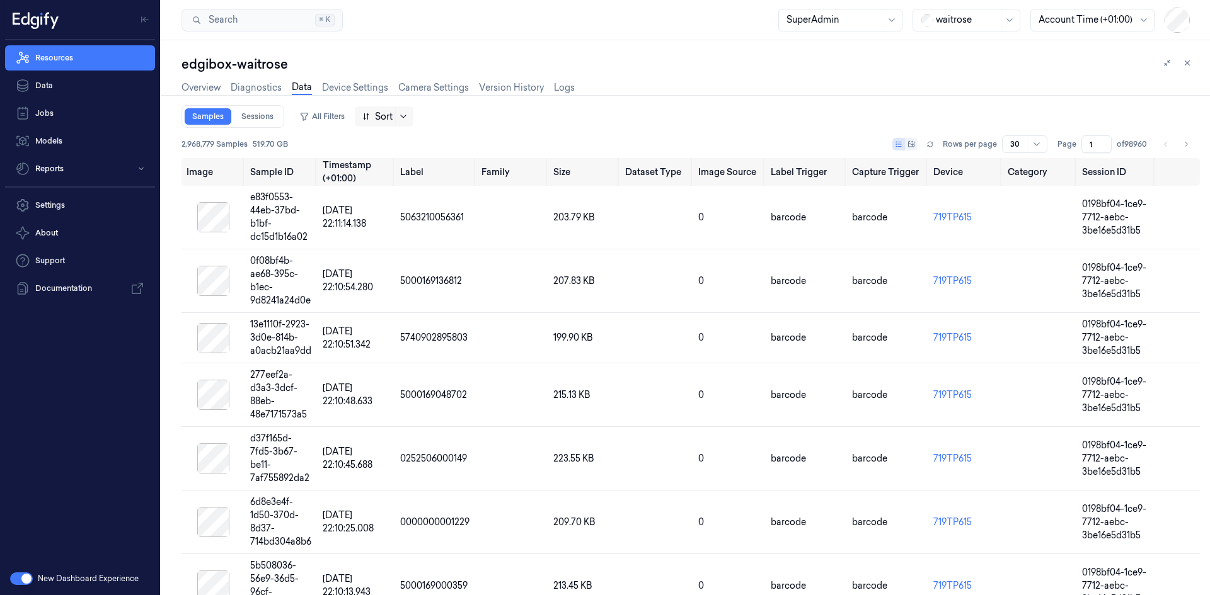
click at [405, 119] on icon at bounding box center [403, 117] width 10 height 10
click at [314, 109] on button "All Filters" at bounding box center [321, 116] width 55 height 20
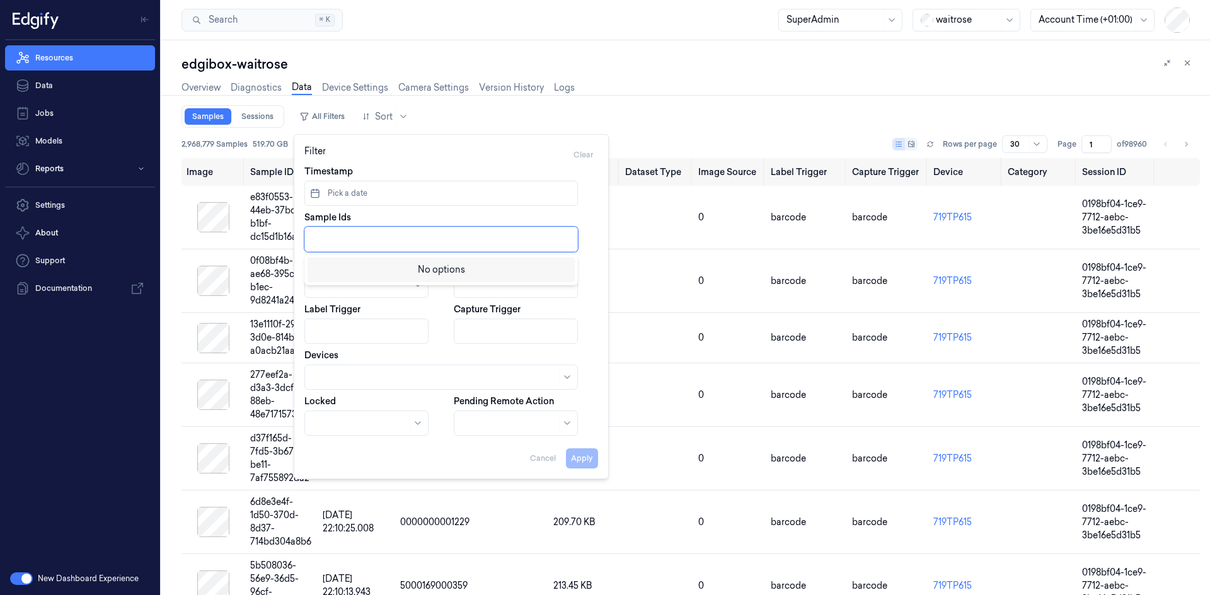
click at [345, 239] on div at bounding box center [443, 239] width 260 height 13
click at [585, 456] on button "Apply" at bounding box center [582, 459] width 32 height 20
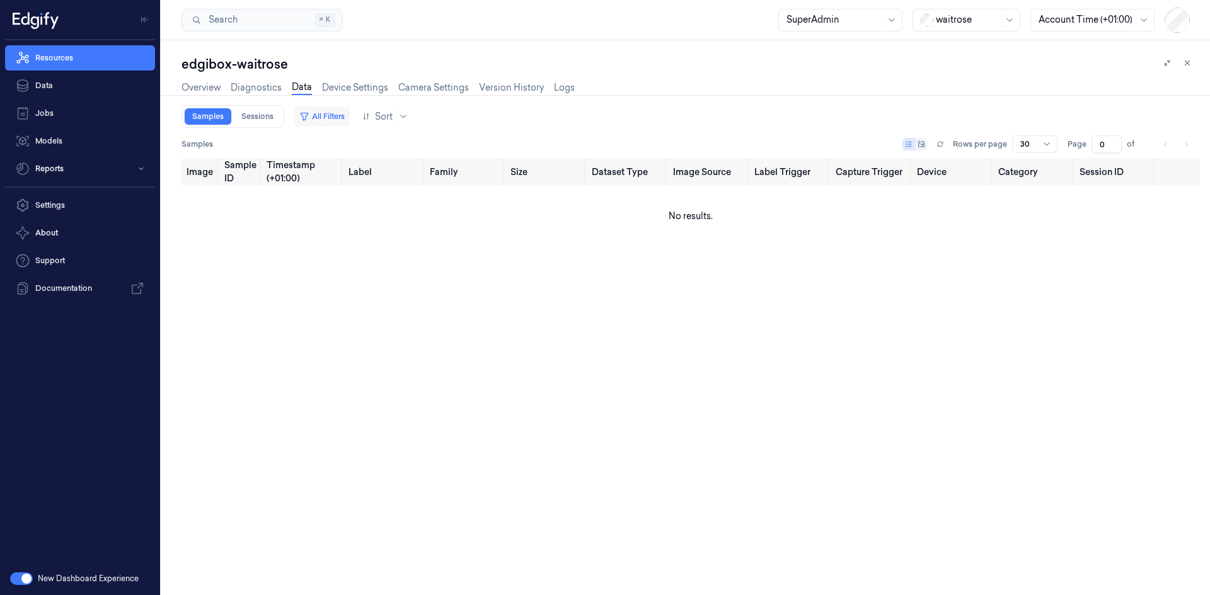
click at [313, 115] on button "All Filters" at bounding box center [321, 116] width 55 height 20
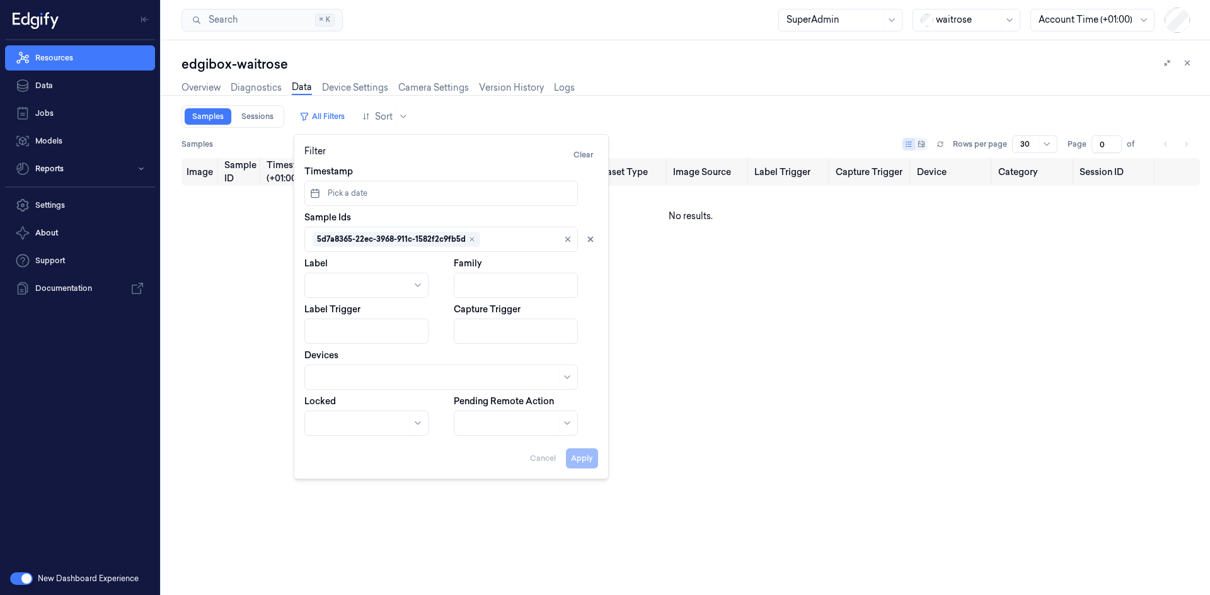
click at [754, 71] on div "edgibox-waitrose" at bounding box center [690, 64] width 1018 height 18
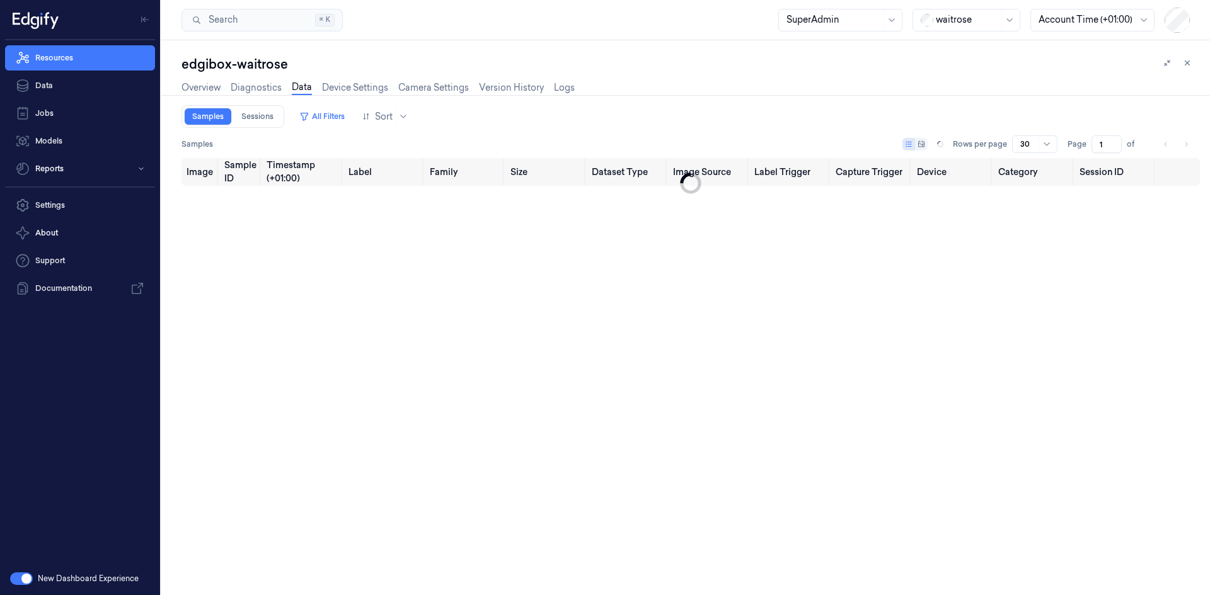
type input "0"
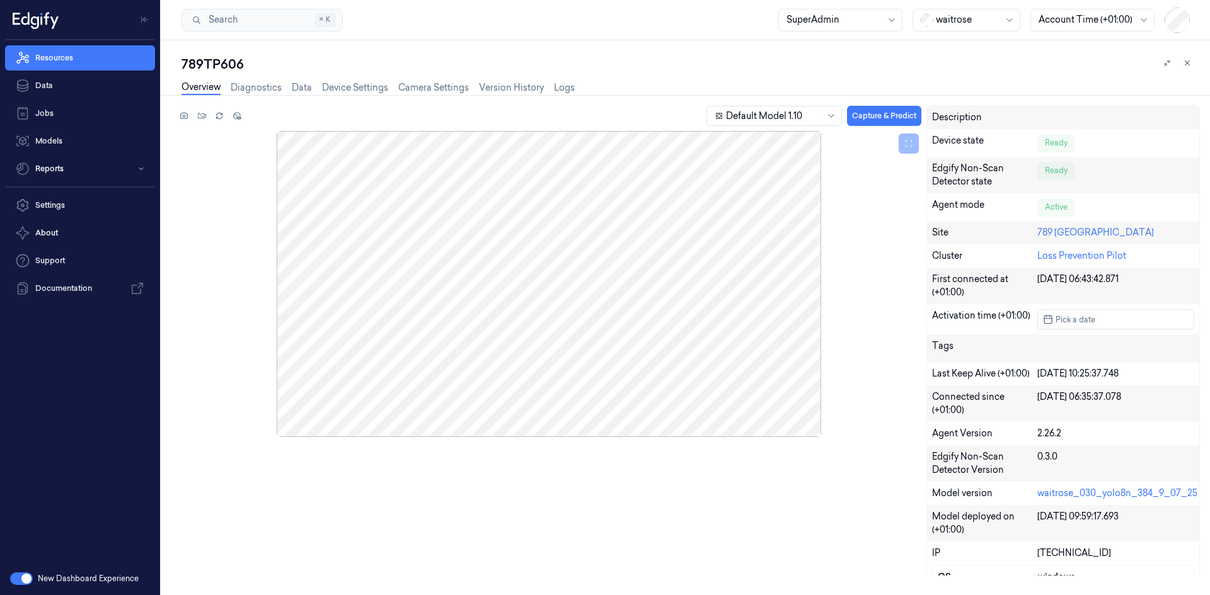
click at [340, 79] on div "Overview Diagnostics Data Device Settings Camera Settings Version History Logs" at bounding box center [377, 89] width 393 height 32
click at [339, 86] on link "Device Settings" at bounding box center [355, 88] width 66 height 14
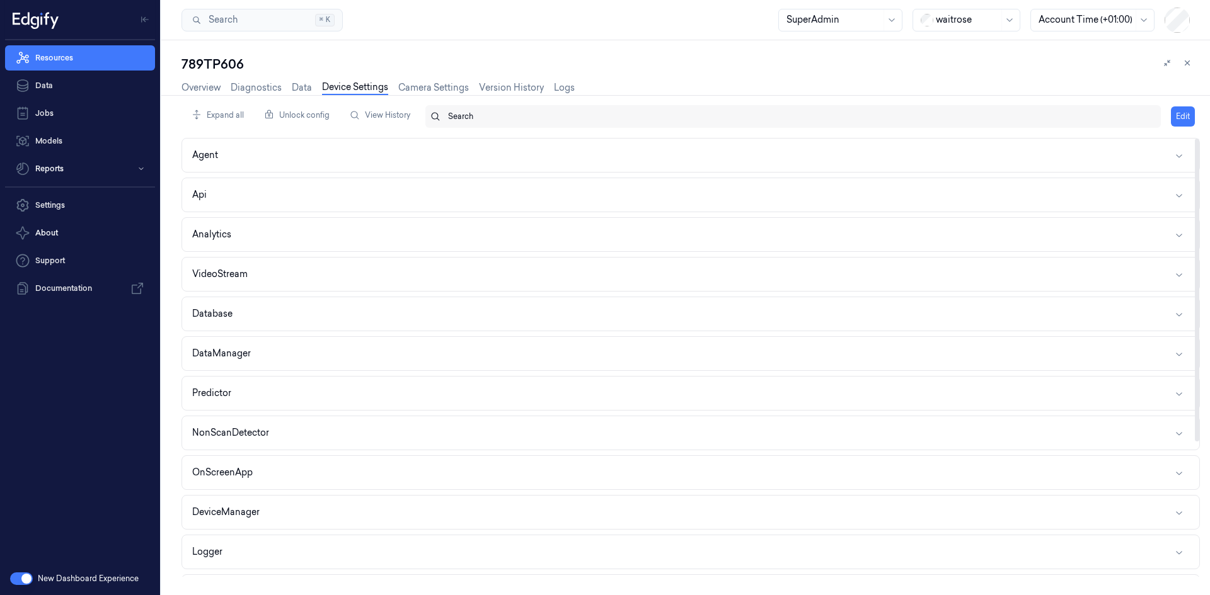
click at [448, 108] on div "Search" at bounding box center [799, 116] width 703 height 23
type input "ד"
type input "store"
click at [487, 121] on div at bounding box center [799, 116] width 703 height 11
type input "store"
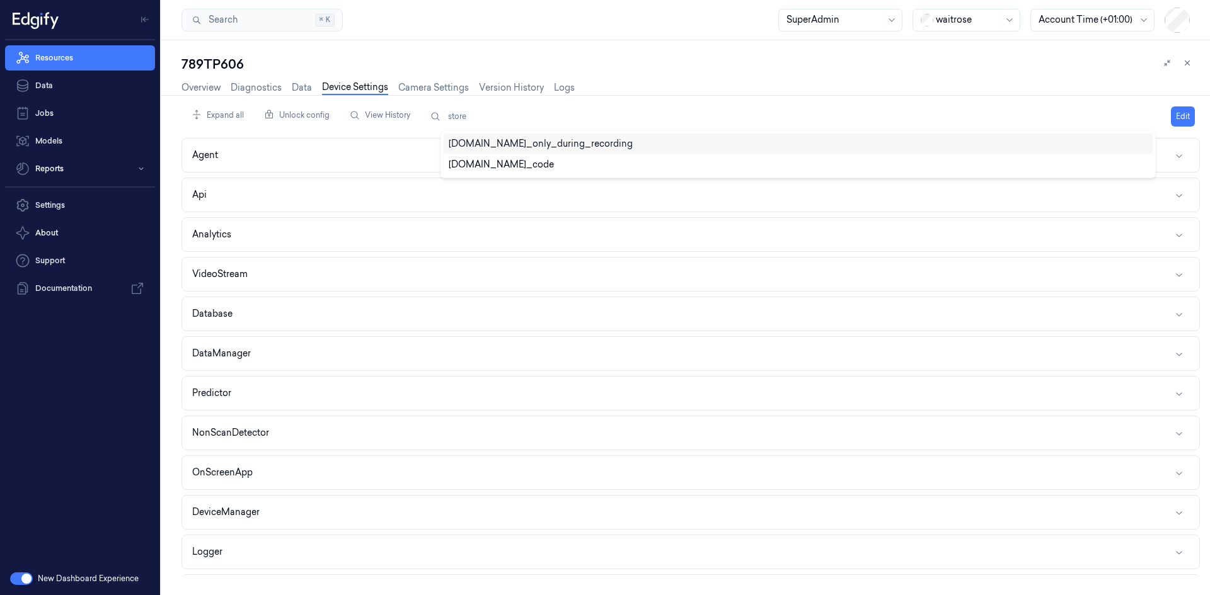
click at [490, 140] on div "[DOMAIN_NAME]_only_during_recording" at bounding box center [541, 143] width 184 height 13
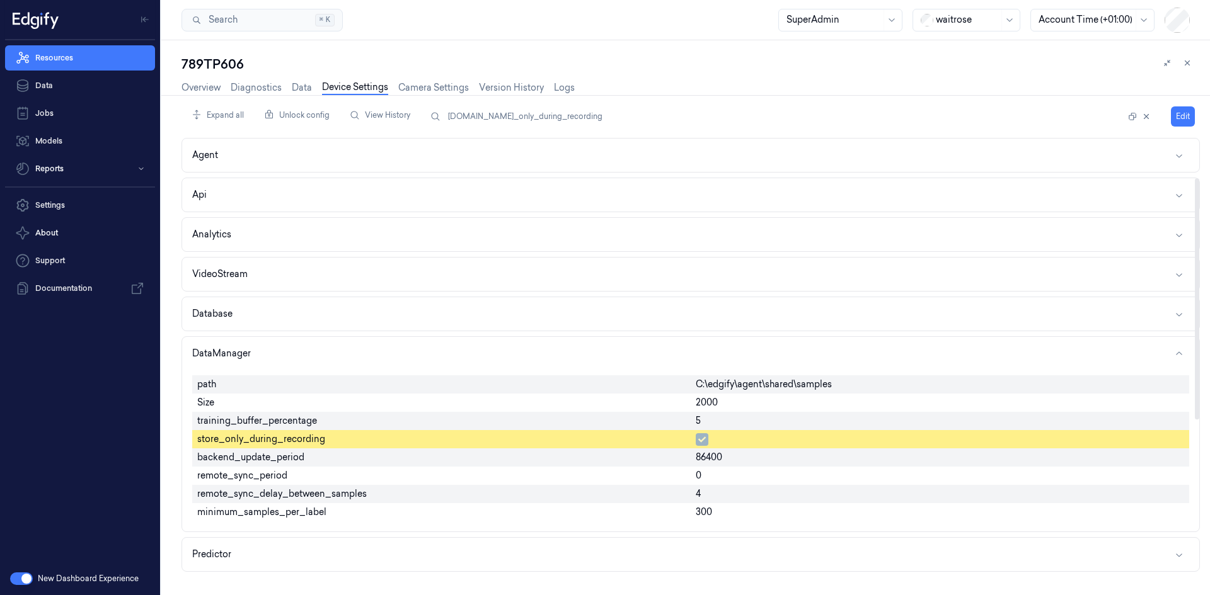
scroll to position [82, 0]
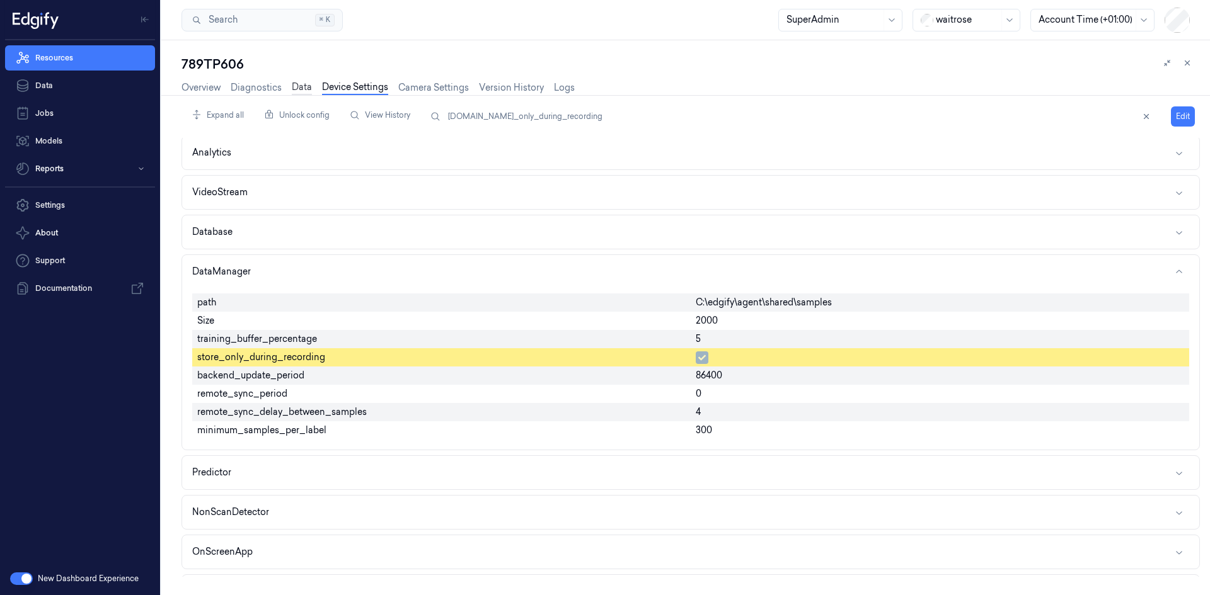
click at [304, 81] on link "Data" at bounding box center [302, 88] width 20 height 14
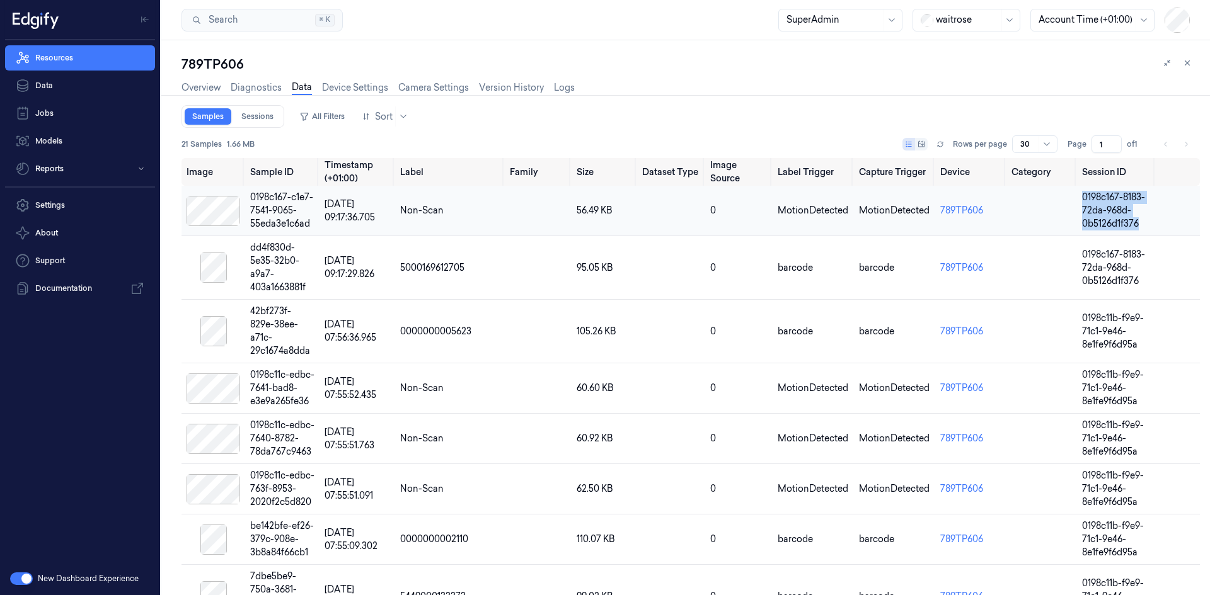
drag, startPoint x: 1144, startPoint y: 223, endPoint x: 1078, endPoint y: 197, distance: 71.8
click at [1078, 197] on td "0198c167-8183-72da-968d-0b5126d1f376" at bounding box center [1116, 211] width 79 height 50
drag, startPoint x: 1147, startPoint y: 343, endPoint x: 1076, endPoint y: 308, distance: 80.0
click at [1077, 308] on td "0198c11b-f9e9-71c1-9e46-8e1fe9f6d95a" at bounding box center [1116, 332] width 79 height 64
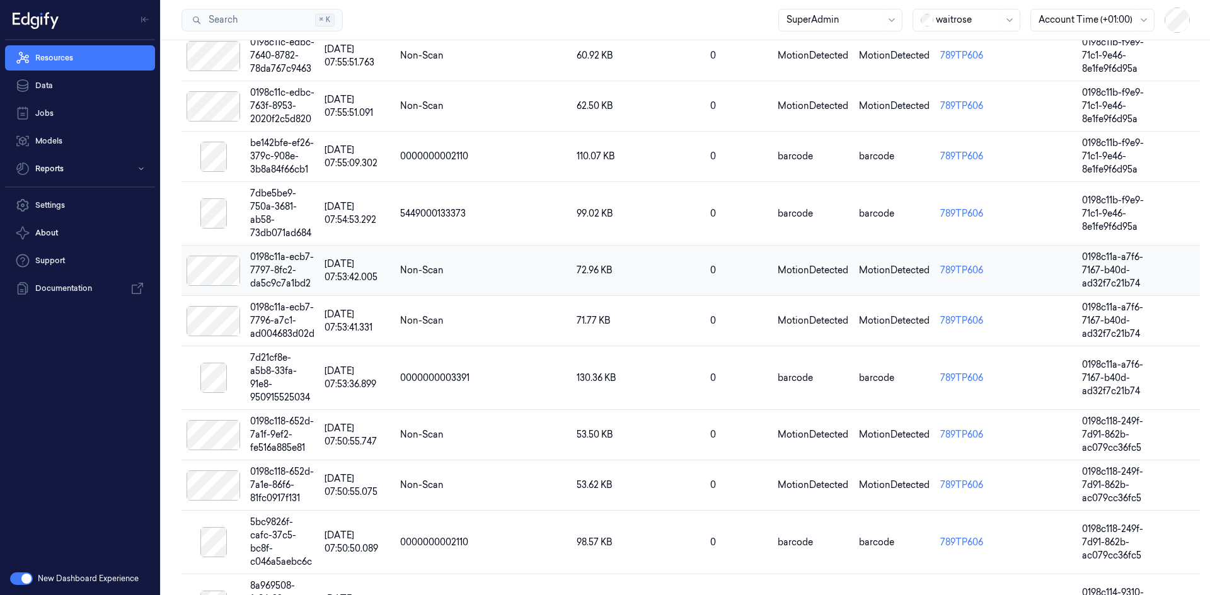
scroll to position [384, 0]
drag, startPoint x: 1145, startPoint y: 313, endPoint x: 1049, endPoint y: 280, distance: 101.8
click at [1049, 280] on tr "0198c11a-ecb7-7797-8fc2-da5c9c7a1bd2 19/08/2025 07:53:42.005 Non-Scan 72.96 KB …" at bounding box center [690, 270] width 1018 height 50
copy tr "0198c11a-a7f6-7167-b40d-ad32f7c21b74"
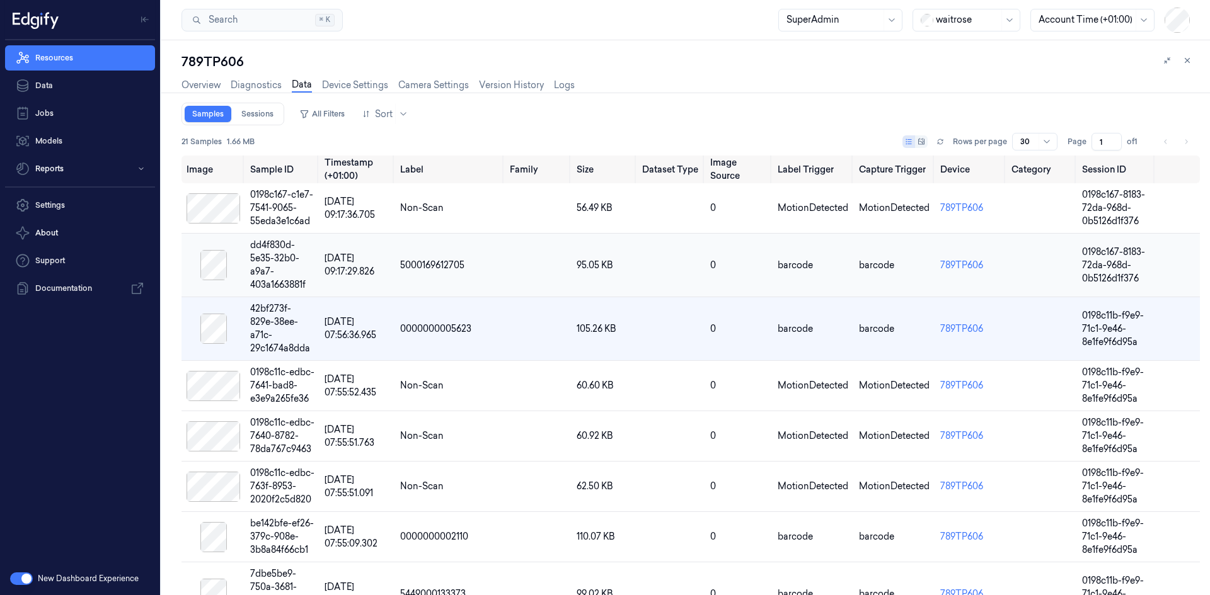
scroll to position [0, 0]
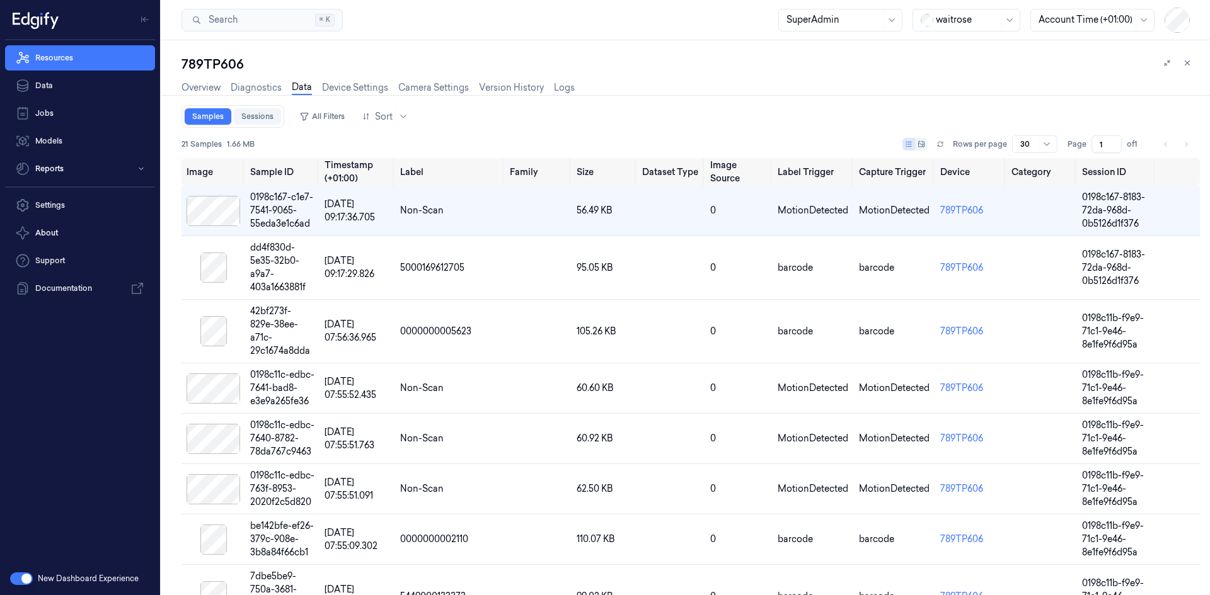
click at [273, 116] on link "Sessions" at bounding box center [257, 116] width 47 height 16
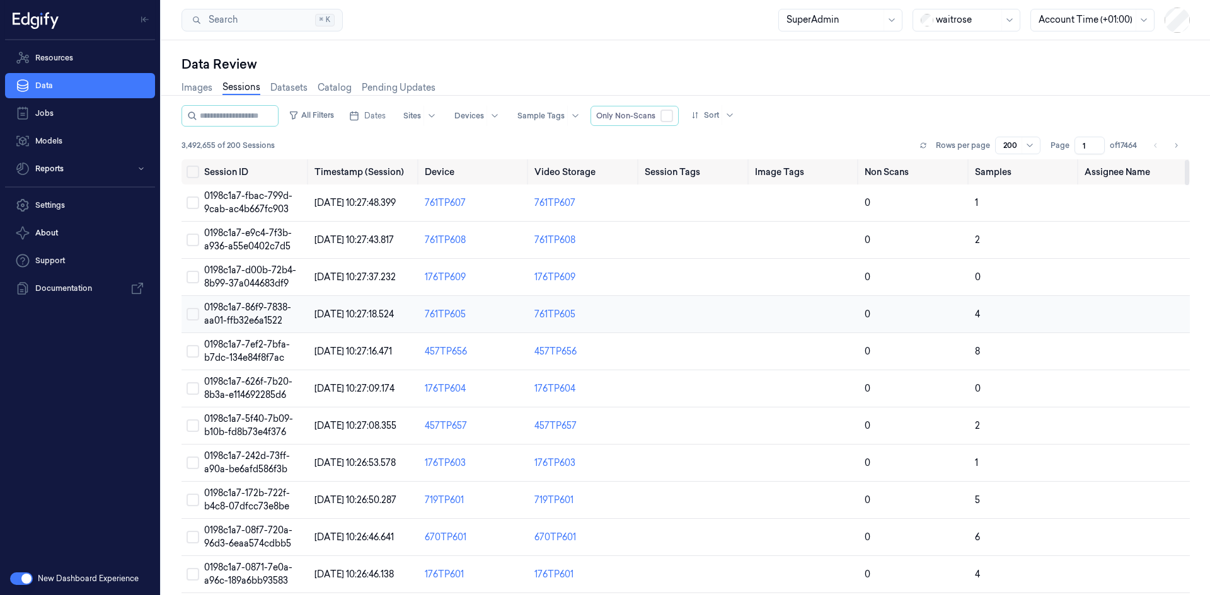
click at [255, 309] on span "0198c1a7-86f9-7838-aa01-ffb32e6a1522" at bounding box center [247, 314] width 87 height 25
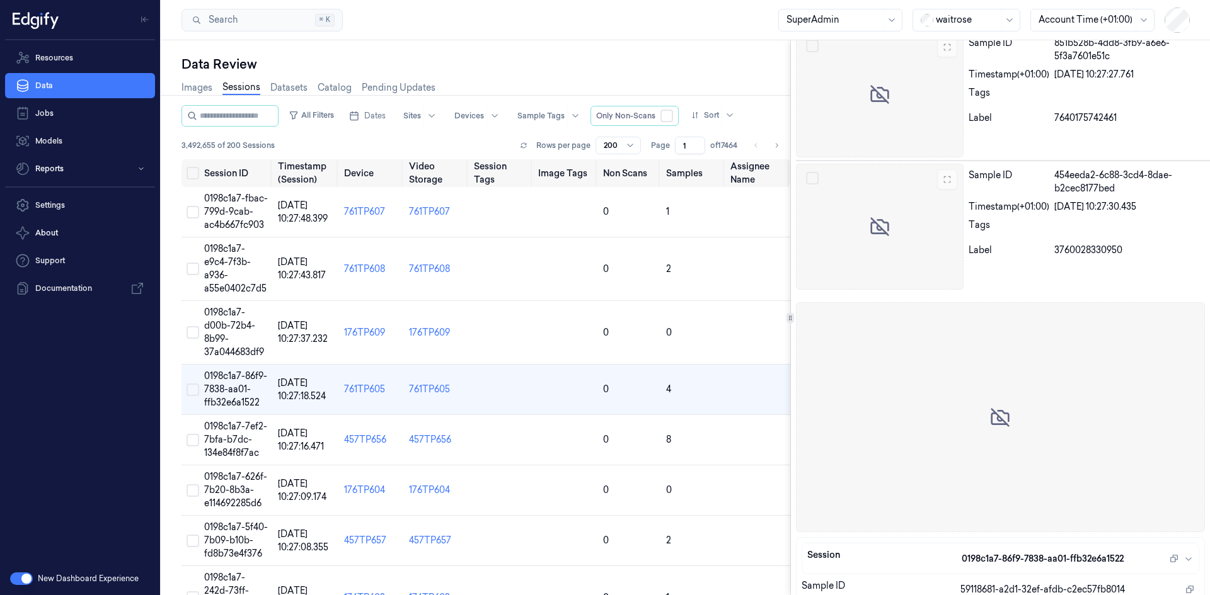
scroll to position [408, 0]
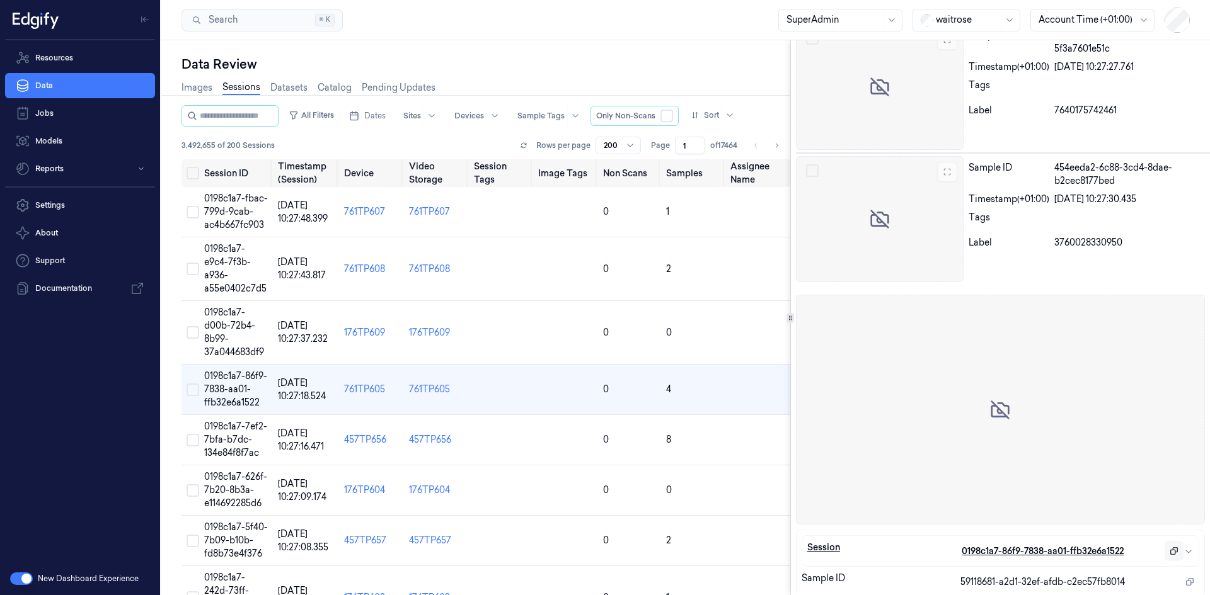
click at [1172, 548] on icon "button" at bounding box center [1174, 552] width 8 height 8
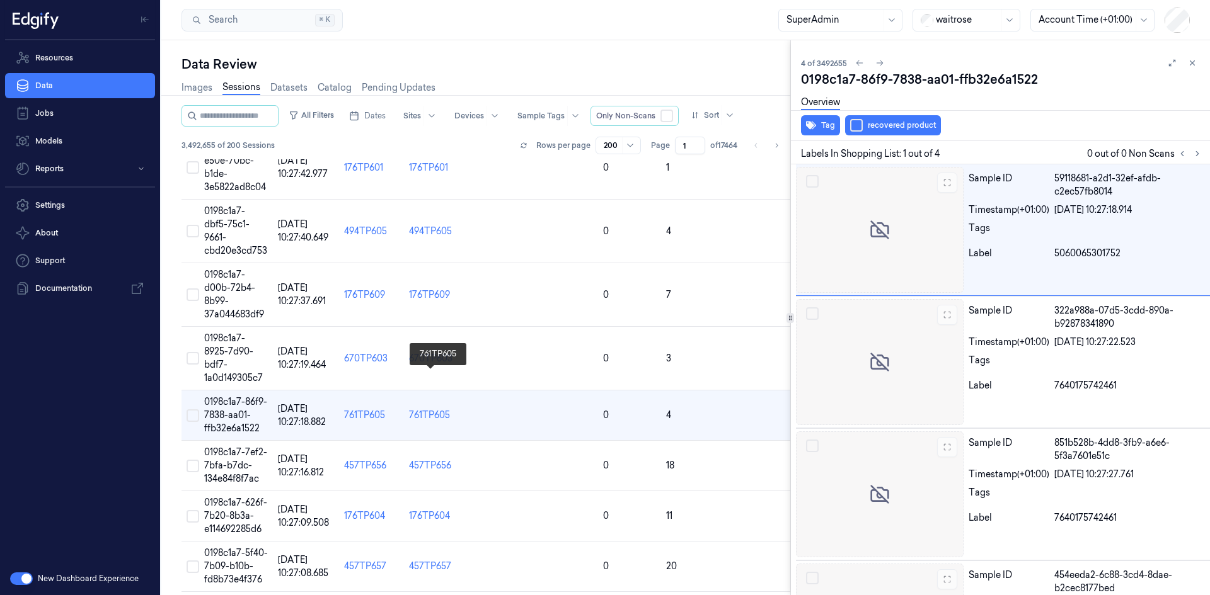
scroll to position [1524, 0]
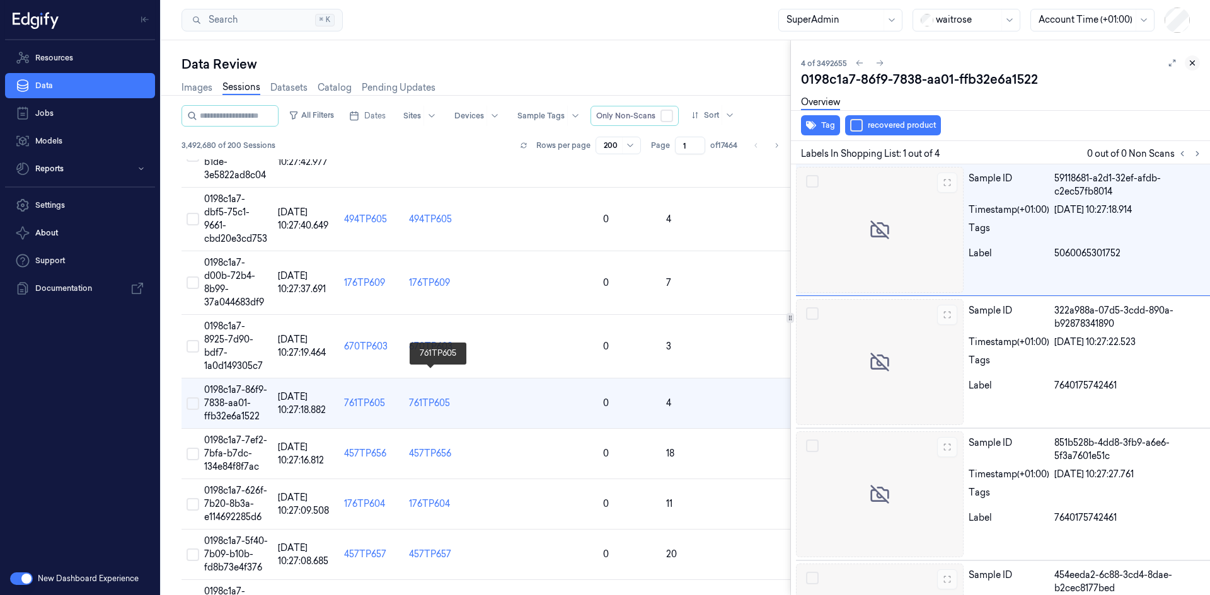
click at [1188, 66] on icon at bounding box center [1192, 63] width 9 height 9
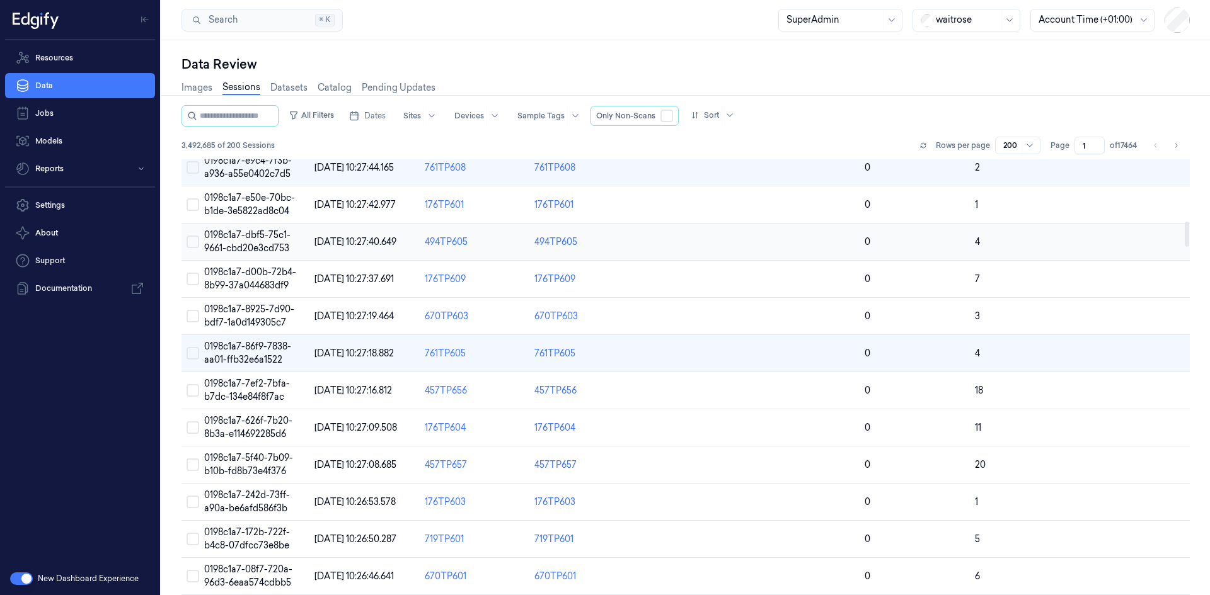
scroll to position [1052, 0]
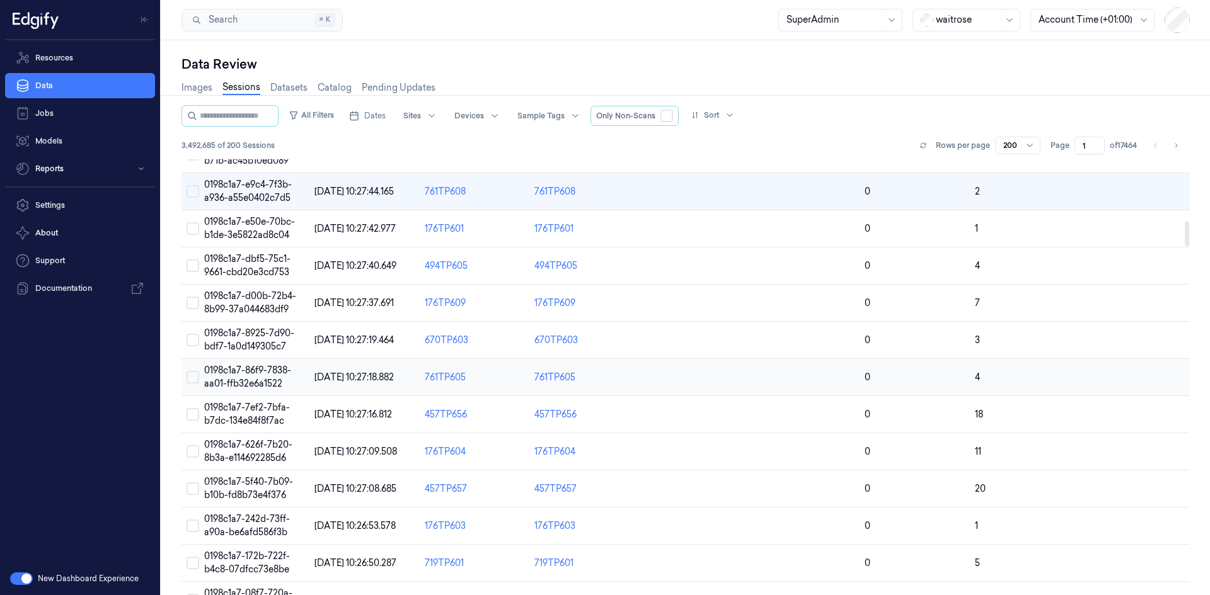
click at [229, 372] on span "0198c1a7-86f9-7838-aa01-ffb32e6a1522" at bounding box center [247, 377] width 87 height 25
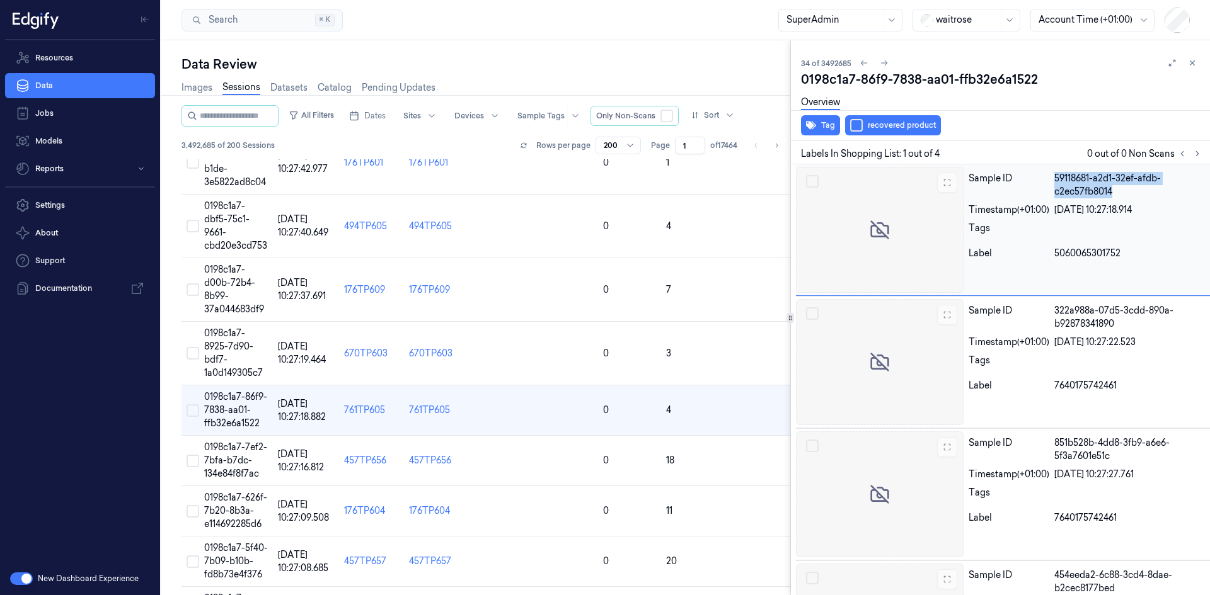
drag, startPoint x: 1118, startPoint y: 192, endPoint x: 1057, endPoint y: 179, distance: 62.4
click at [1057, 179] on div "59118681-a2d1-32ef-afdb-c2ec57fb8014" at bounding box center [1129, 185] width 151 height 26
copy div "59118681-a2d1-32ef-afdb-c2ec57fb8014"
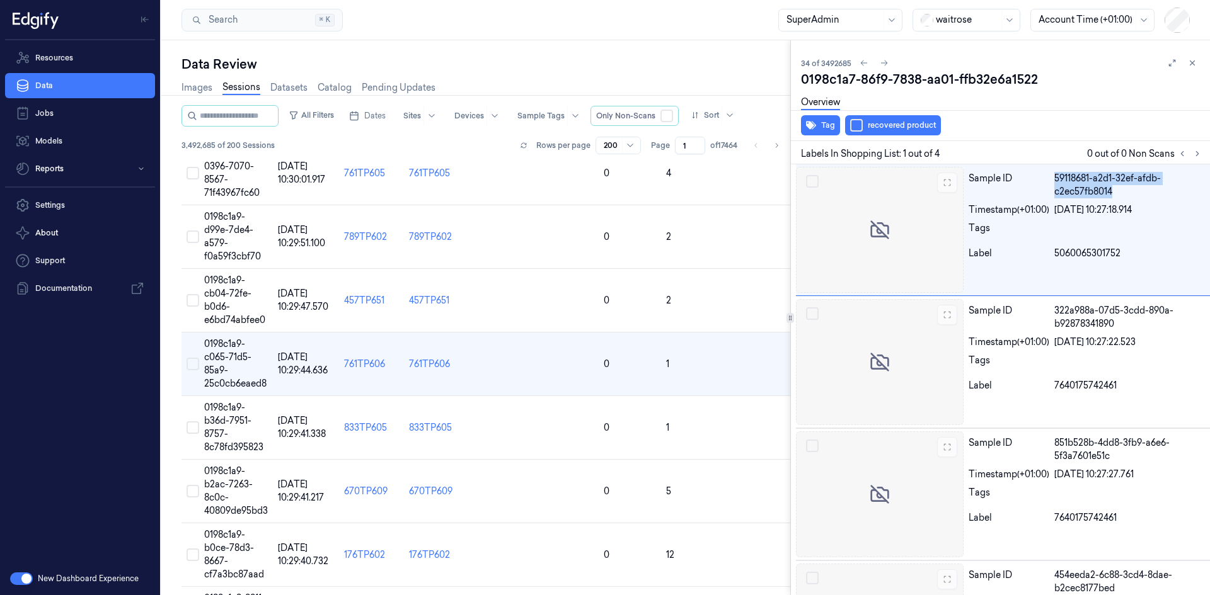
scroll to position [3466, 0]
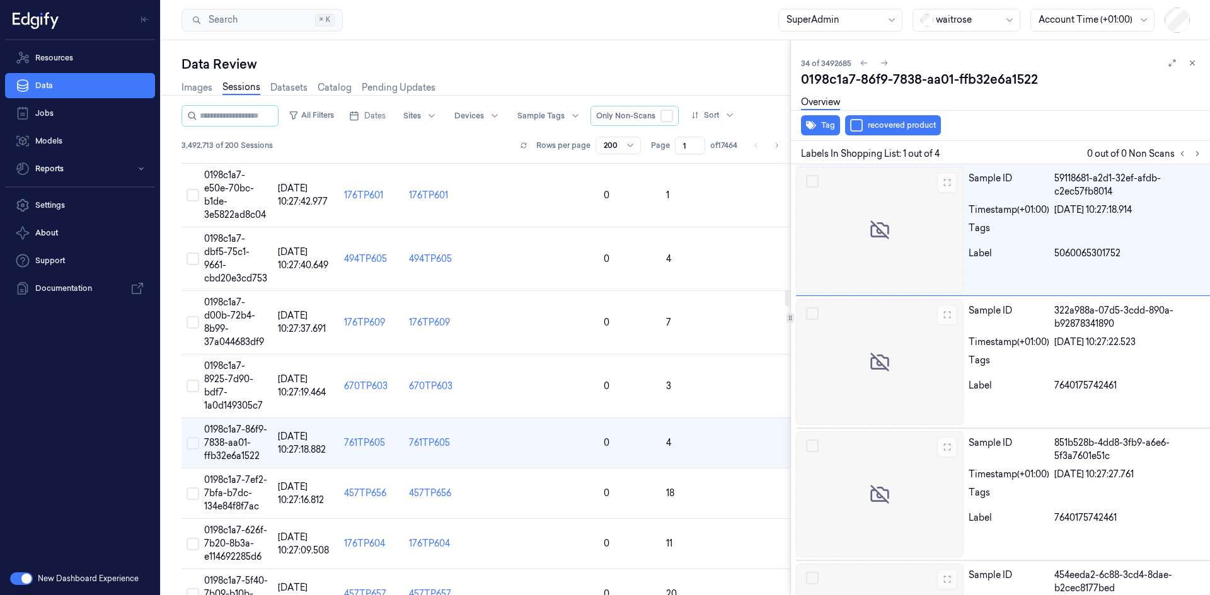
drag, startPoint x: 256, startPoint y: 391, endPoint x: 1049, endPoint y: 83, distance: 851.1
click at [1049, 83] on div "0198c1a7-86f9-7838-aa01-ffb32e6a1522" at bounding box center [1000, 80] width 399 height 18
drag, startPoint x: 1050, startPoint y: 79, endPoint x: 803, endPoint y: 81, distance: 247.7
click at [803, 81] on div "0198c1a7-86f9-7838-aa01-ffb32e6a1522" at bounding box center [1000, 80] width 399 height 18
copy div "0198c1a7-86f9-7838-aa01-ffb32e6a1522"
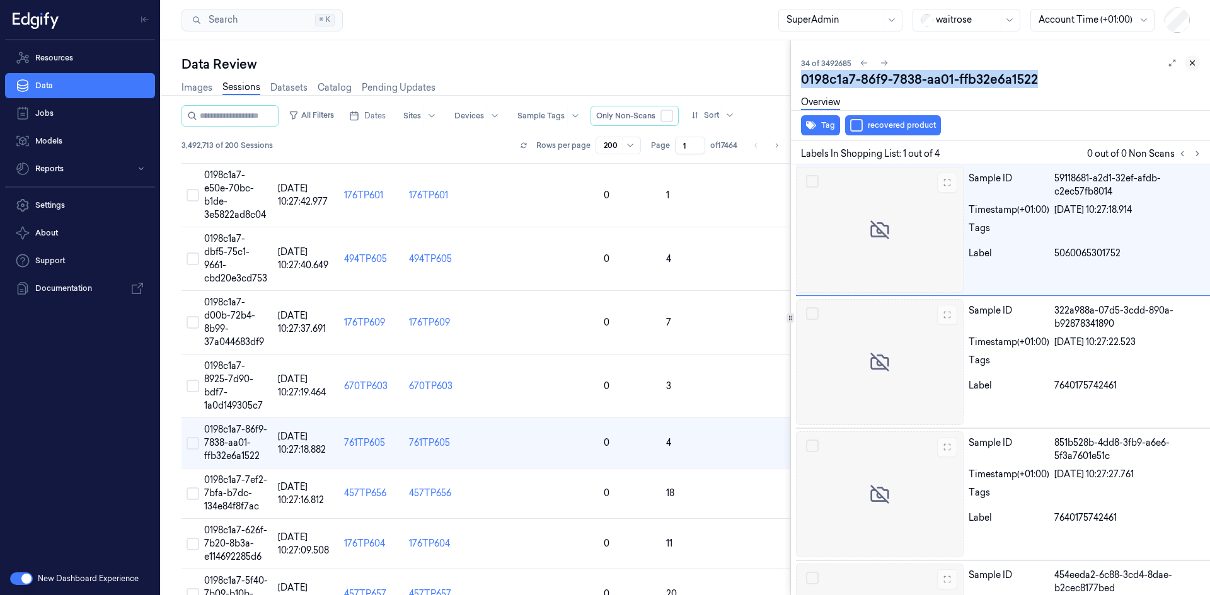
click at [1189, 60] on icon at bounding box center [1192, 63] width 9 height 9
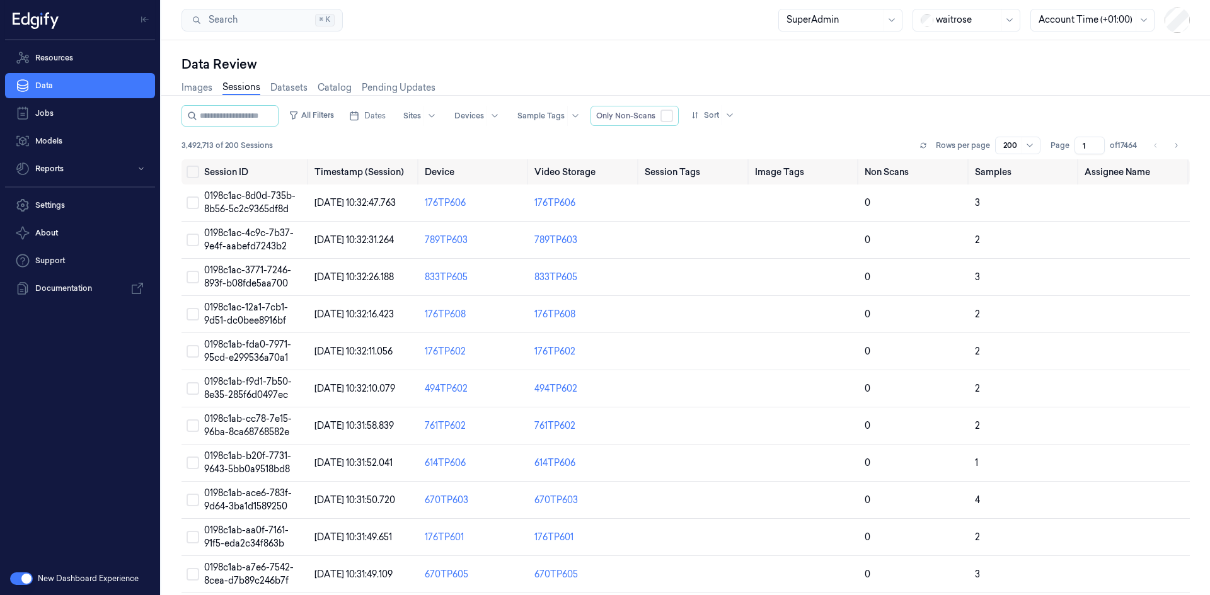
click at [26, 578] on button "button" at bounding box center [21, 579] width 23 height 13
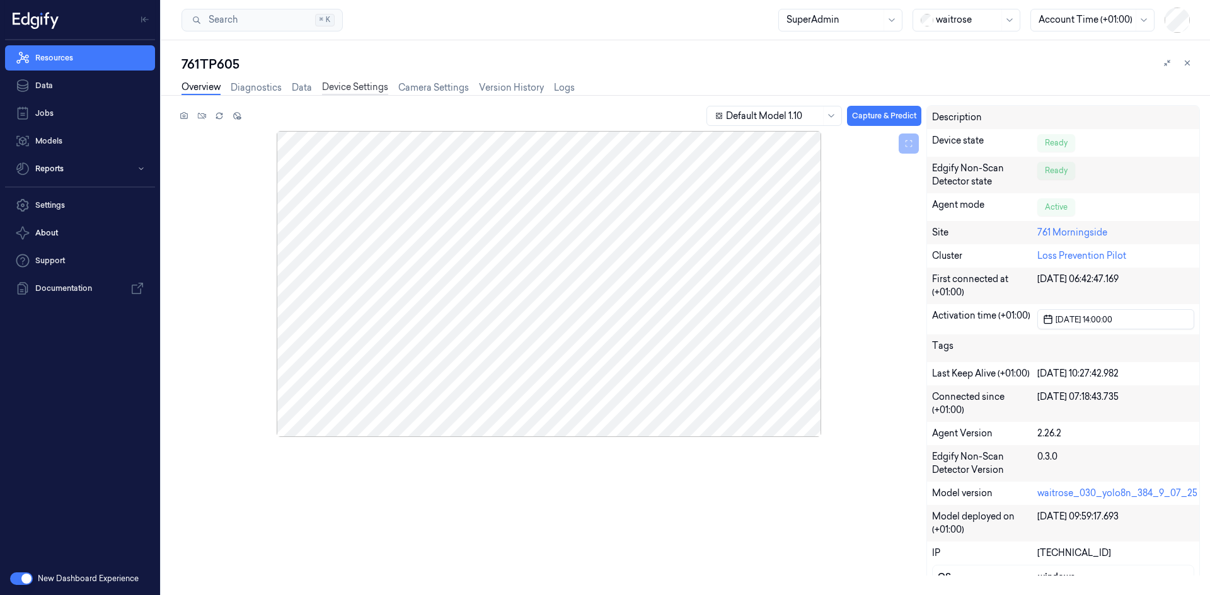
click at [347, 86] on link "Device Settings" at bounding box center [355, 88] width 66 height 14
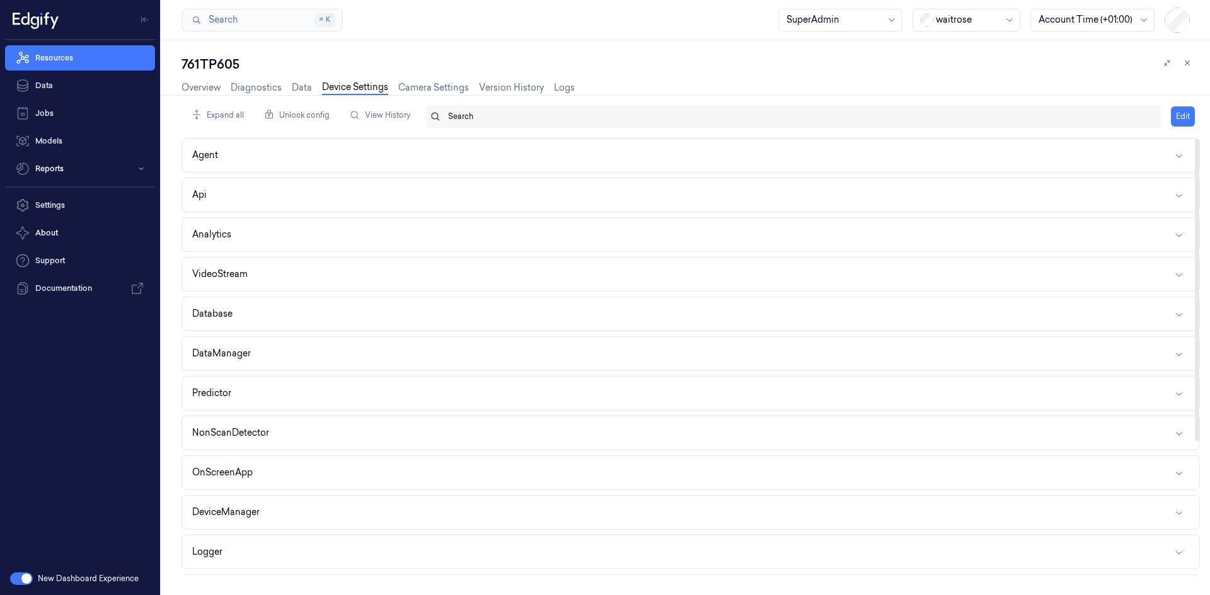
click at [451, 118] on div at bounding box center [799, 116] width 703 height 11
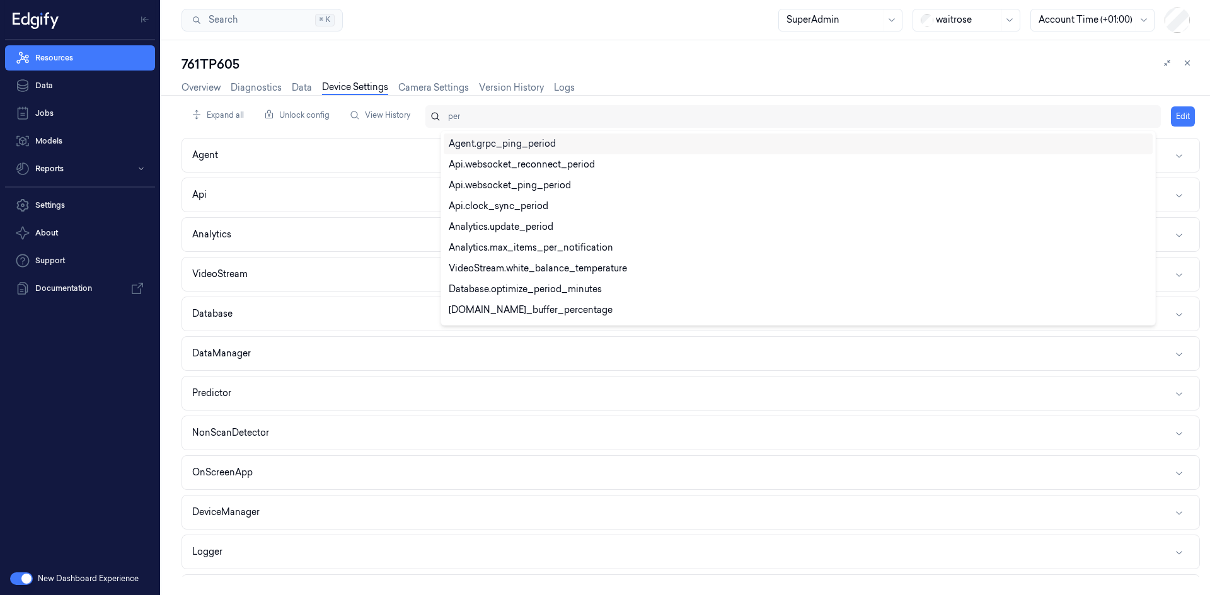
type input "perc"
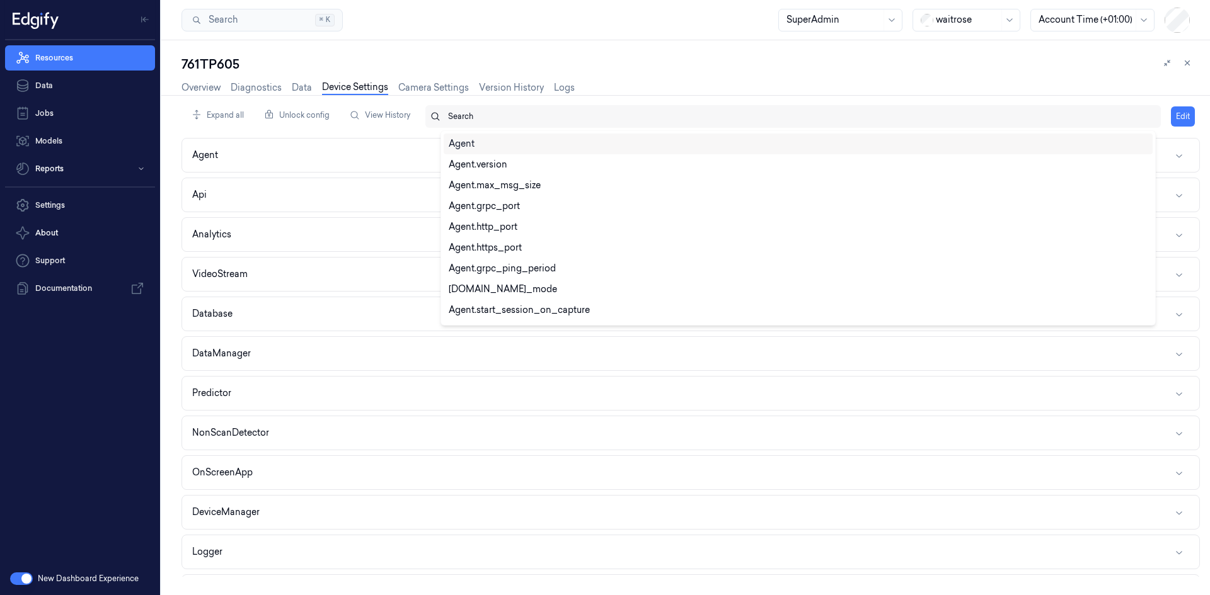
click at [467, 120] on div at bounding box center [799, 116] width 703 height 11
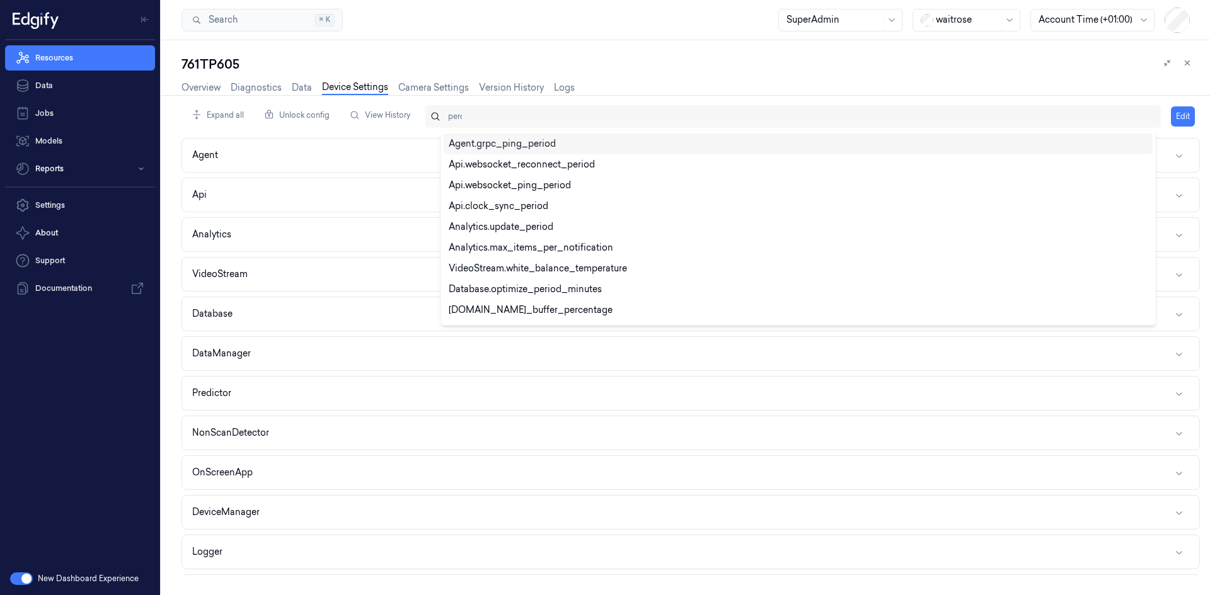
type input "perce"
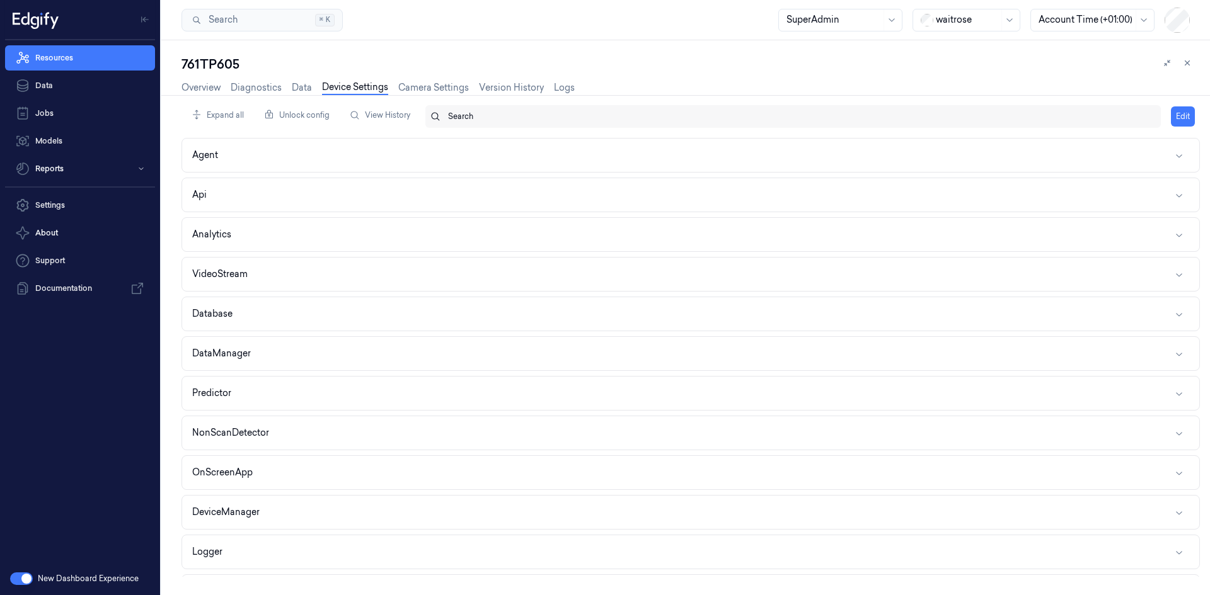
click at [467, 120] on div at bounding box center [799, 116] width 703 height 11
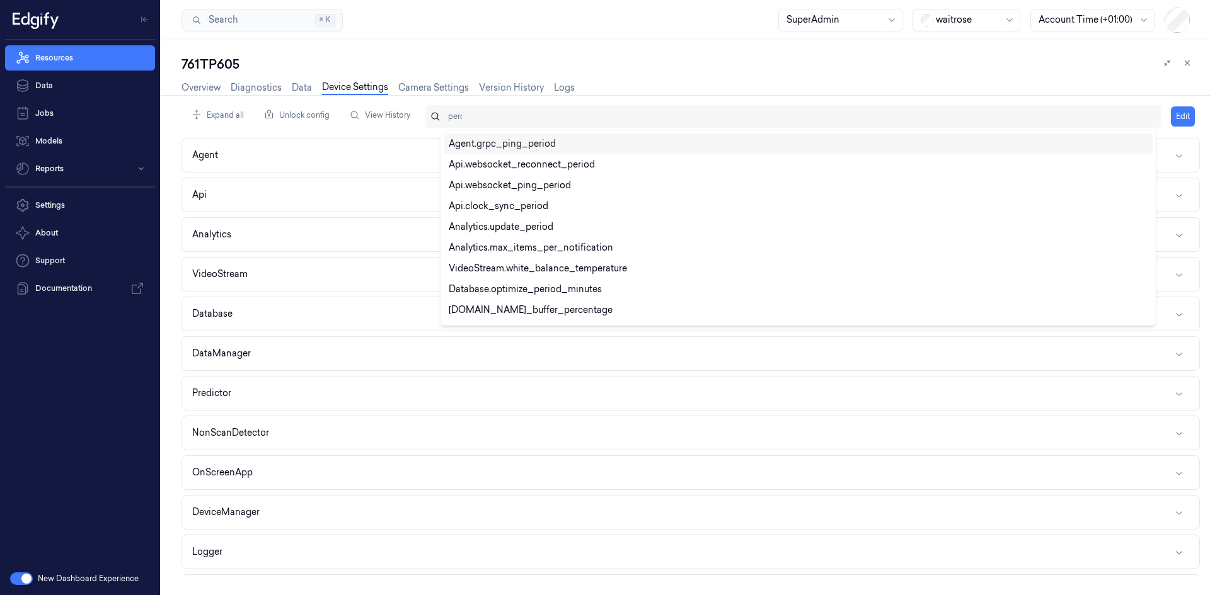
type input "perce"
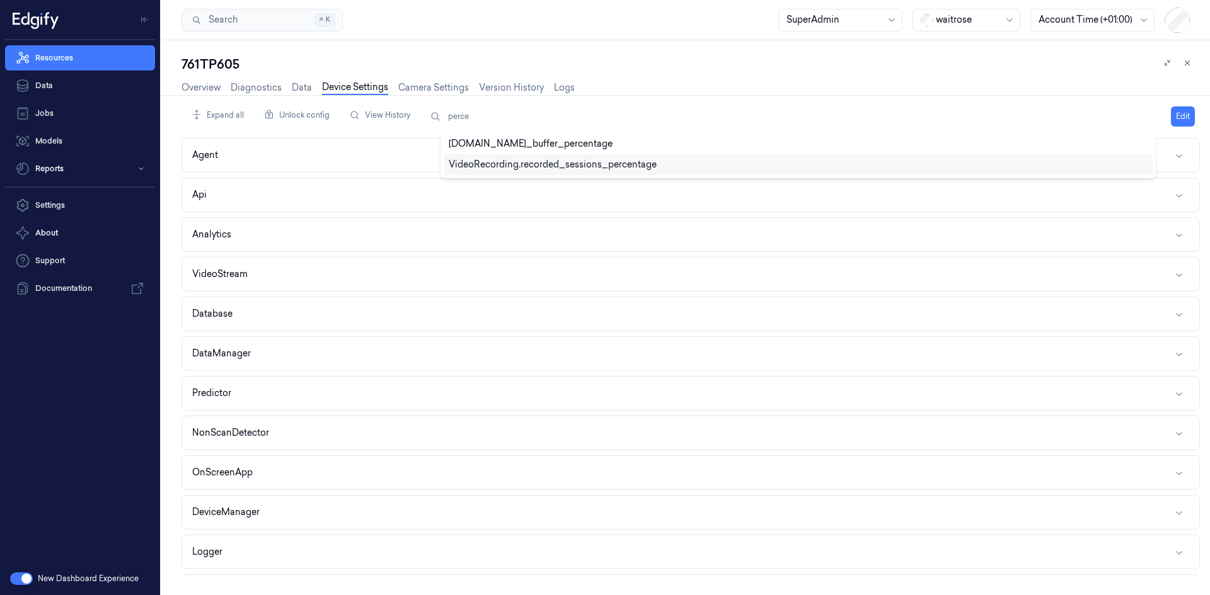
click at [544, 170] on div "VideoRecording.recorded_sessions_percentage" at bounding box center [553, 164] width 208 height 13
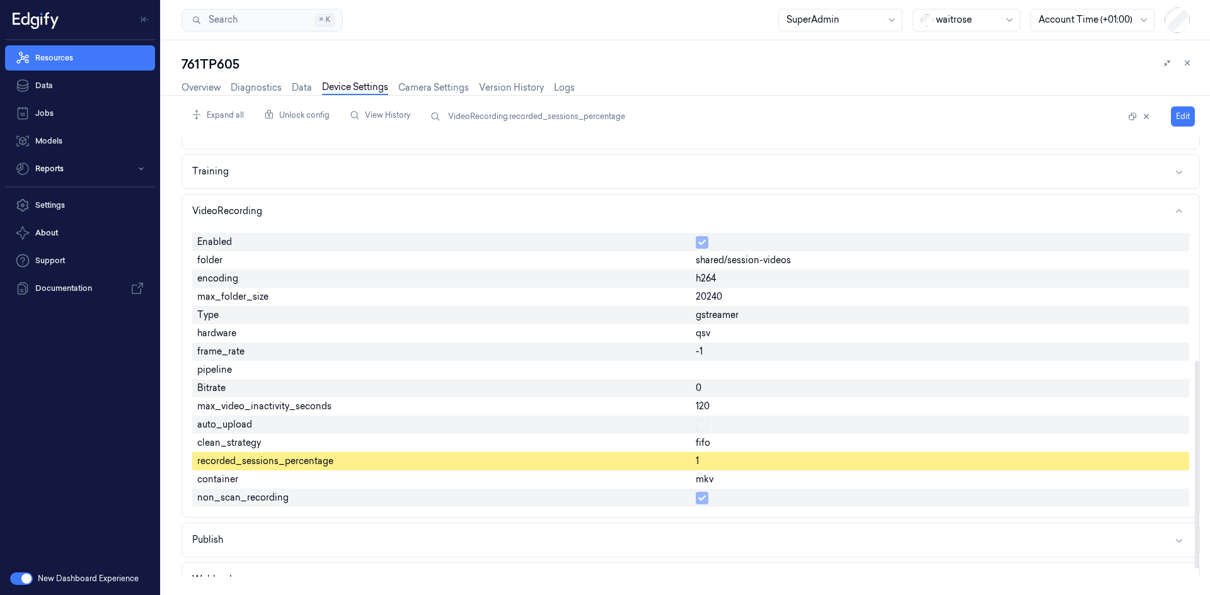
scroll to position [485, 0]
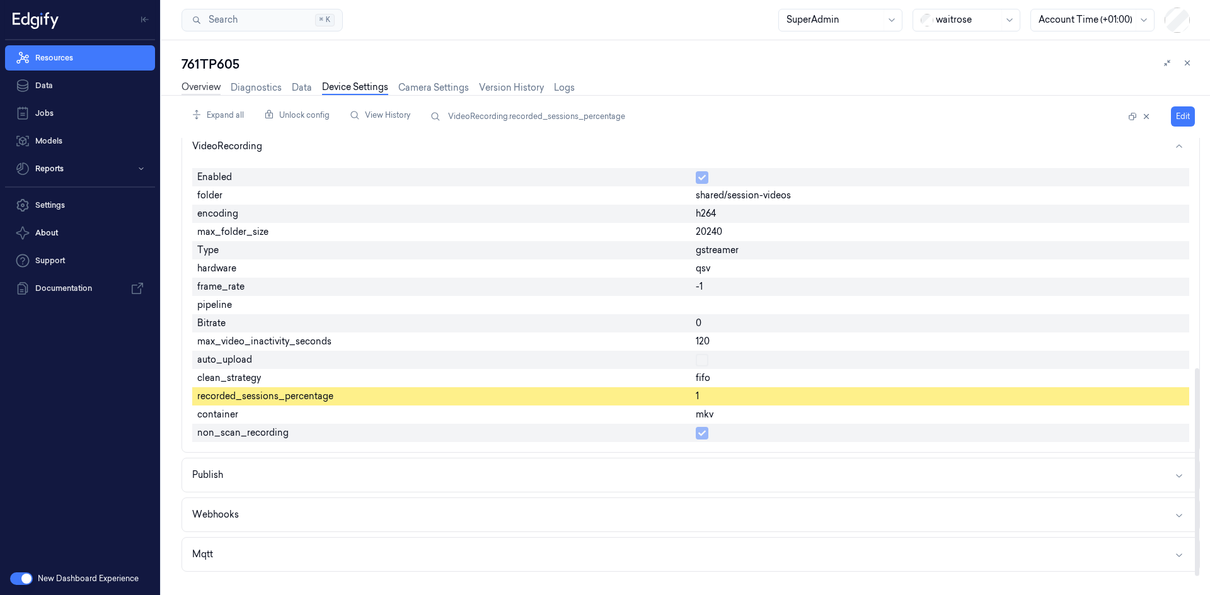
click at [209, 86] on link "Overview" at bounding box center [200, 88] width 39 height 14
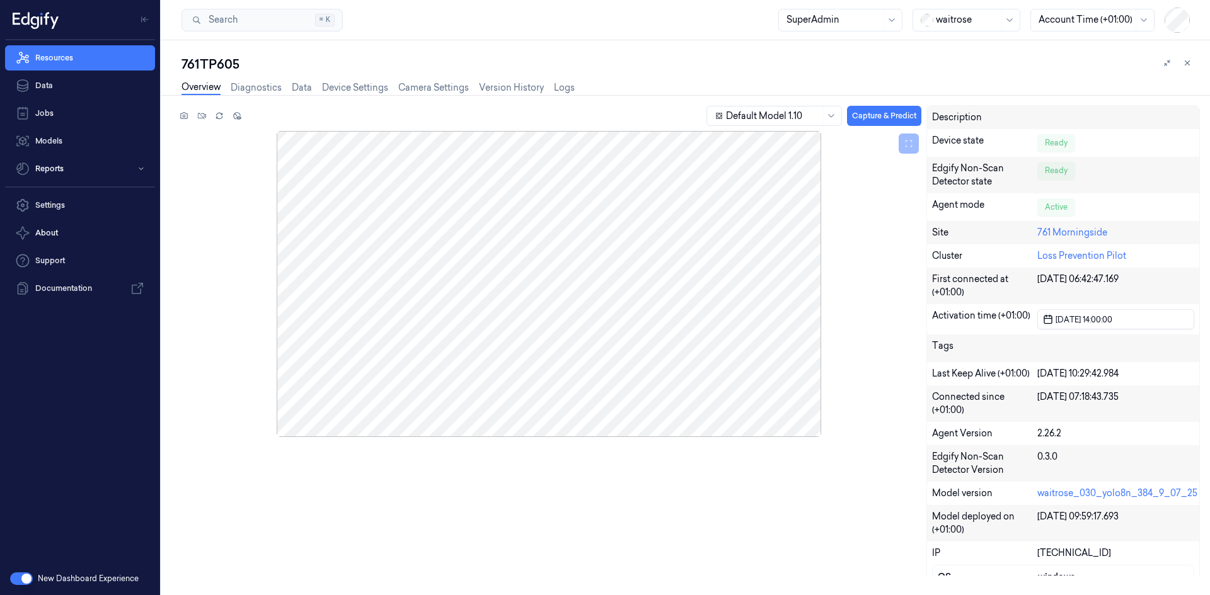
drag, startPoint x: 528, startPoint y: 115, endPoint x: 515, endPoint y: 117, distance: 13.3
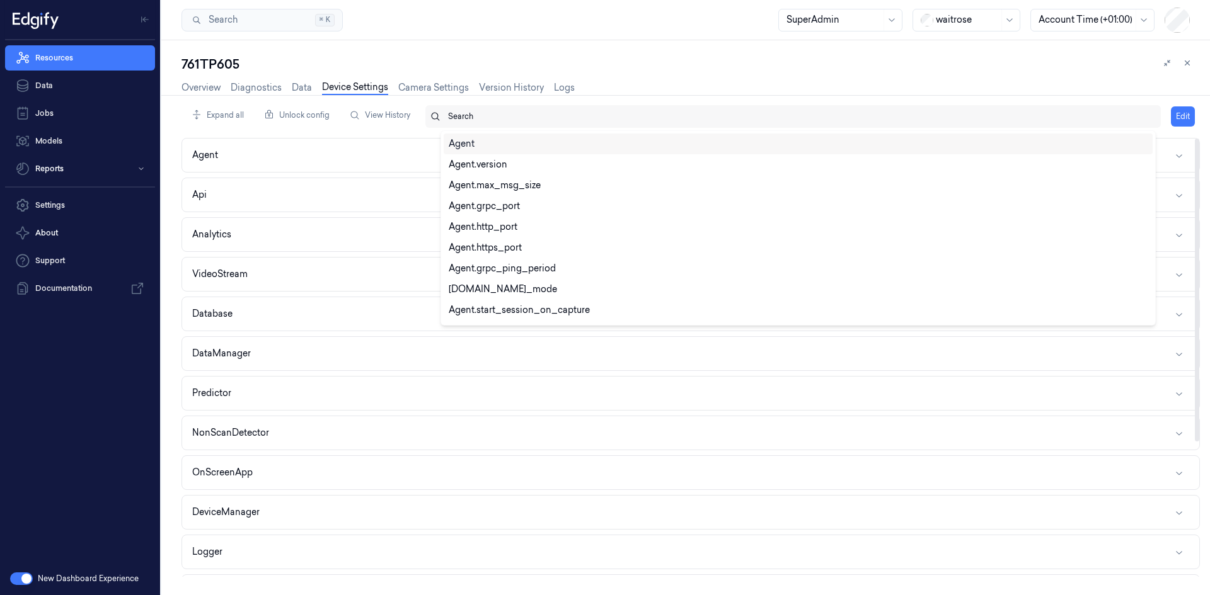
click at [470, 115] on div at bounding box center [799, 116] width 703 height 11
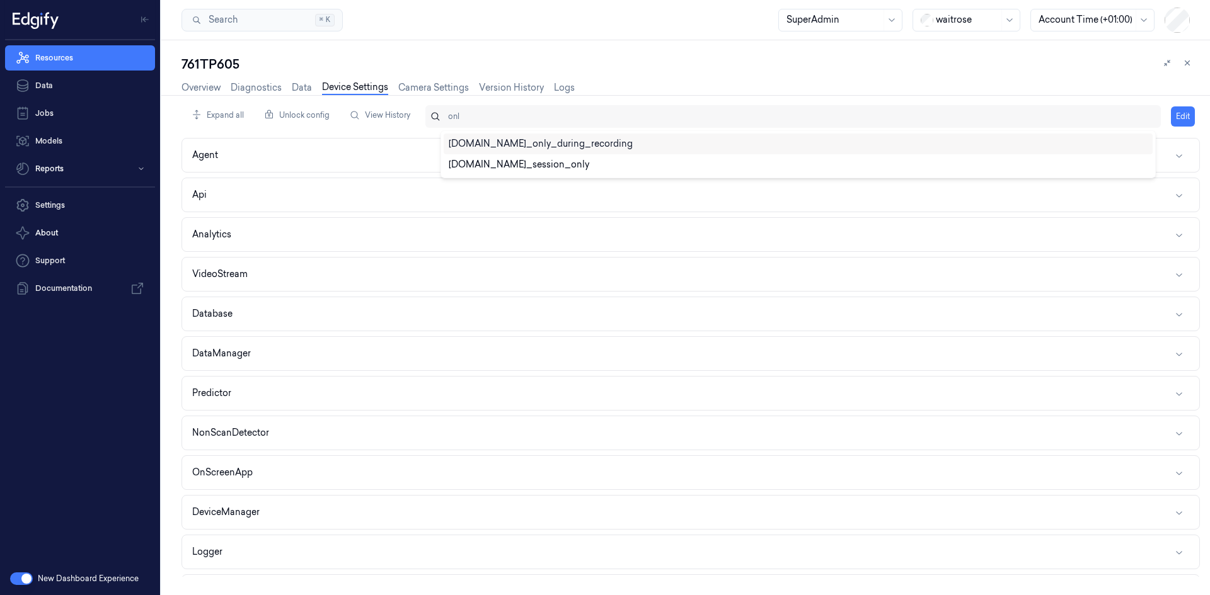
type input "only"
click at [544, 144] on div "DataManager.store_only_during_recording" at bounding box center [541, 143] width 184 height 13
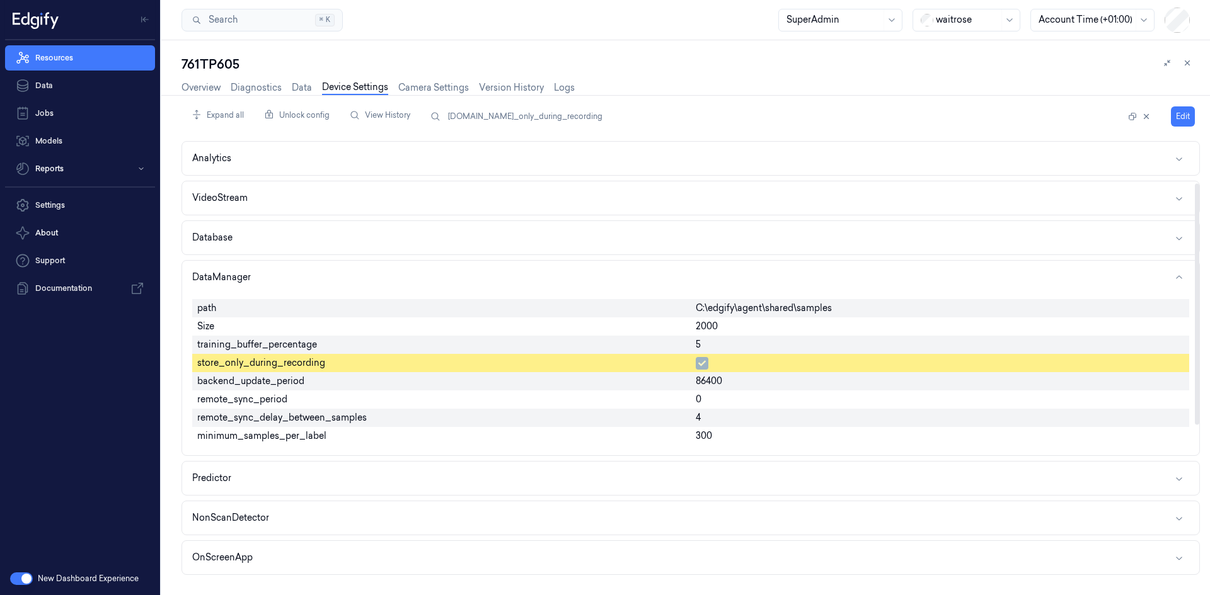
scroll to position [82, 0]
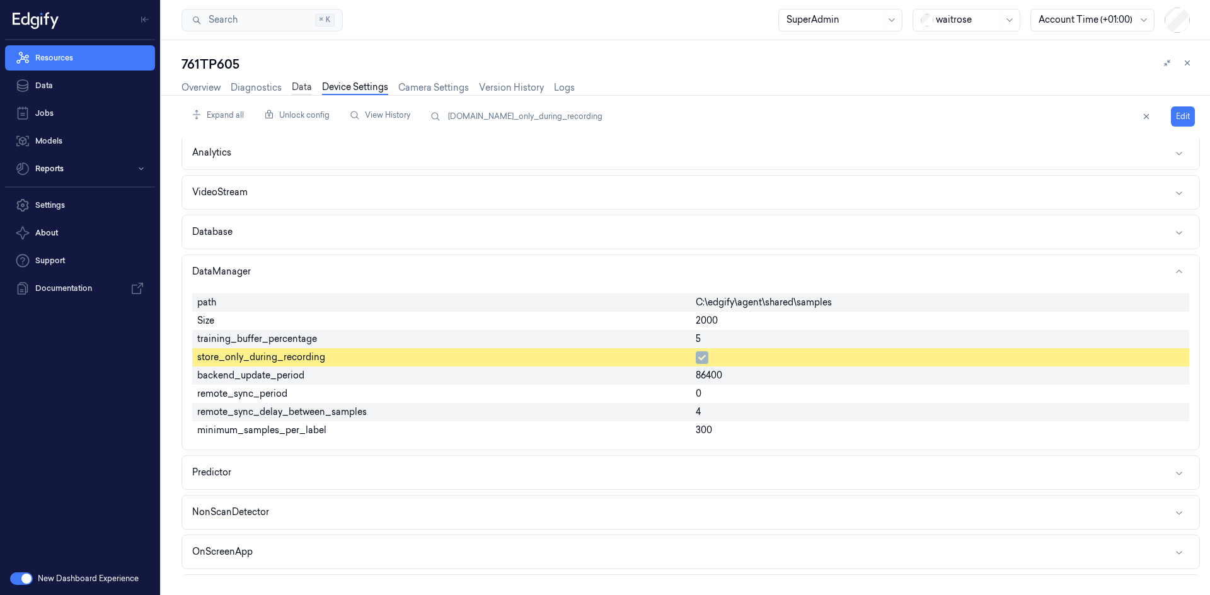
click at [299, 89] on link "Data" at bounding box center [302, 88] width 20 height 14
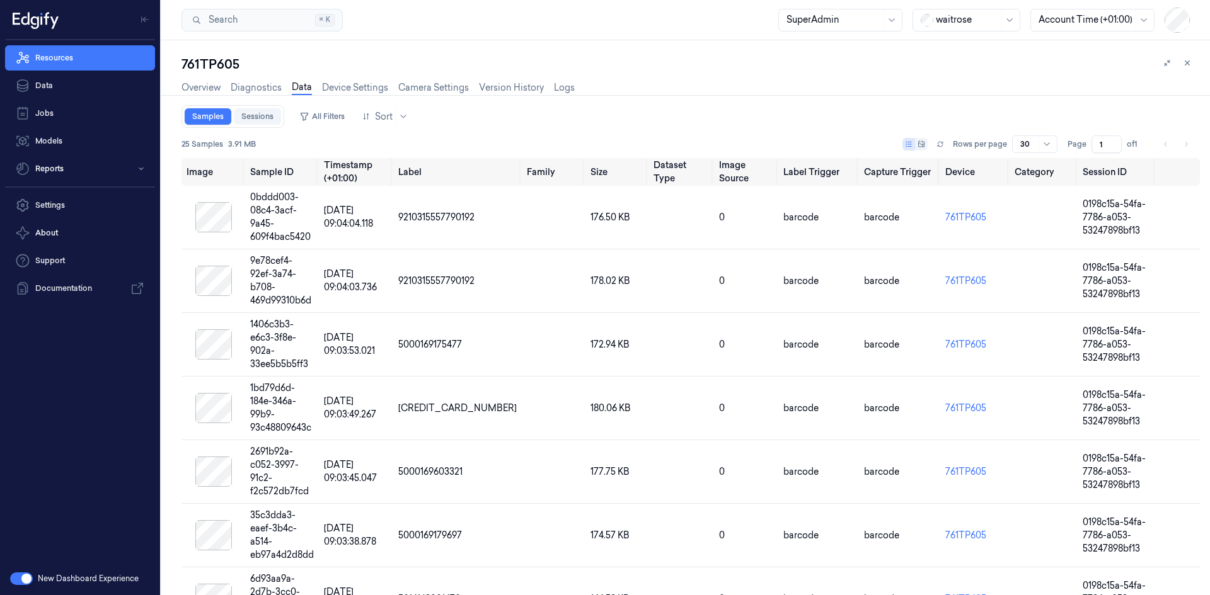
click at [269, 117] on link "Sessions" at bounding box center [257, 116] width 47 height 16
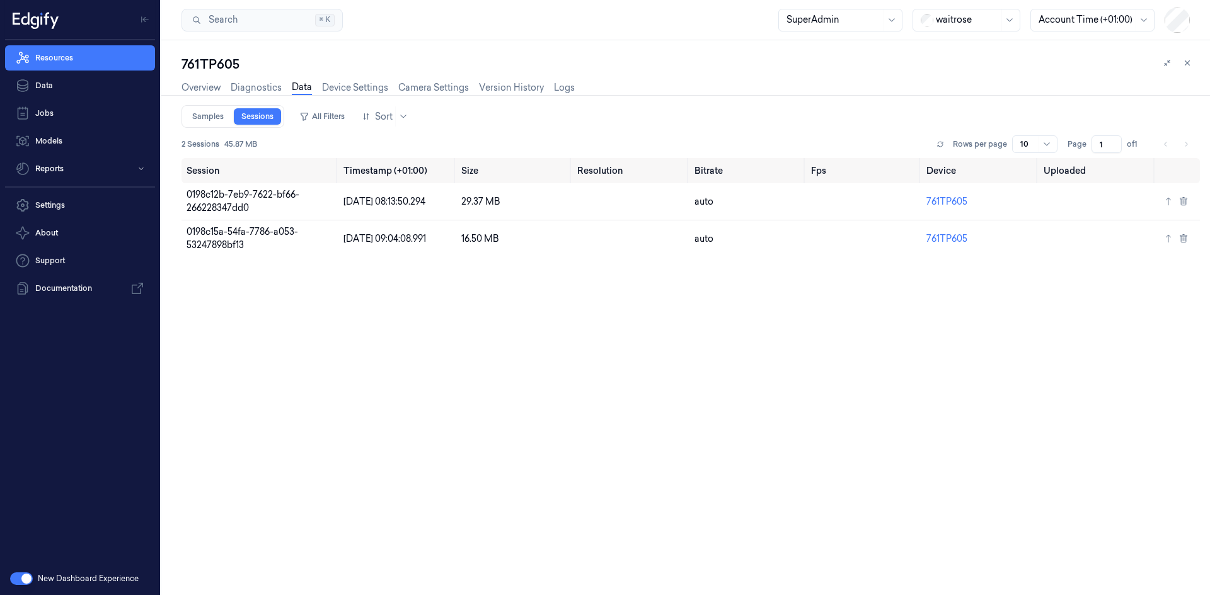
click at [665, 406] on div "761TP605 Overview Diagnostics Data Device Settings Camera Settings Version Hist…" at bounding box center [685, 317] width 1049 height 555
click at [202, 114] on link "Samples" at bounding box center [208, 116] width 47 height 16
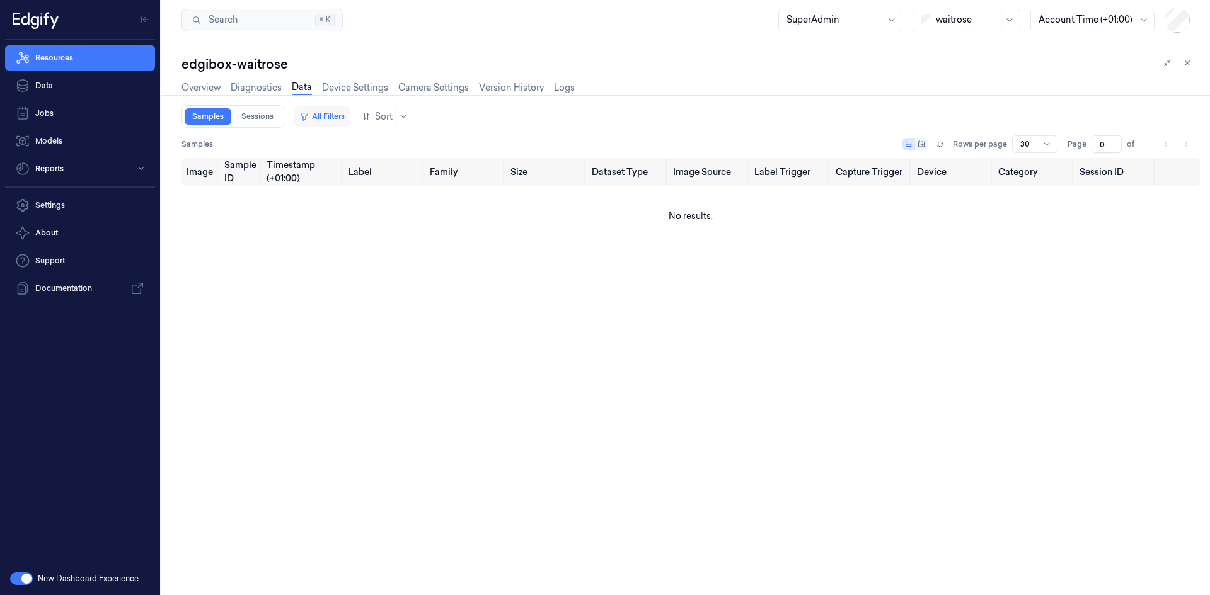
click at [330, 122] on button "All Filters" at bounding box center [321, 116] width 55 height 20
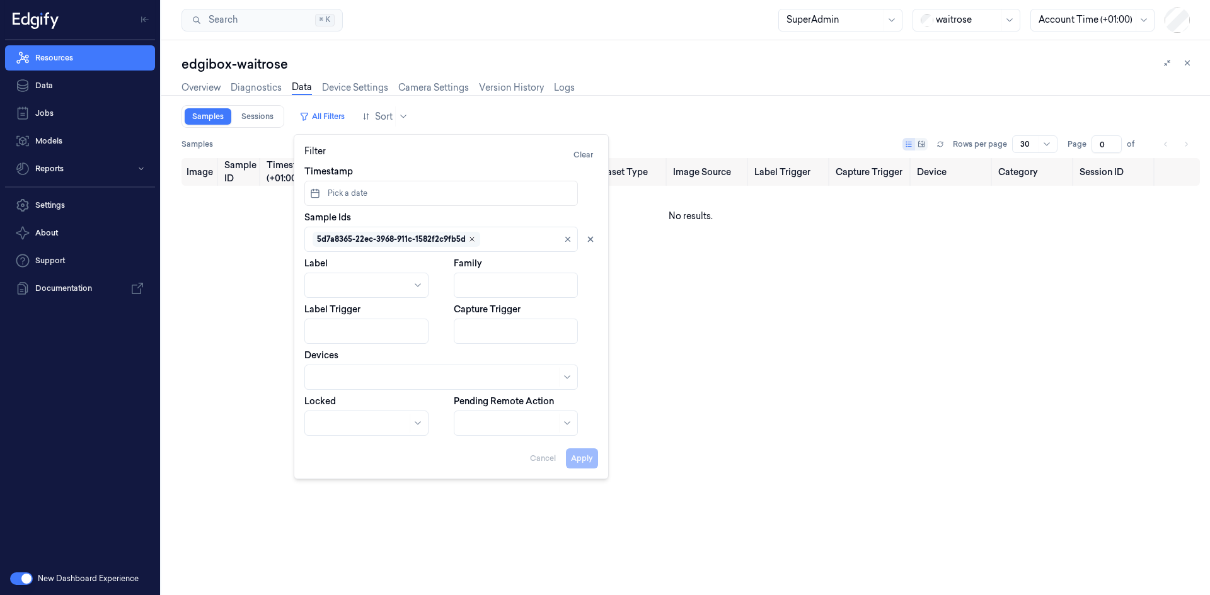
click at [468, 238] on icon "Remove ,5d7a8365-22ec-3968-911c-1582f2c9fb5d" at bounding box center [472, 240] width 8 height 8
click at [590, 464] on button "Apply" at bounding box center [582, 459] width 32 height 20
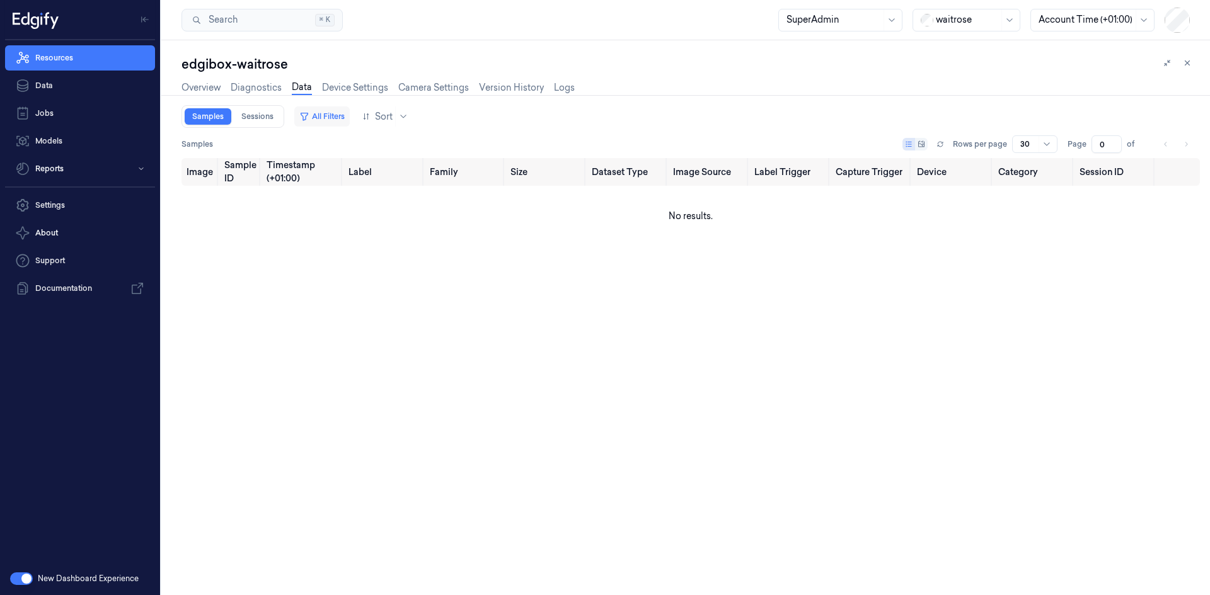
click at [320, 117] on button "All Filters" at bounding box center [321, 116] width 55 height 20
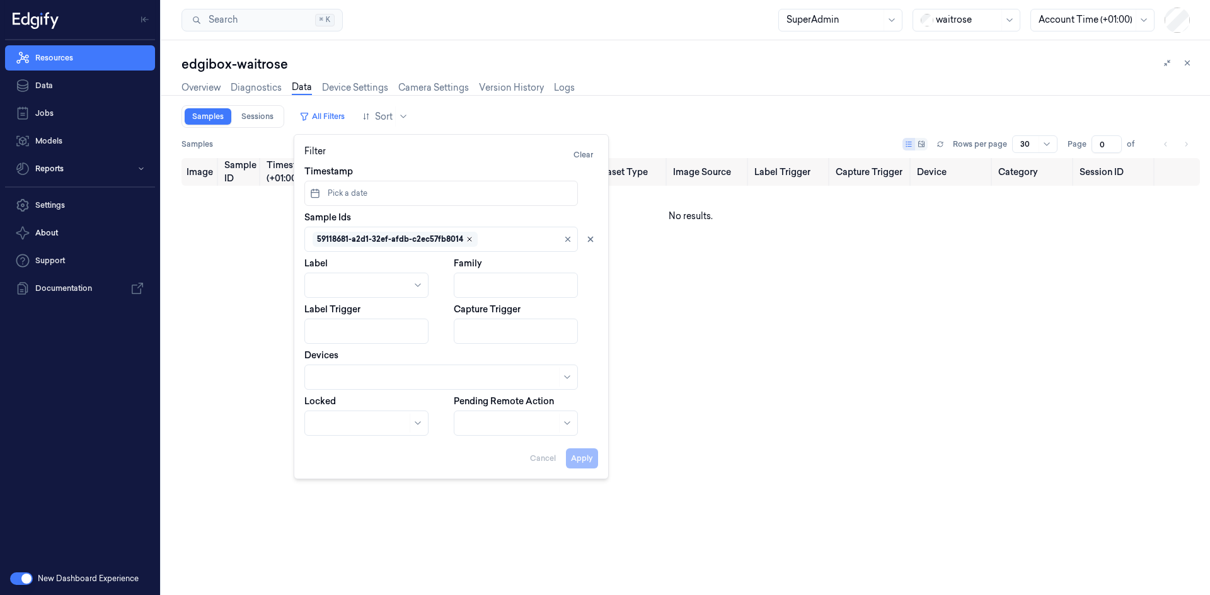
click at [469, 242] on icon "Remove ,59118681-a2d1-32ef-afdb-c2ec57fb8014" at bounding box center [470, 240] width 8 height 8
click at [591, 460] on button "Apply" at bounding box center [582, 459] width 32 height 20
type input "1"
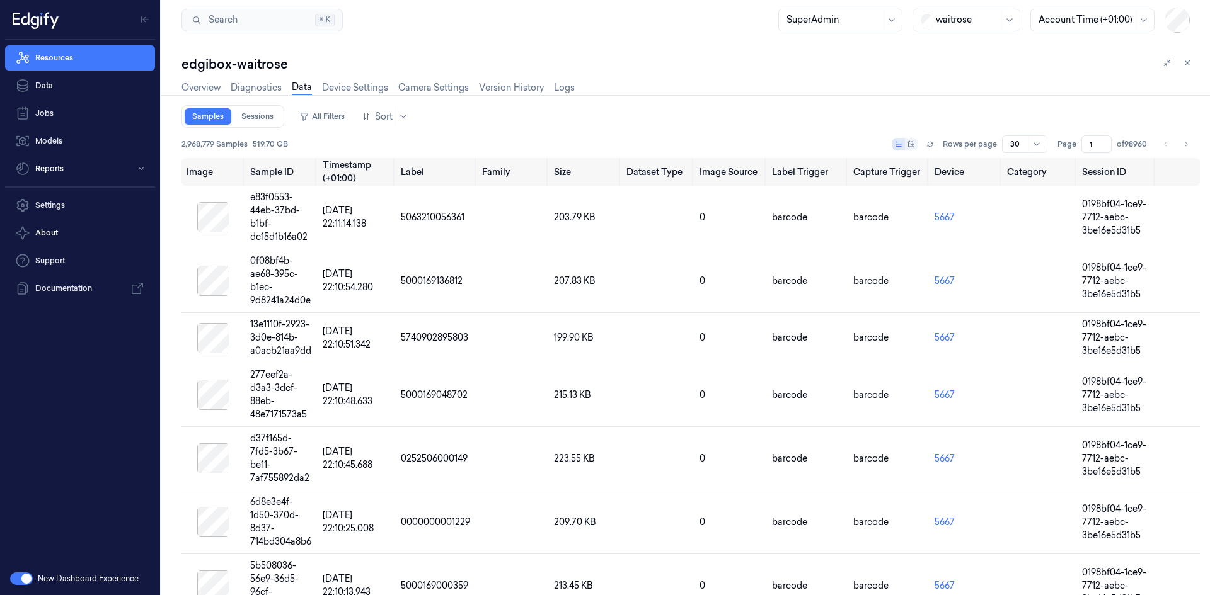
click at [787, 71] on div "edgibox-waitrose" at bounding box center [690, 64] width 1018 height 18
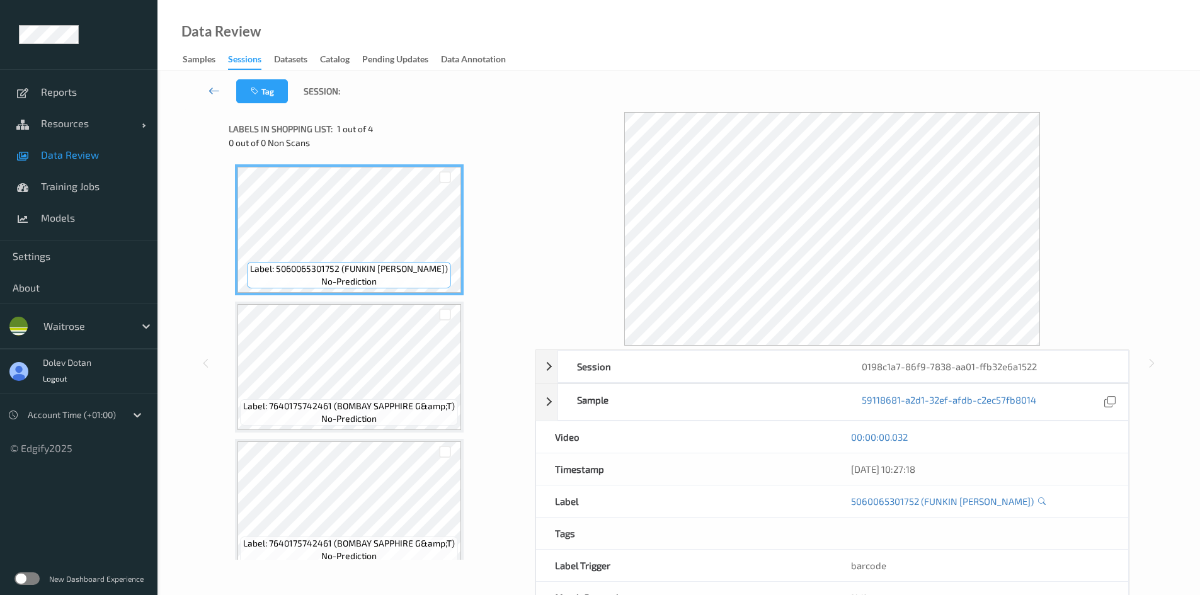
click at [212, 91] on icon at bounding box center [214, 90] width 11 height 13
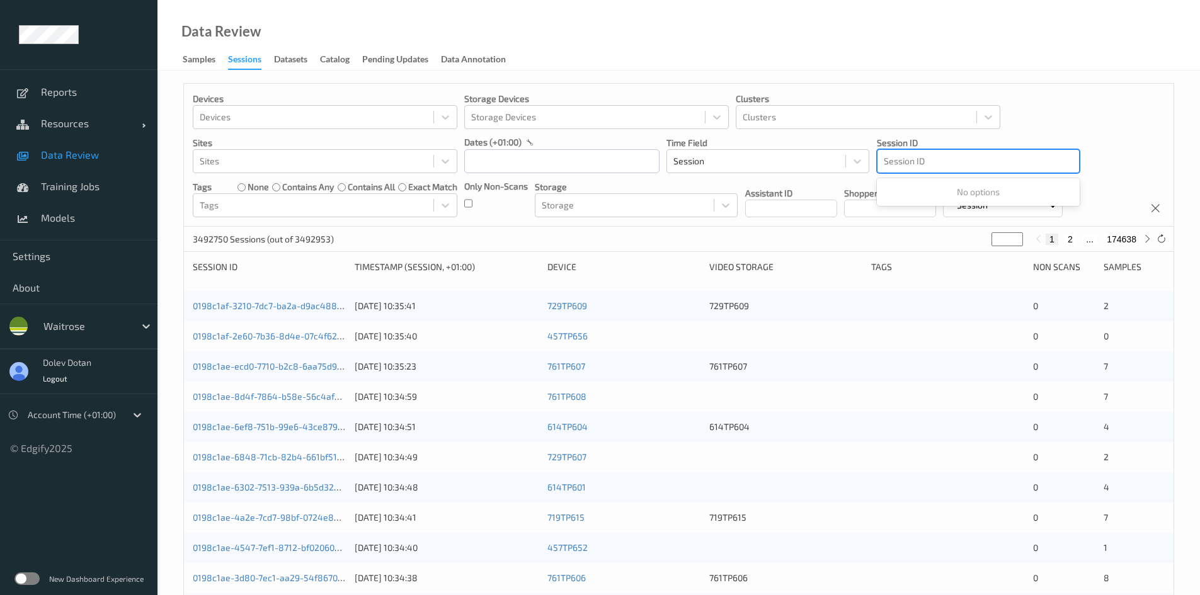
click at [892, 162] on div at bounding box center [978, 161] width 189 height 15
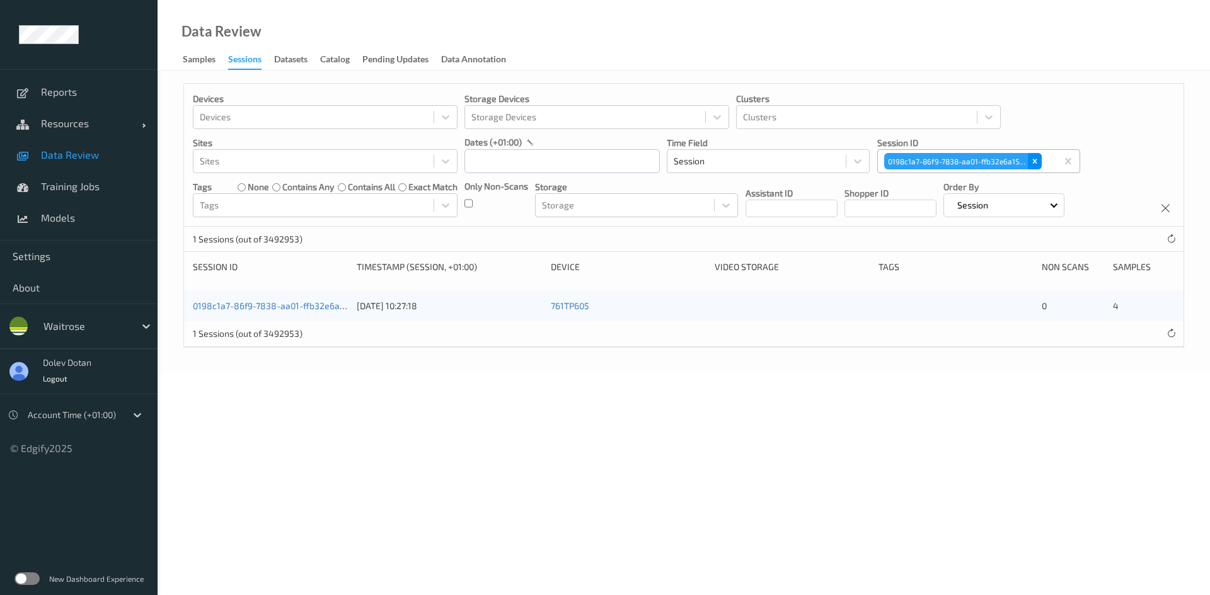
click at [1037, 158] on icon "Remove 0198c1a7-86f9-7838-aa01-ffb32e6a1522" at bounding box center [1034, 161] width 9 height 9
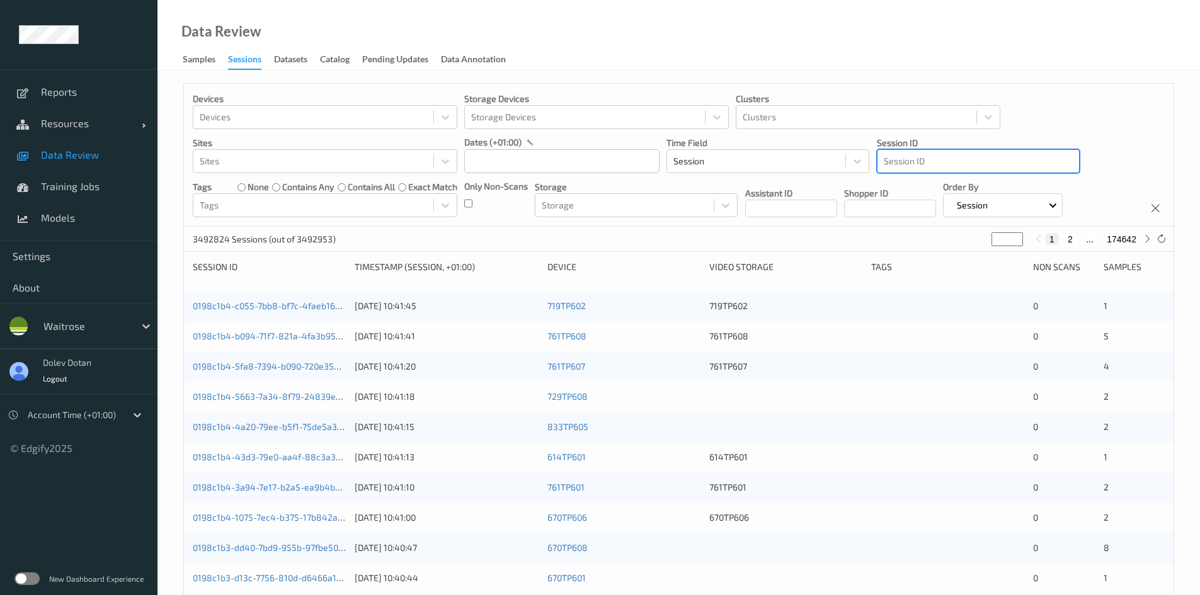
click at [985, 161] on div at bounding box center [978, 161] width 189 height 15
